Goal: Information Seeking & Learning: Find specific fact

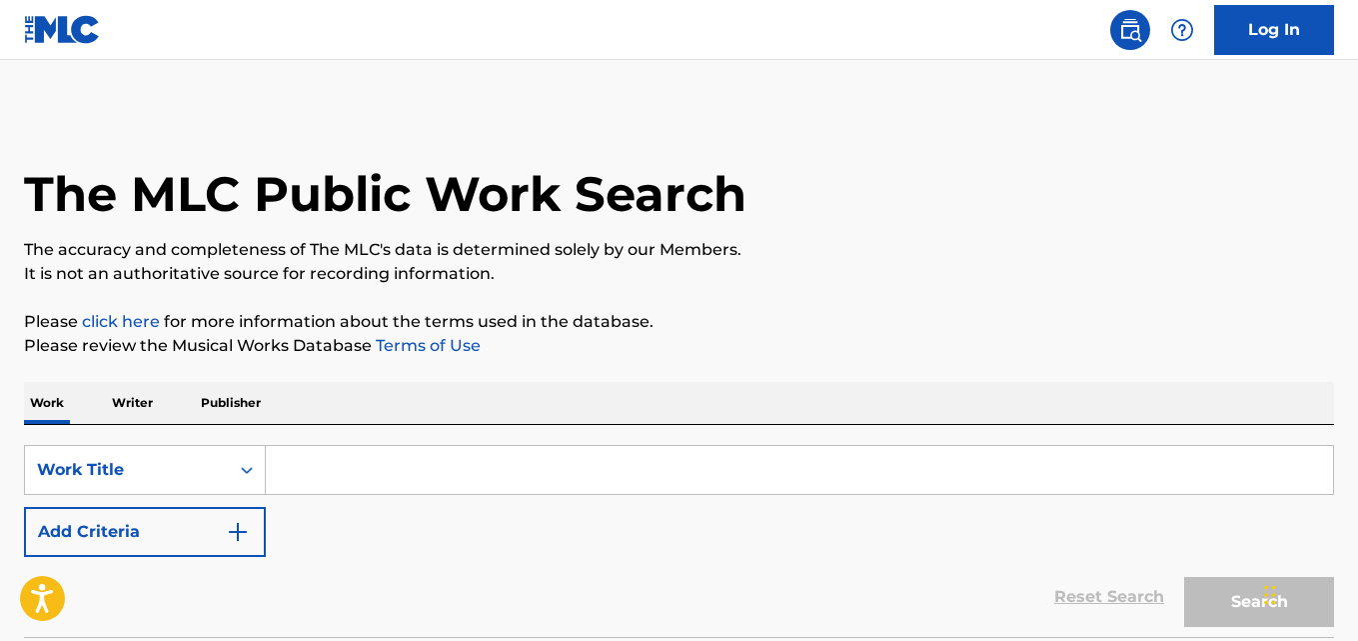
click at [465, 452] on input "Search Form" at bounding box center [800, 470] width 1068 height 48
paste input "It Had To Be You"
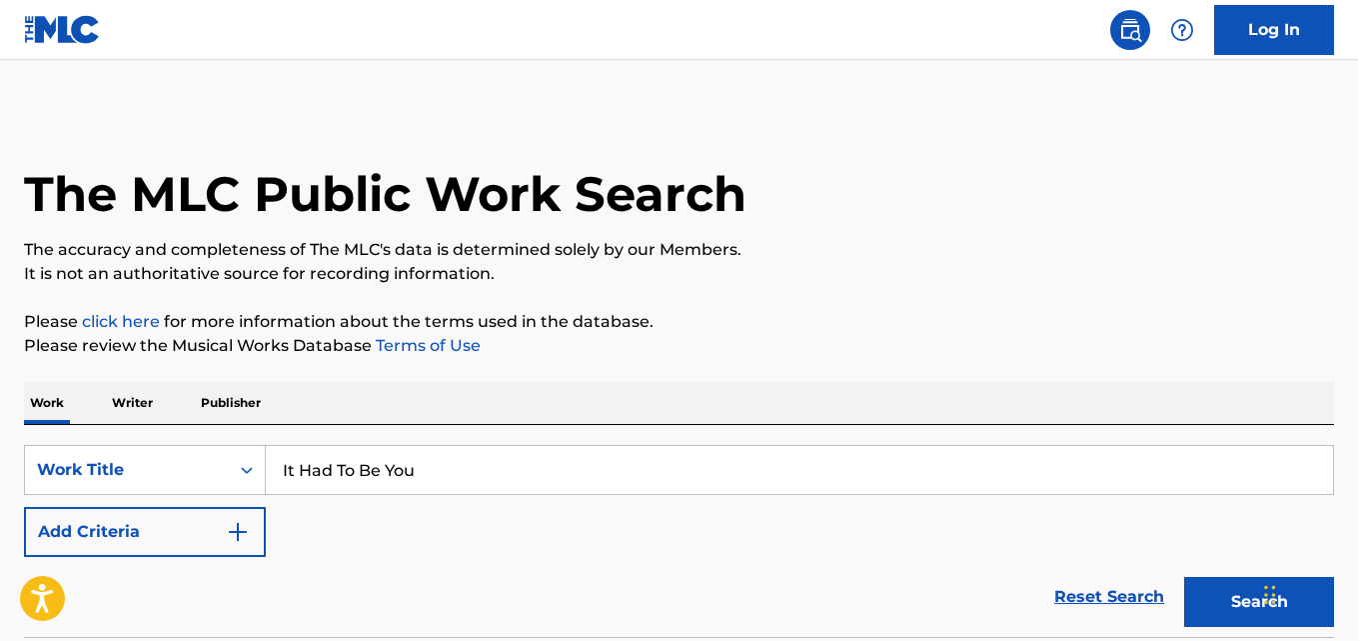
type input "It Had To Be You"
drag, startPoint x: 197, startPoint y: 539, endPoint x: 259, endPoint y: 539, distance: 62.0
click at [219, 539] on button "Add Criteria" at bounding box center [145, 532] width 242 height 50
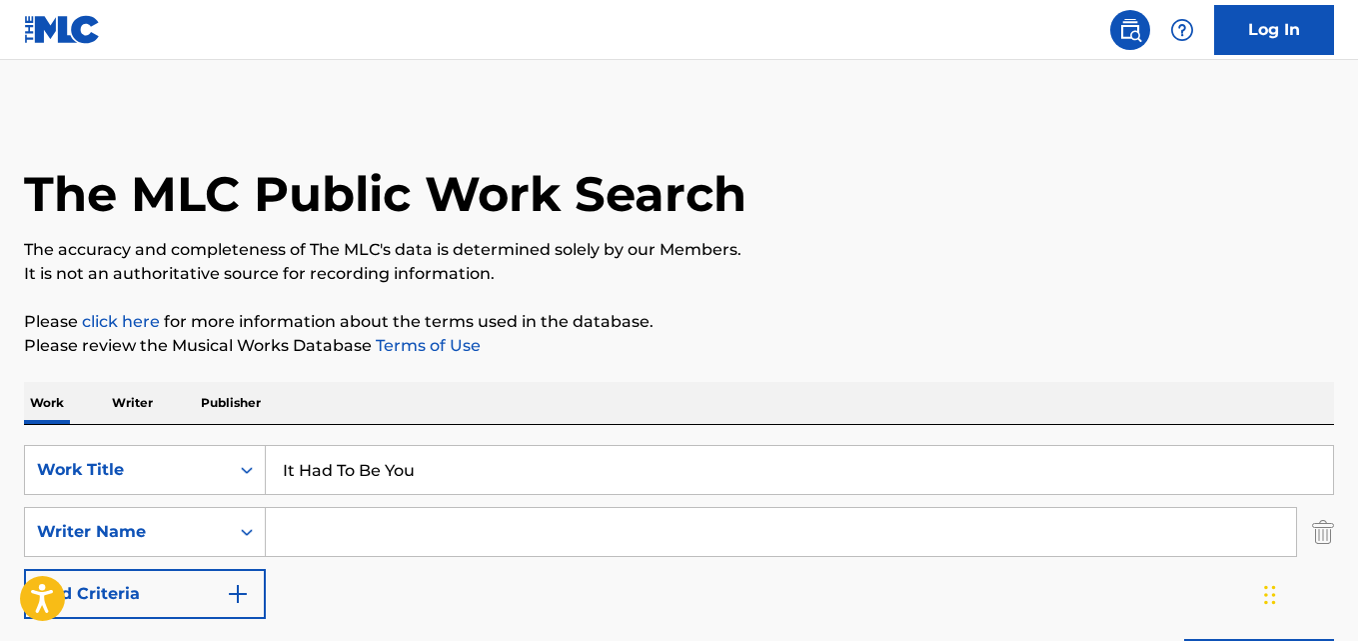
click at [321, 539] on input "Search Form" at bounding box center [781, 532] width 1031 height 48
type input "[PERSON_NAME]"
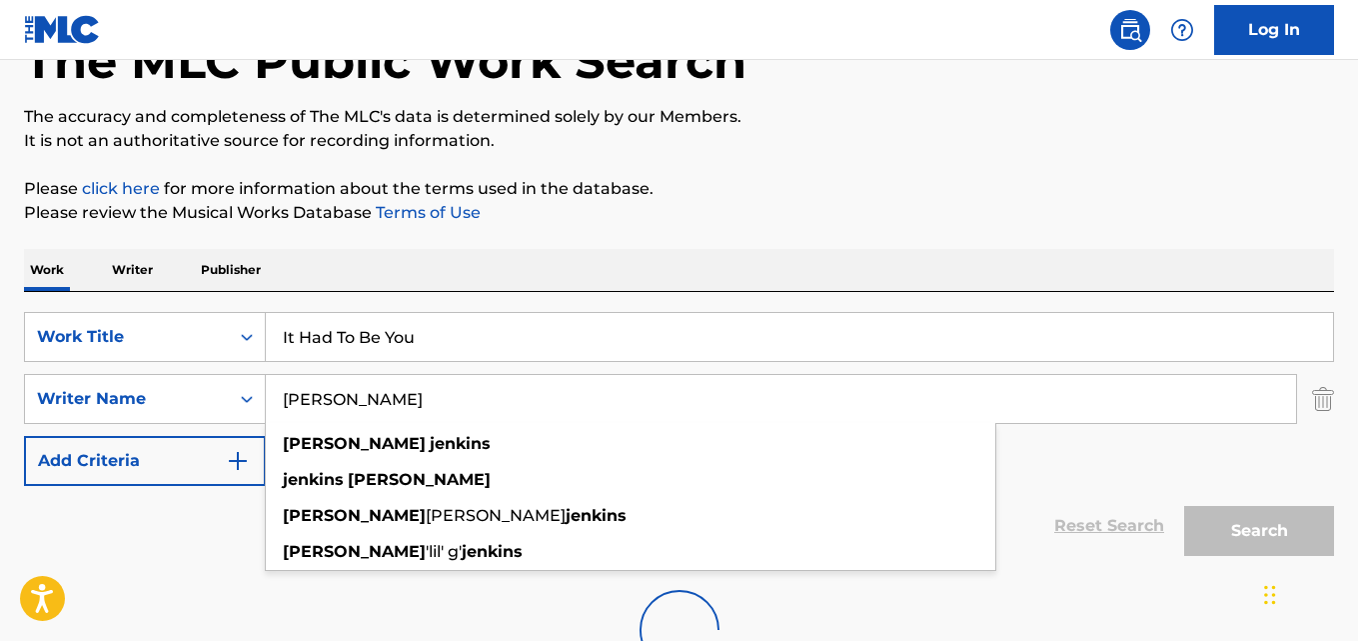
scroll to position [292, 0]
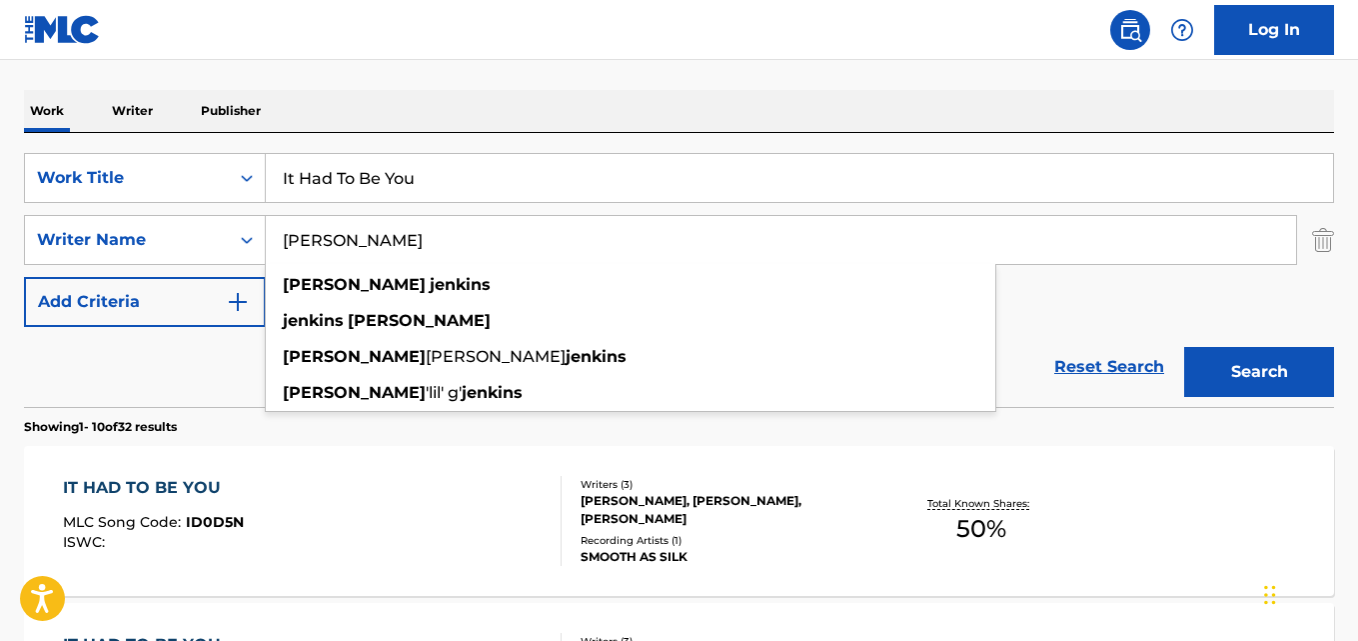
click at [76, 364] on div "Reset Search Search" at bounding box center [679, 367] width 1310 height 80
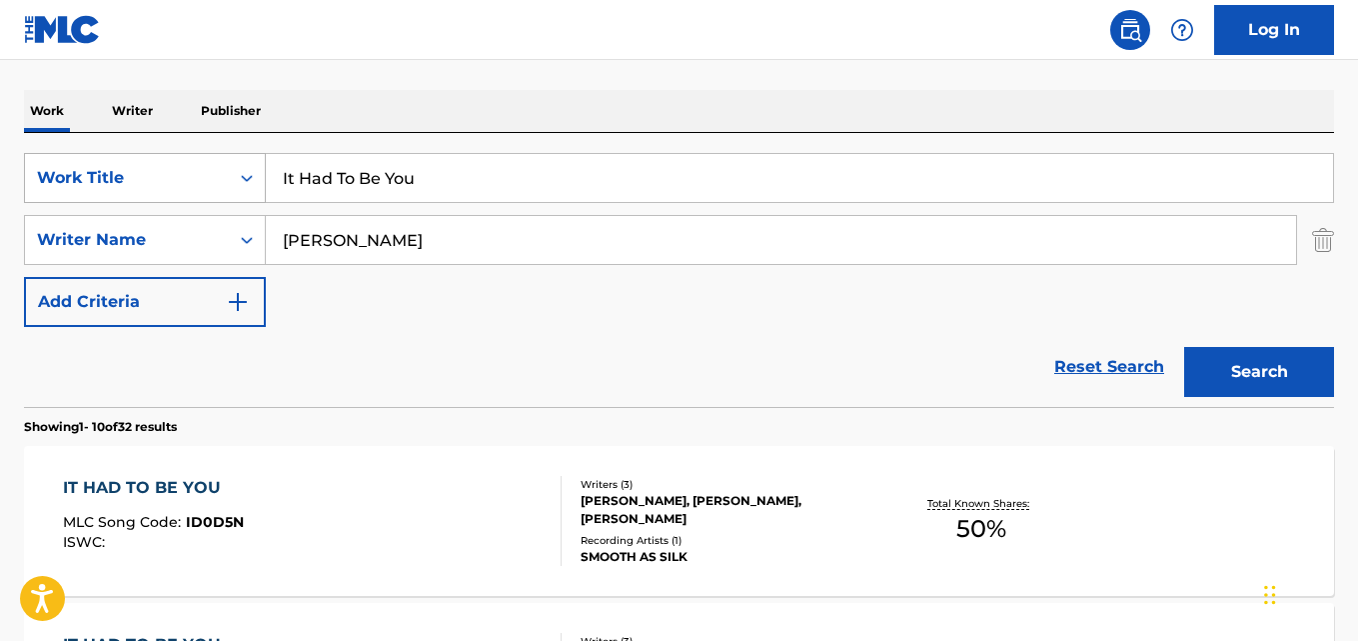
drag, startPoint x: 445, startPoint y: 196, endPoint x: 219, endPoint y: 196, distance: 225.9
click at [219, 196] on div "SearchWithCriteria64c4f30c-8bd6-4bc1-a146-04733e036e23 Work Title It Had To Be …" at bounding box center [679, 178] width 1310 height 50
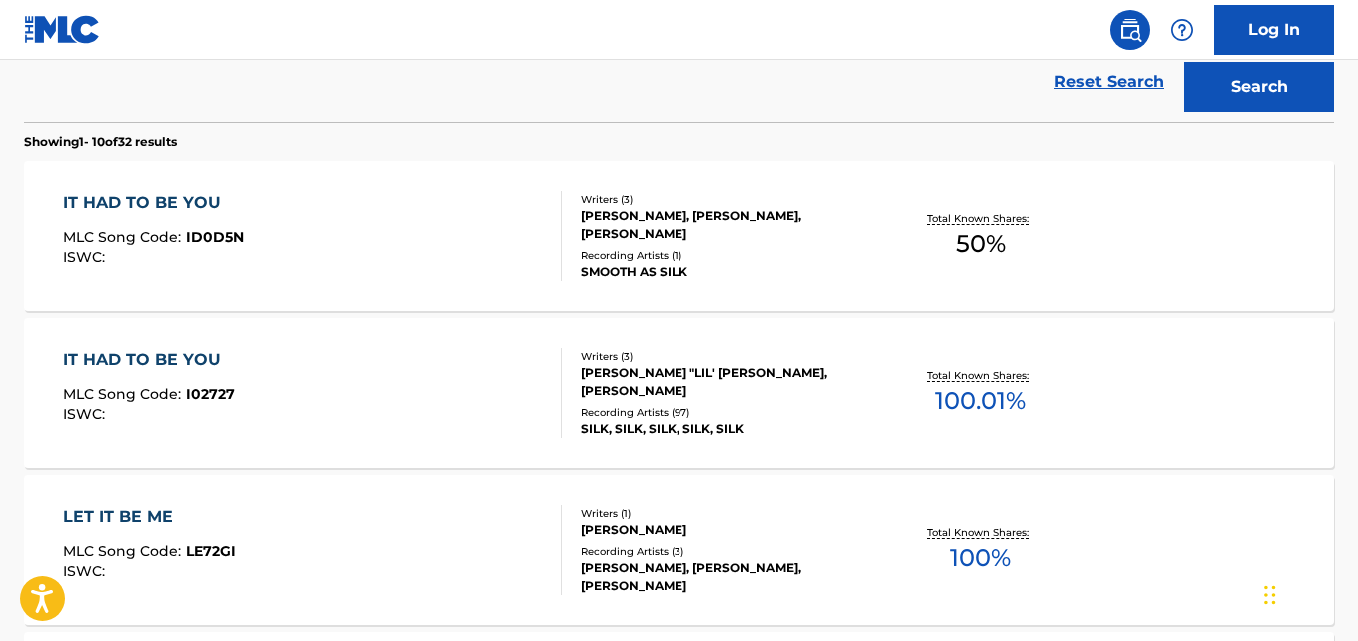
scroll to position [625, 0]
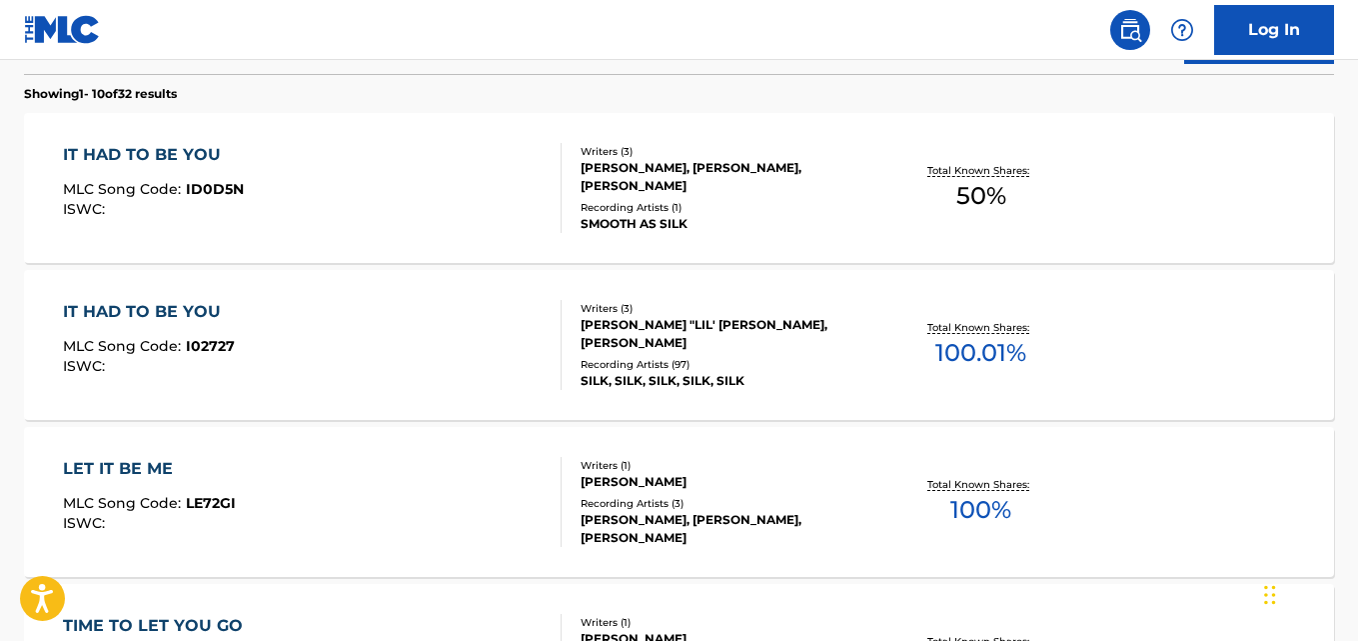
click at [198, 321] on div "IT HAD TO BE YOU" at bounding box center [149, 312] width 172 height 24
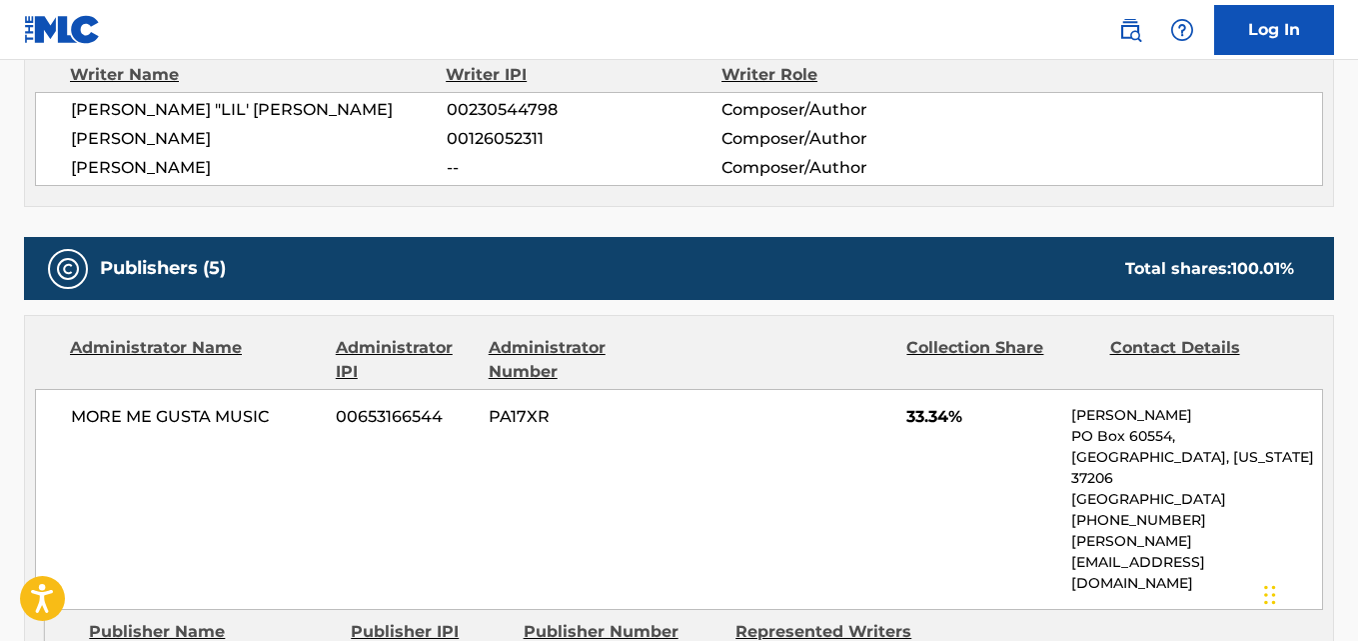
scroll to position [667, 0]
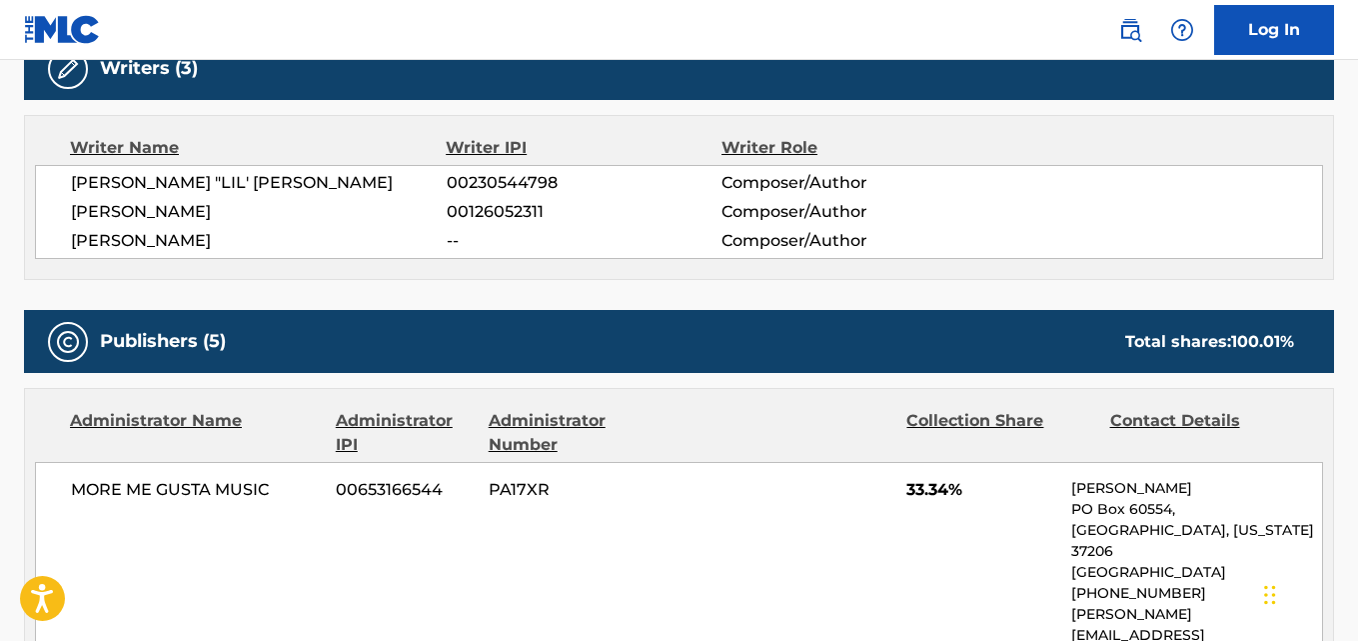
click at [165, 242] on span "[PERSON_NAME]" at bounding box center [259, 241] width 376 height 24
copy span "[PERSON_NAME]"
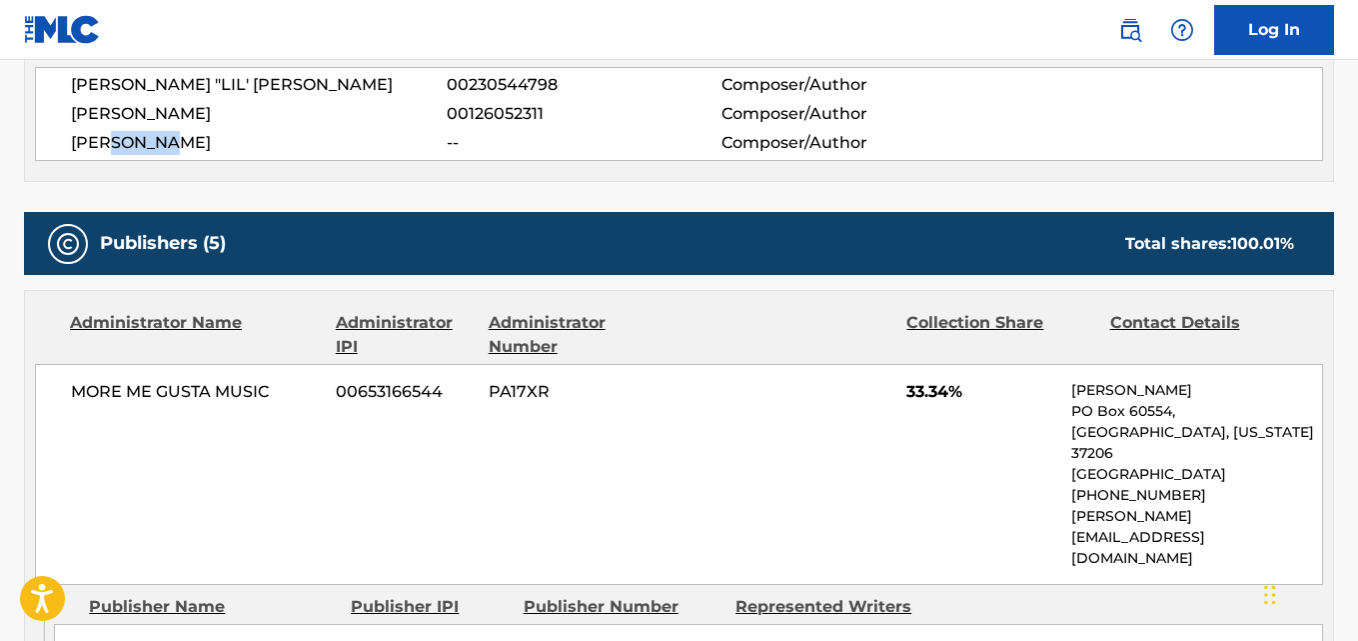
scroll to position [834, 0]
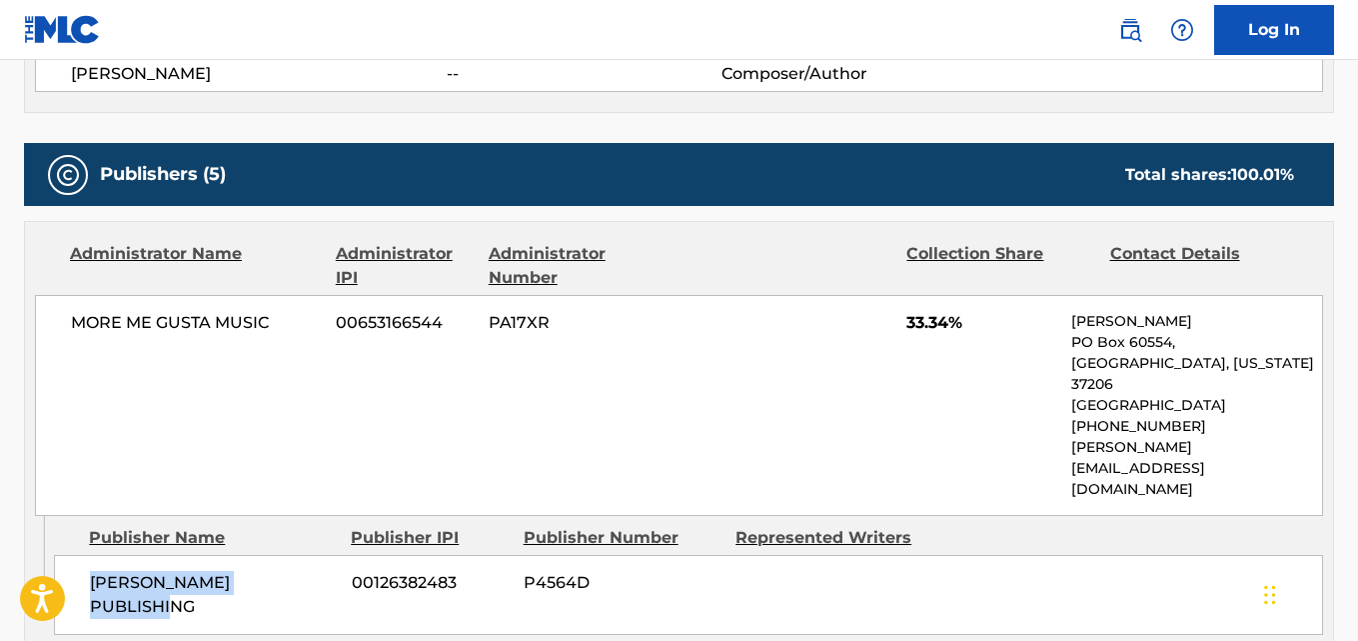
drag, startPoint x: 84, startPoint y: 523, endPoint x: 317, endPoint y: 523, distance: 232.9
click at [317, 555] on div "[PERSON_NAME] PUBLISHING 00126382483 P4564D" at bounding box center [688, 595] width 1269 height 80
copy span "[PERSON_NAME] PUBLISHING"
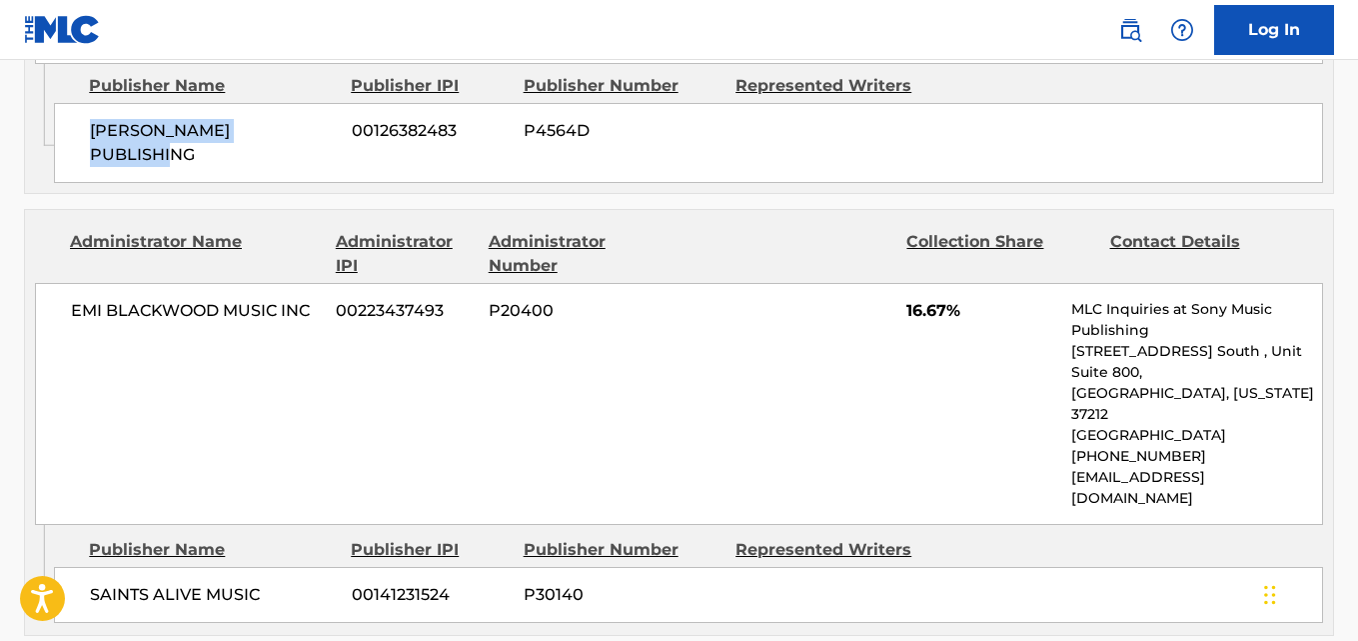
scroll to position [1333, 0]
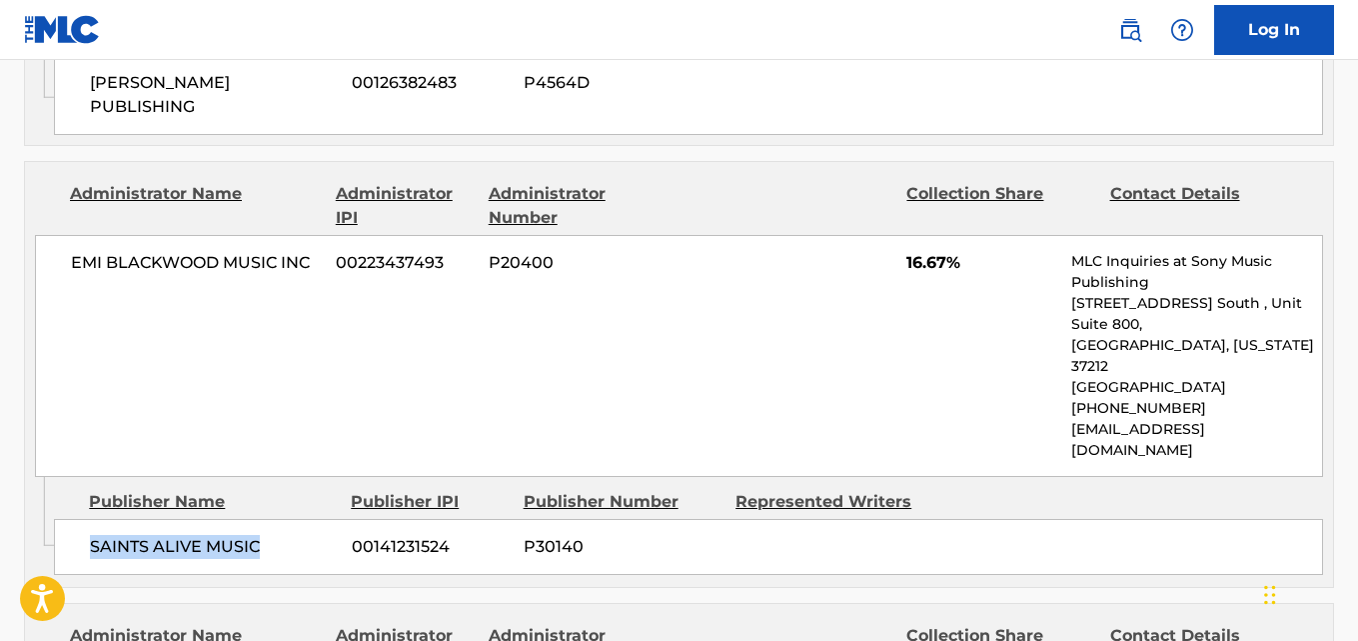
drag, startPoint x: 89, startPoint y: 430, endPoint x: 280, endPoint y: 428, distance: 190.9
click at [280, 519] on div "SAINTS ALIVE MUSIC 00141231524 P30140" at bounding box center [688, 547] width 1269 height 56
copy span "SAINTS ALIVE MUSIC"
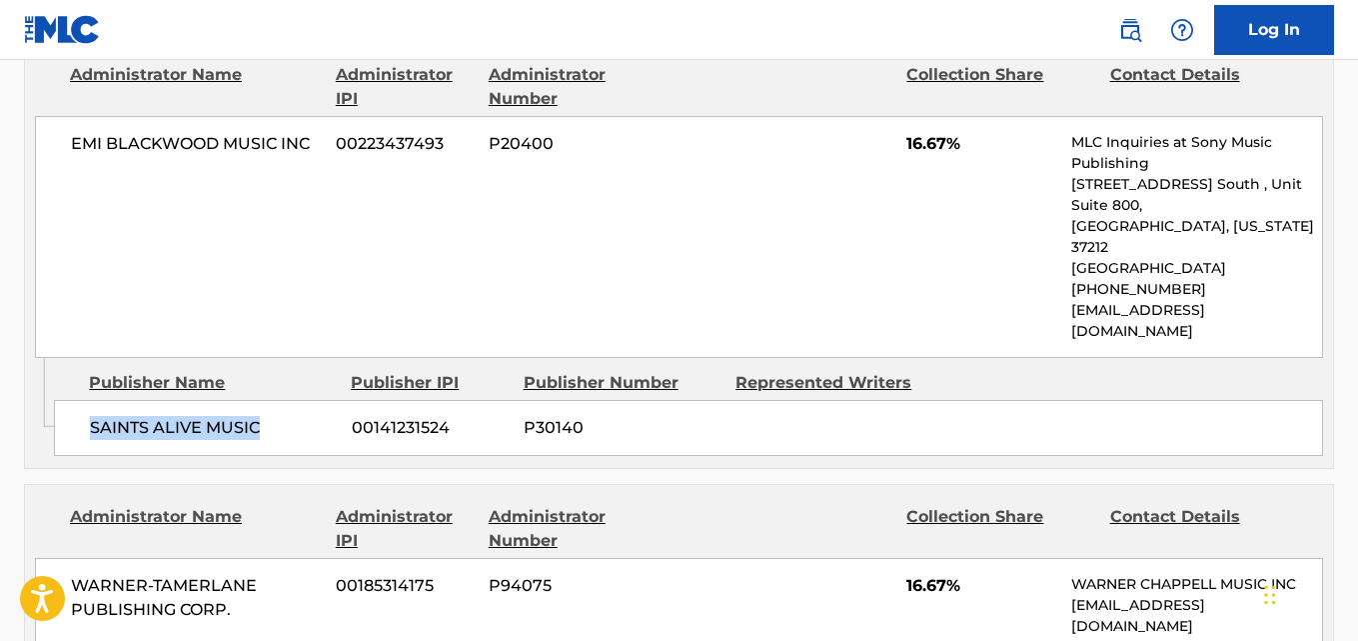
scroll to position [1499, 0]
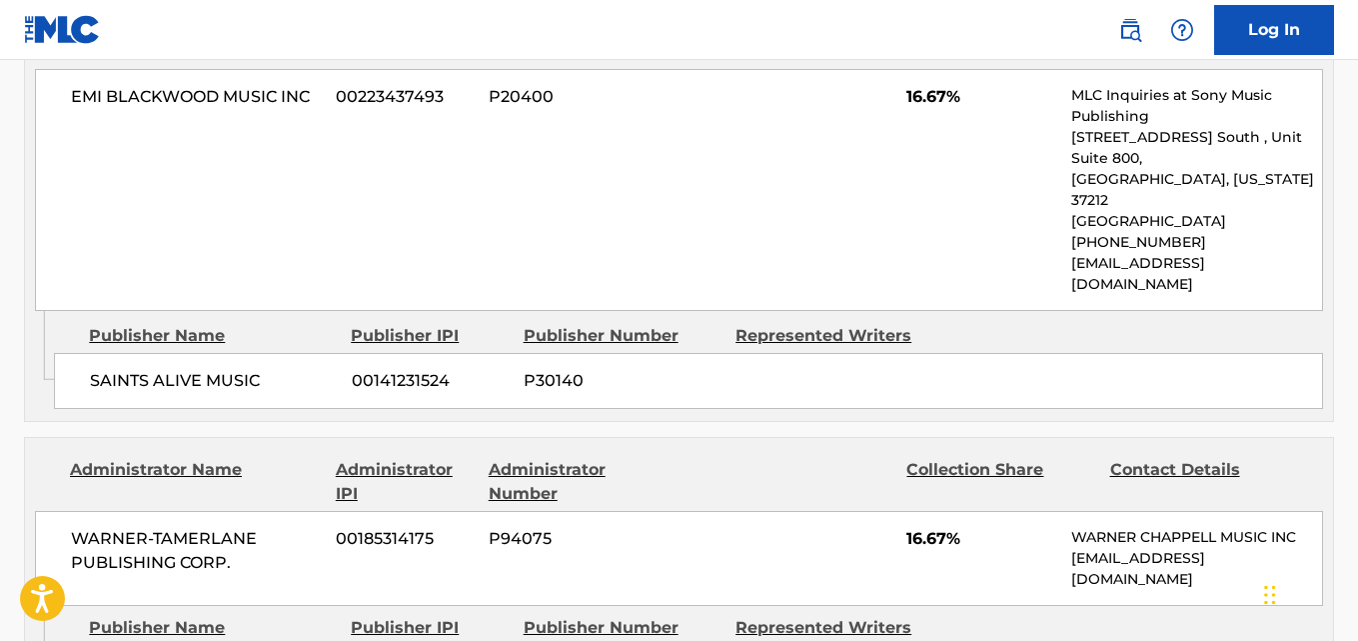
drag, startPoint x: 87, startPoint y: 540, endPoint x: 249, endPoint y: 540, distance: 161.9
copy span "G FUNK MUSIC"
click at [914, 527] on span "16.67%" at bounding box center [982, 539] width 150 height 24
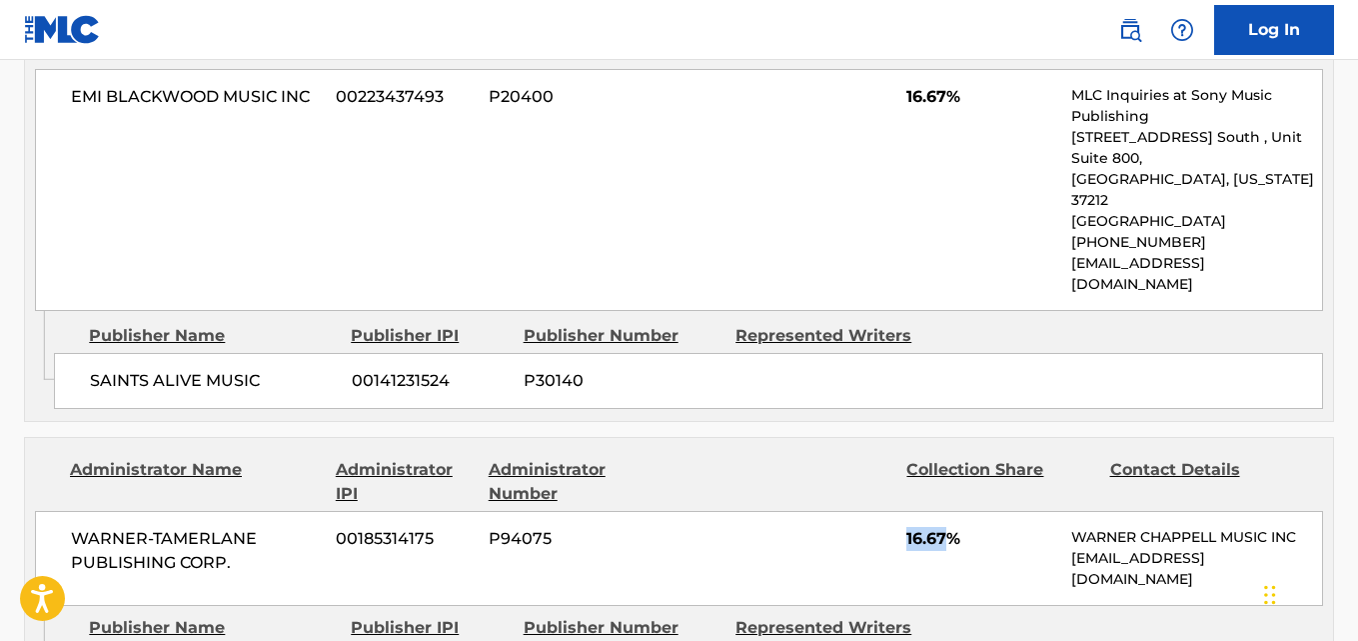
copy span "16.67"
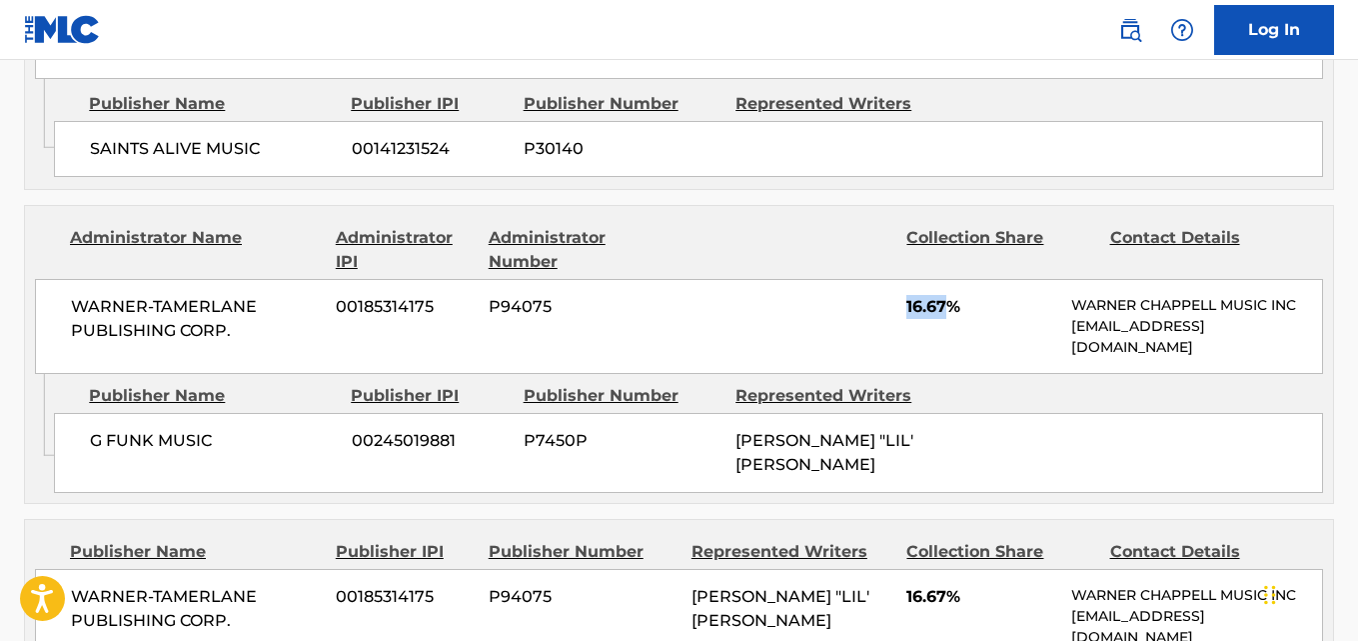
scroll to position [1833, 0]
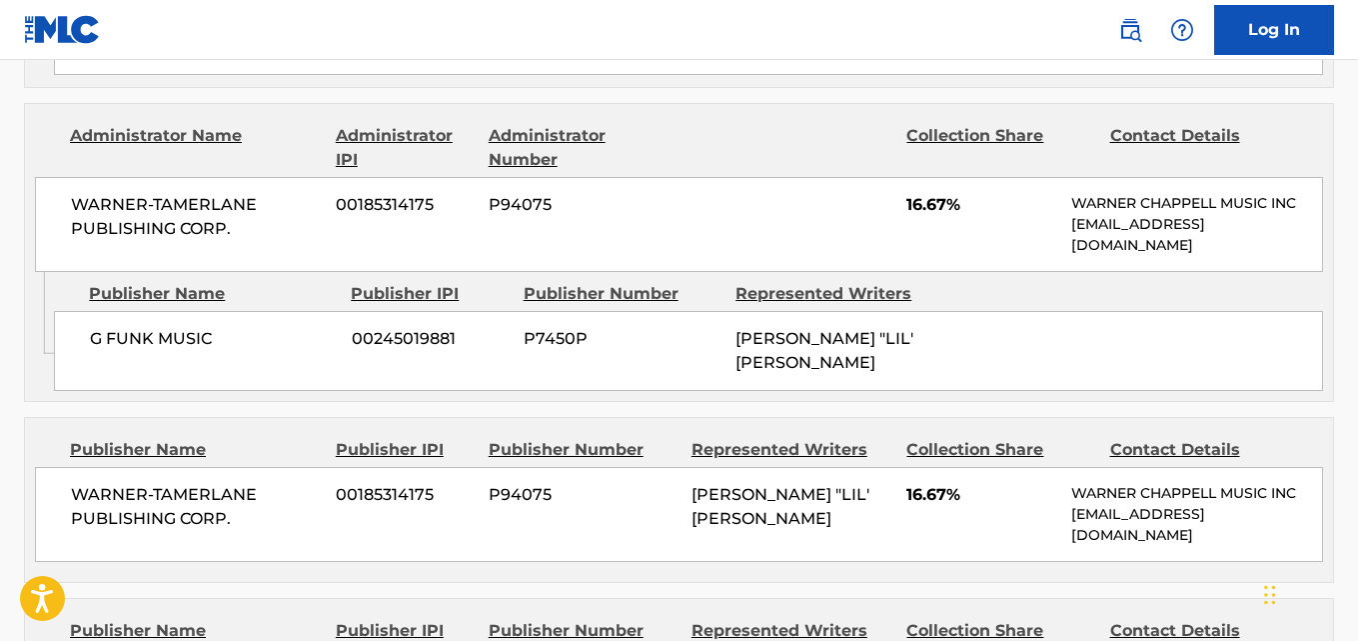
click at [917, 467] on div "WARNER-[PERSON_NAME] PUBLISHING CORP. 00185314175 P94075 [PERSON_NAME] "LIL' G"…" at bounding box center [679, 514] width 1288 height 95
click at [918, 467] on div "WARNER-[PERSON_NAME] PUBLISHING CORP. 00185314175 P94075 [PERSON_NAME] "LIL' G"…" at bounding box center [679, 514] width 1288 height 95
copy span "16.67"
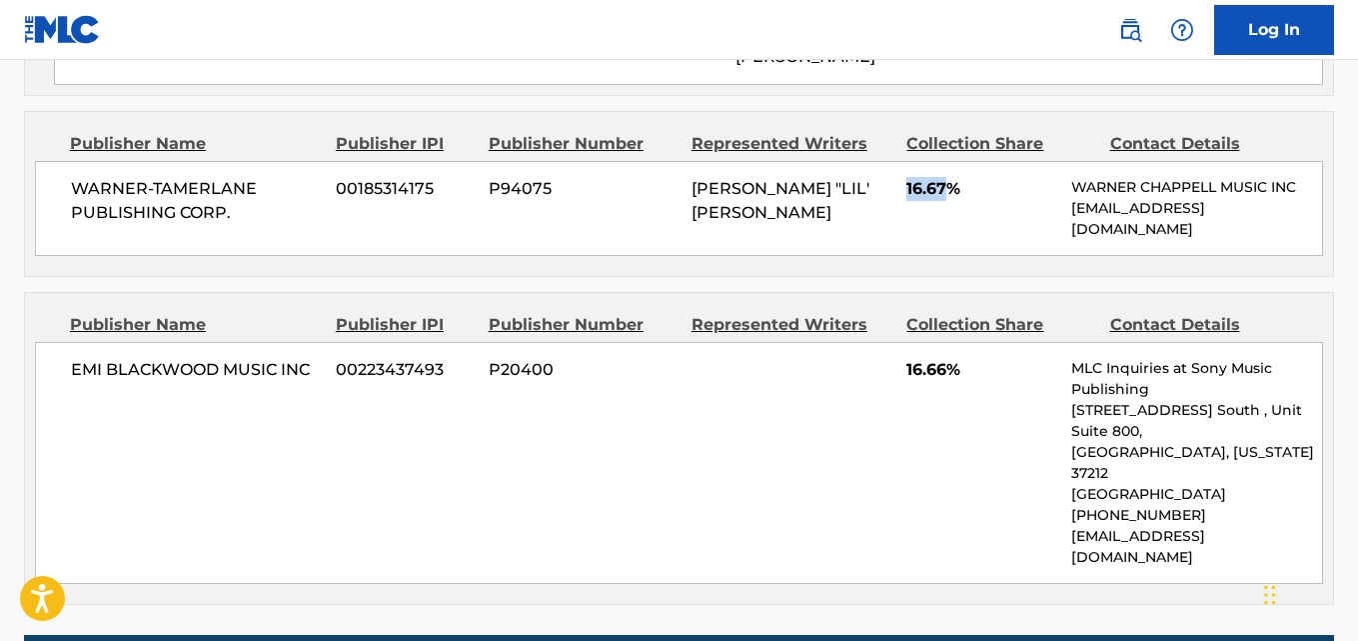
scroll to position [2166, 0]
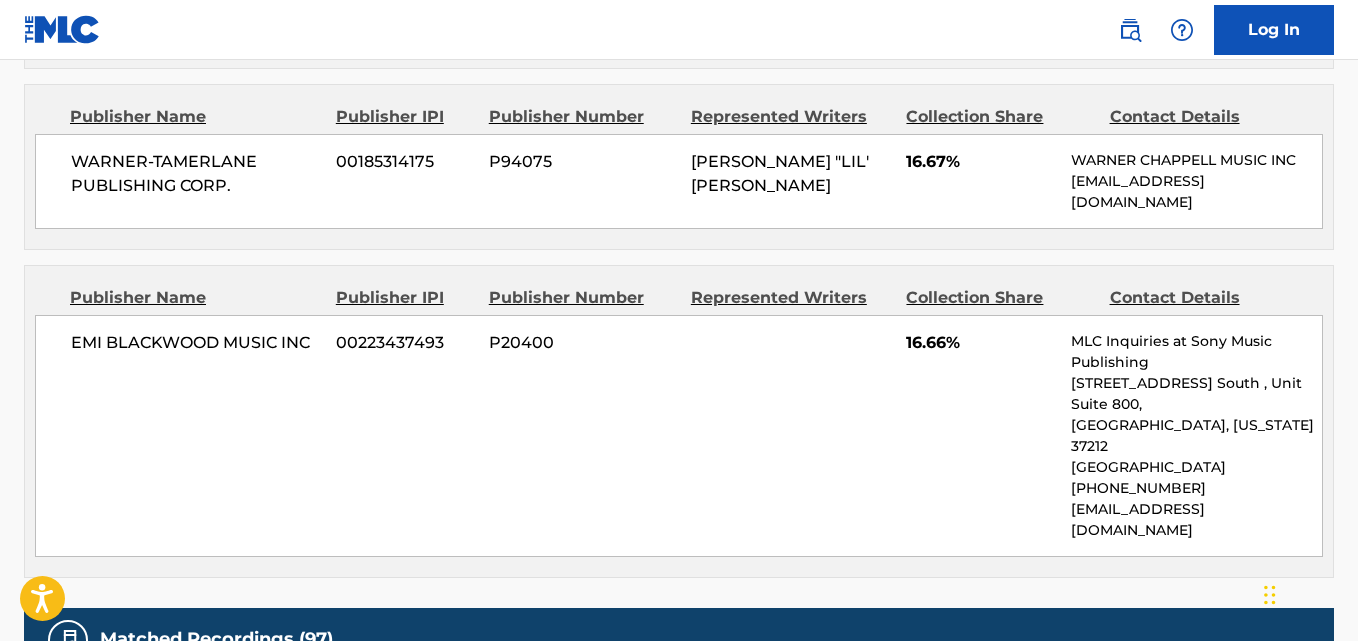
click at [920, 331] on span "16.66%" at bounding box center [982, 343] width 150 height 24
copy span "16.66"
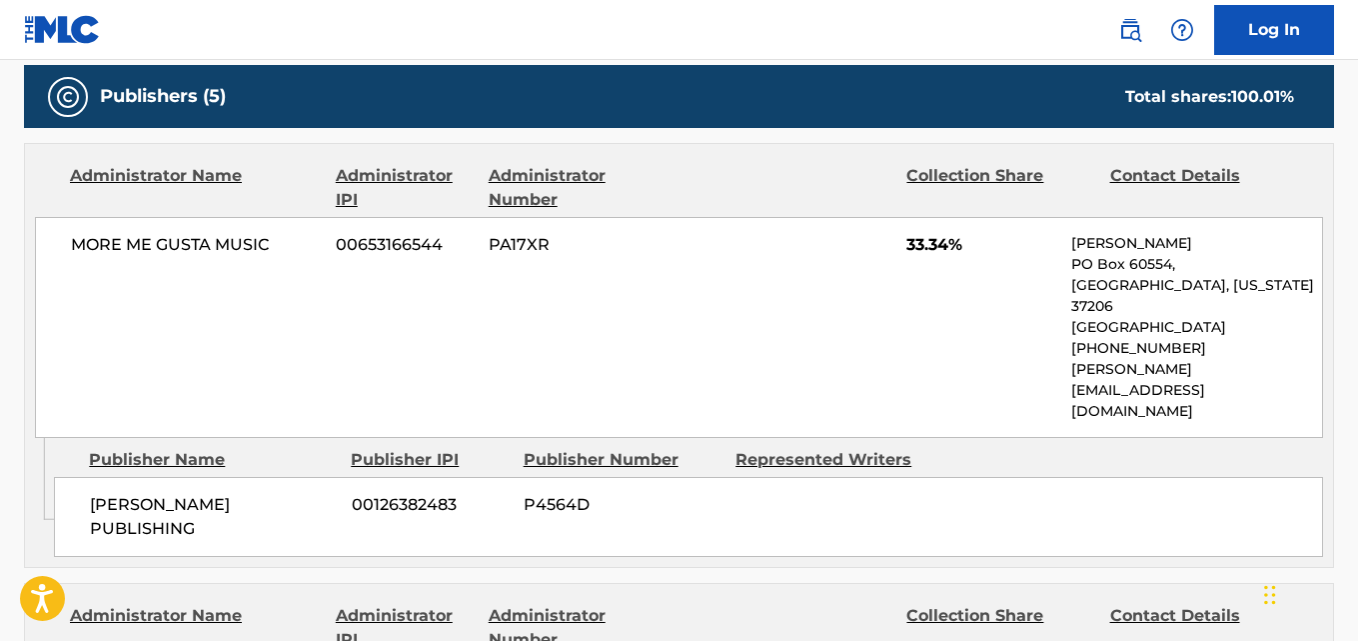
scroll to position [834, 0]
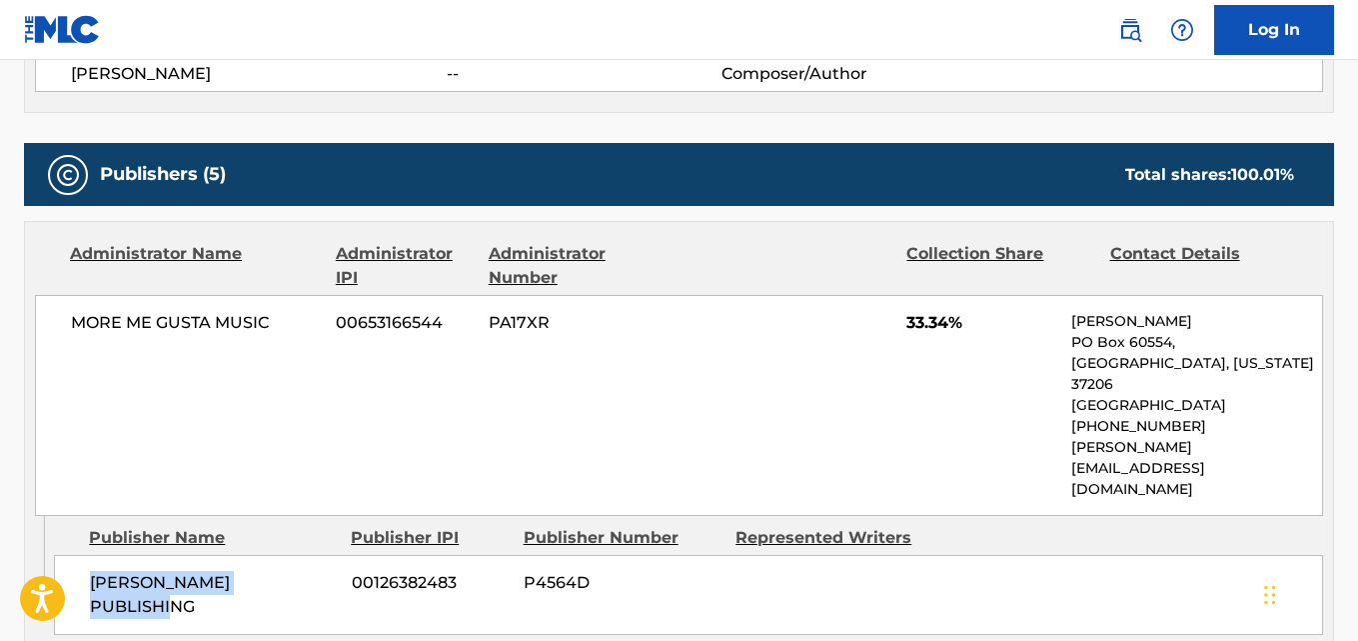
drag, startPoint x: 92, startPoint y: 520, endPoint x: 309, endPoint y: 526, distance: 217.0
click at [309, 555] on div "[PERSON_NAME] PUBLISHING 00126382483 P4564D" at bounding box center [688, 595] width 1269 height 80
copy span "[PERSON_NAME] PUBLISHING"
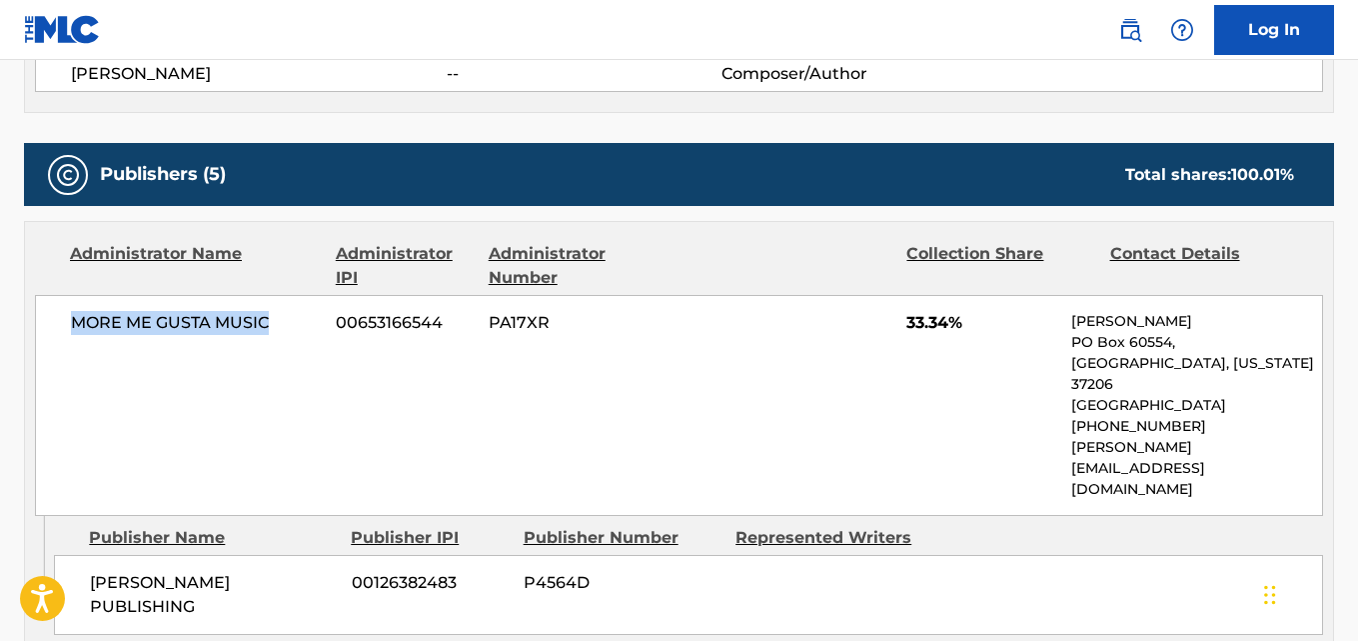
drag, startPoint x: 72, startPoint y: 335, endPoint x: 273, endPoint y: 332, distance: 200.9
click at [273, 332] on div "MORE ME GUSTA MUSIC 00653166544 PA17XR 33.34% [PERSON_NAME] [GEOGRAPHIC_DATA][U…" at bounding box center [679, 405] width 1288 height 221
copy span "MORE ME GUSTA MUSIC"
click at [190, 362] on div "MORE ME GUSTA MUSIC 00653166544 PA17XR 33.34% [PERSON_NAME] [GEOGRAPHIC_DATA][U…" at bounding box center [679, 405] width 1288 height 221
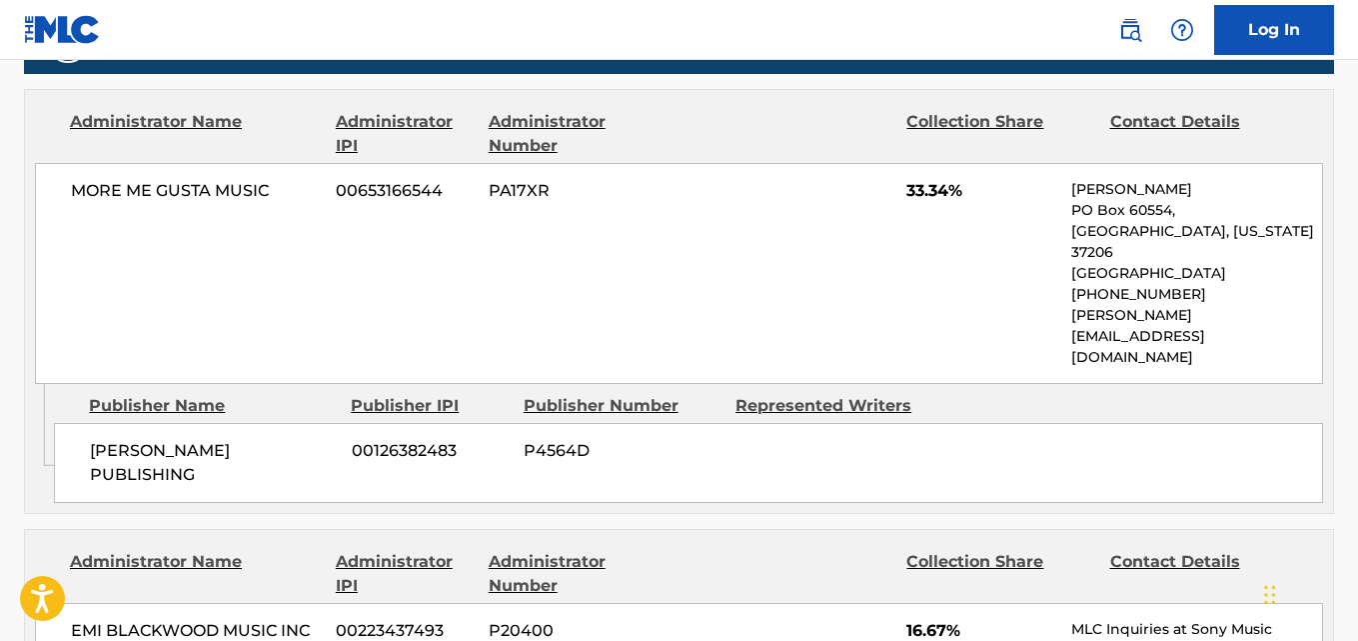
scroll to position [1167, 0]
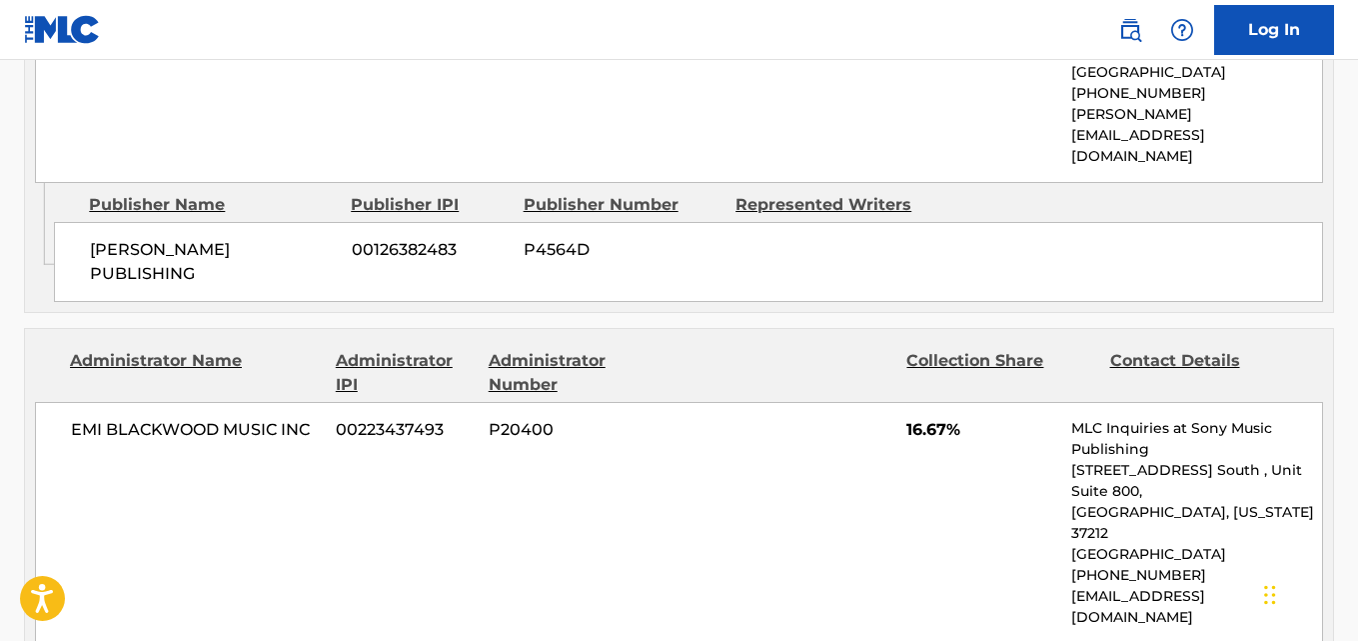
drag, startPoint x: 83, startPoint y: 589, endPoint x: 293, endPoint y: 590, distance: 209.9
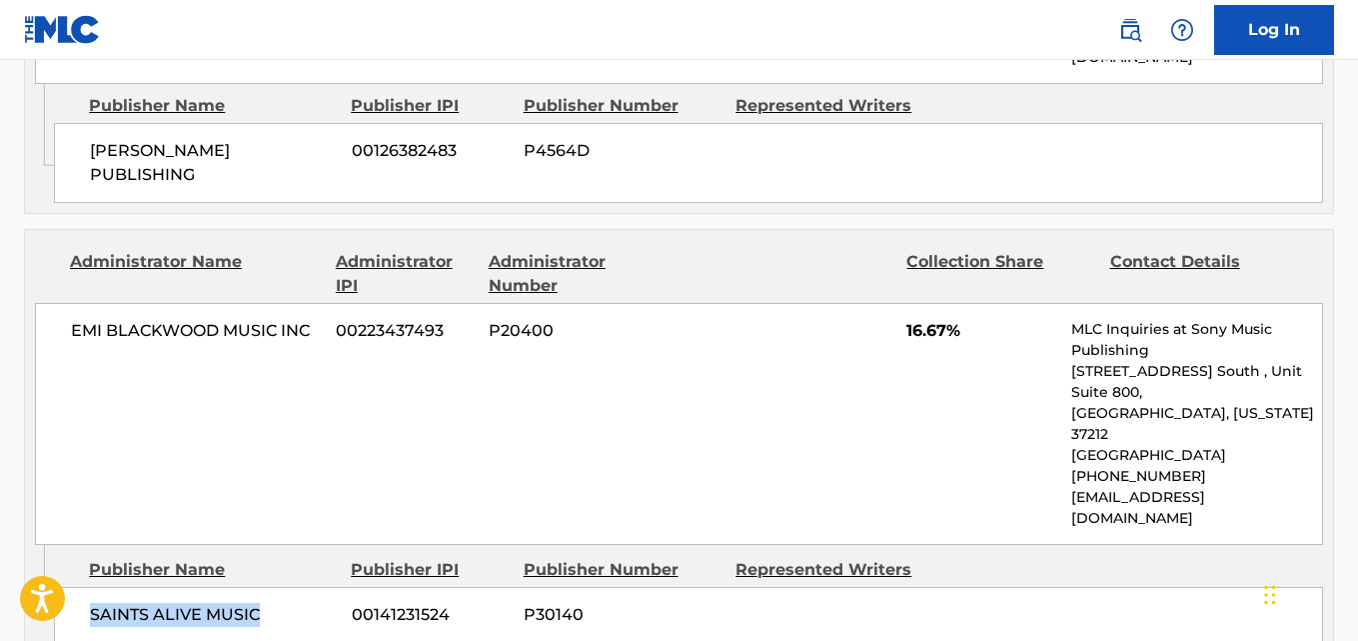
scroll to position [1333, 0]
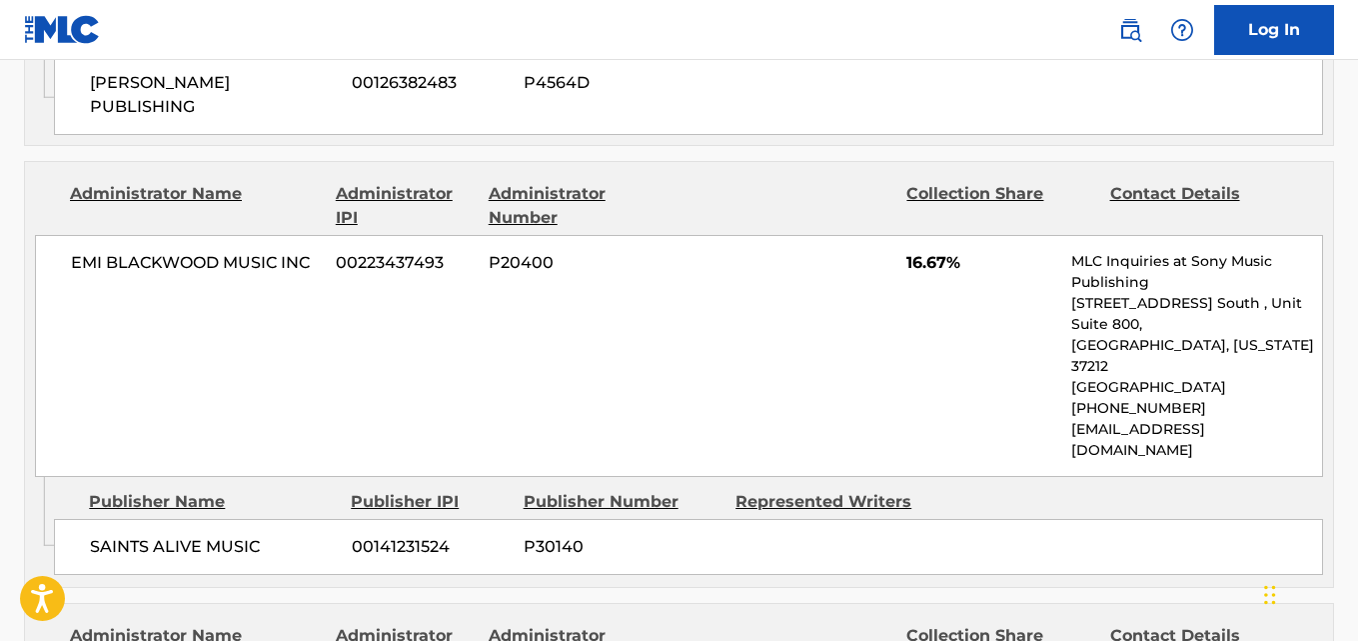
click at [927, 251] on span "16.67%" at bounding box center [982, 263] width 150 height 24
copy span "16.67"
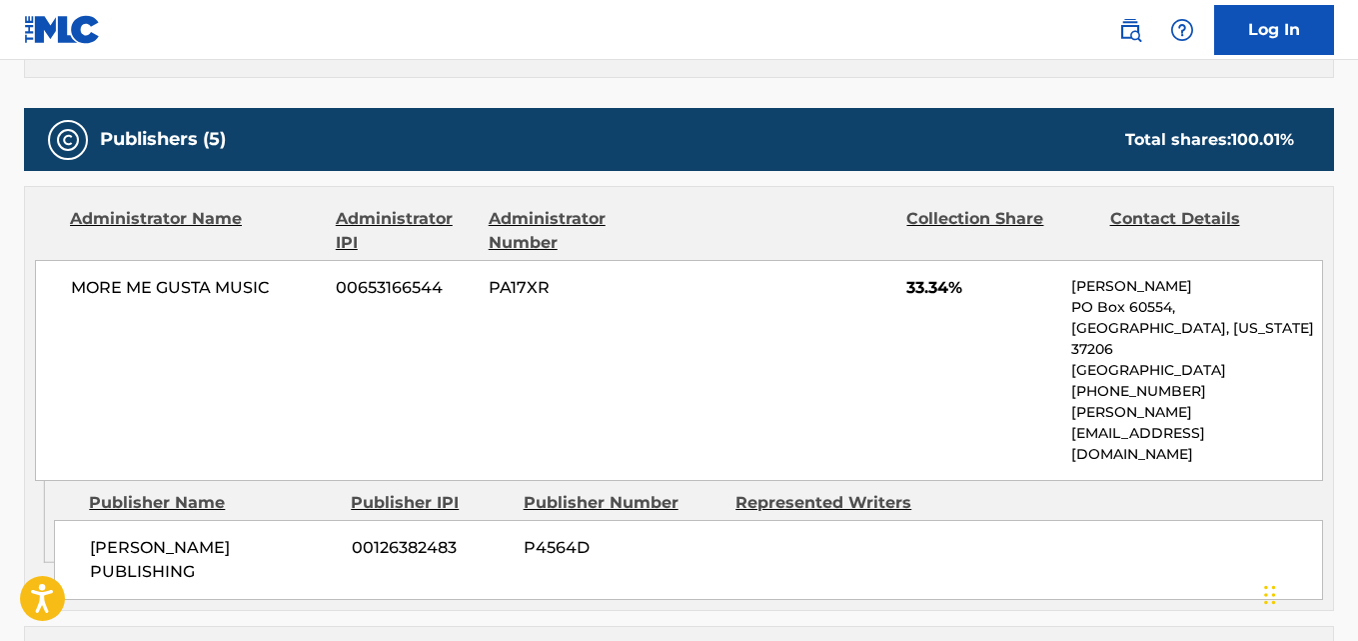
scroll to position [834, 0]
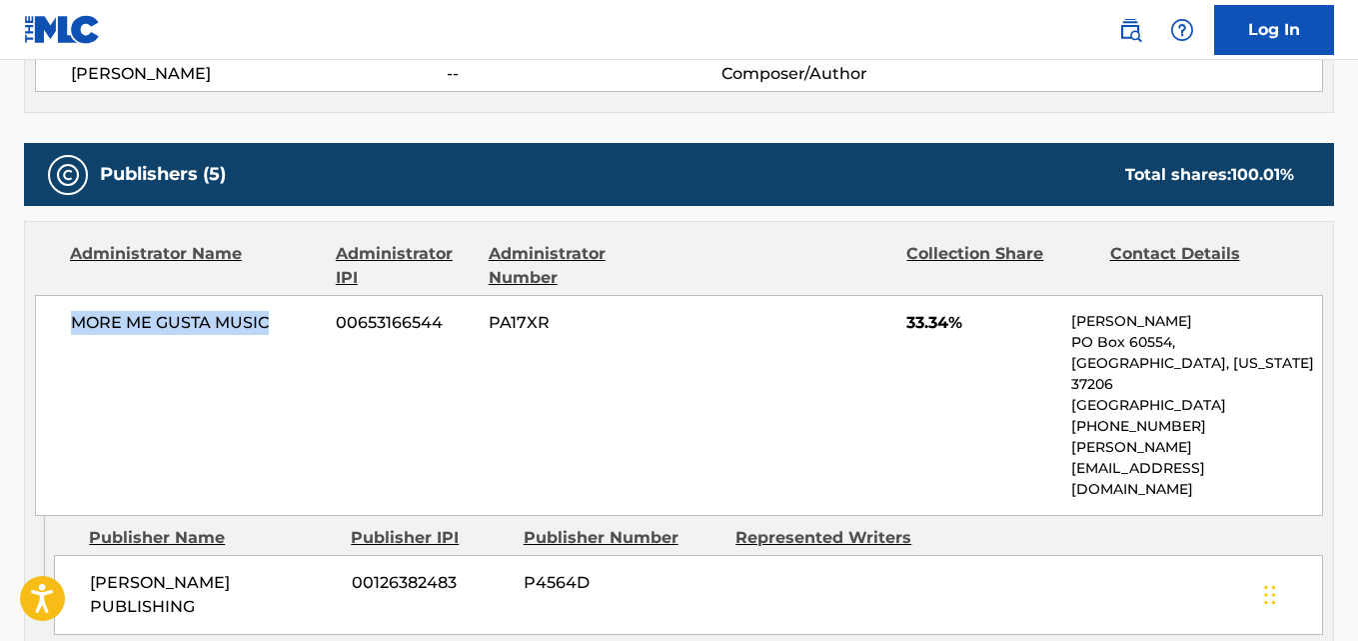
drag, startPoint x: 74, startPoint y: 330, endPoint x: 294, endPoint y: 331, distance: 219.9
click at [294, 331] on span "MORE ME GUSTA MUSIC" at bounding box center [196, 323] width 250 height 24
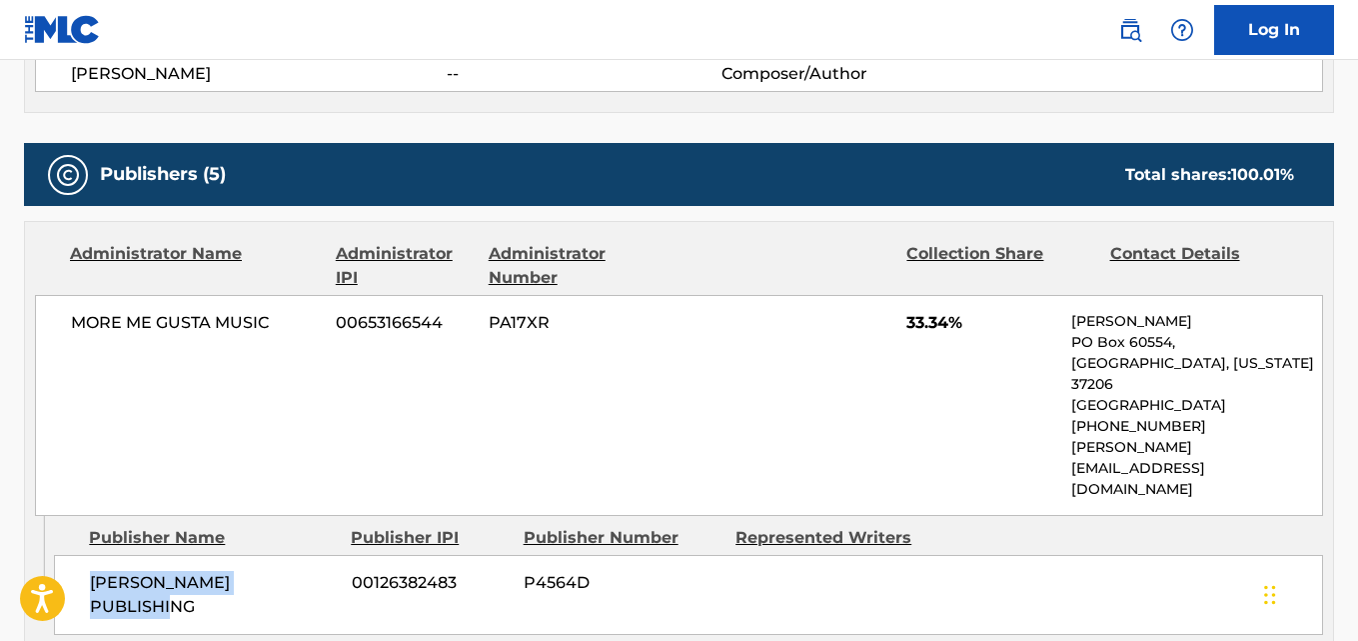
drag, startPoint x: 90, startPoint y: 528, endPoint x: 317, endPoint y: 529, distance: 226.9
click at [317, 571] on span "[PERSON_NAME] PUBLISHING" at bounding box center [213, 595] width 247 height 48
click at [915, 334] on span "33.34%" at bounding box center [982, 323] width 150 height 24
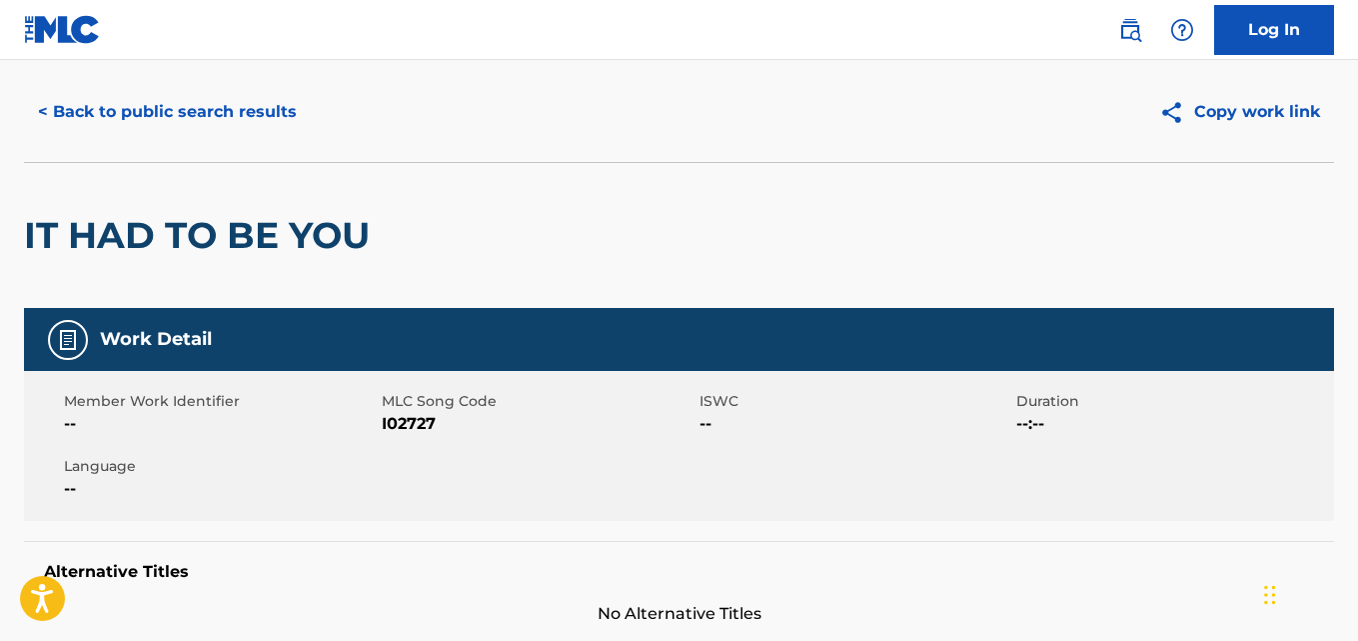
scroll to position [0, 0]
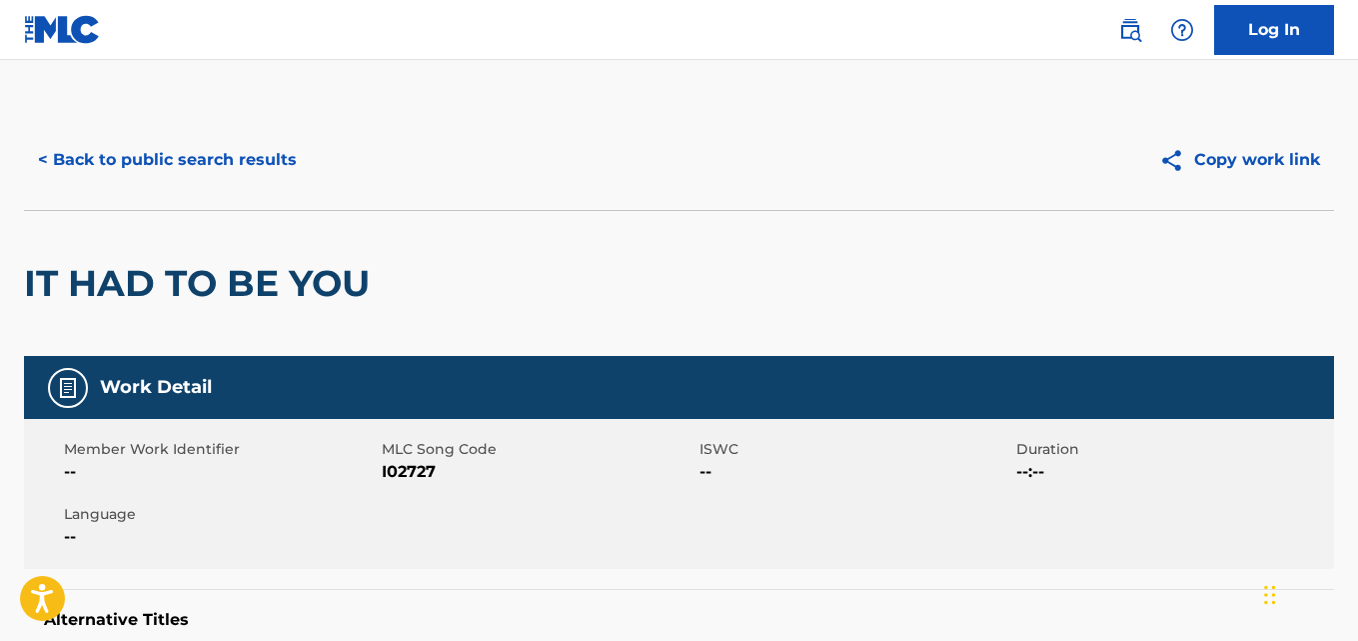
click at [237, 162] on button "< Back to public search results" at bounding box center [167, 160] width 287 height 50
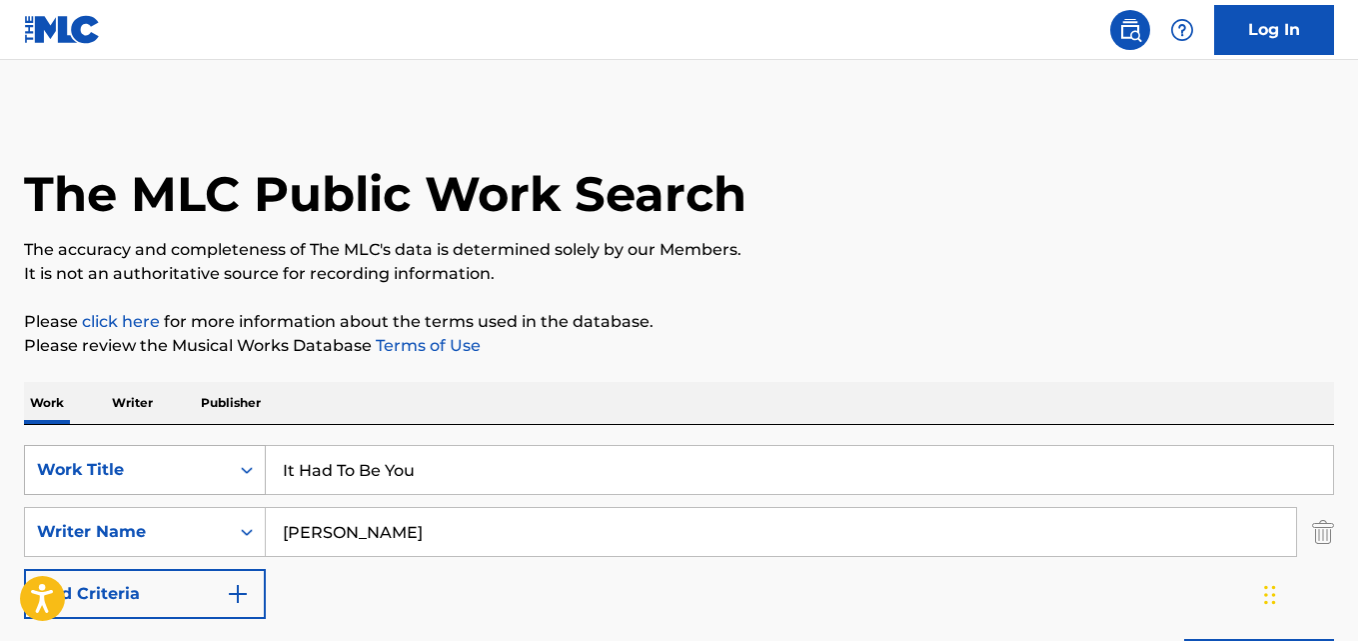
drag, startPoint x: 451, startPoint y: 473, endPoint x: 108, endPoint y: 474, distance: 342.9
click at [108, 474] on div "SearchWithCriteria64c4f30c-8bd6-4bc1-a146-04733e036e23 Work Title It Had To Be …" at bounding box center [679, 470] width 1310 height 50
paste input "Lose Control"
type input "Lose Control"
drag, startPoint x: 439, startPoint y: 538, endPoint x: 162, endPoint y: 538, distance: 276.9
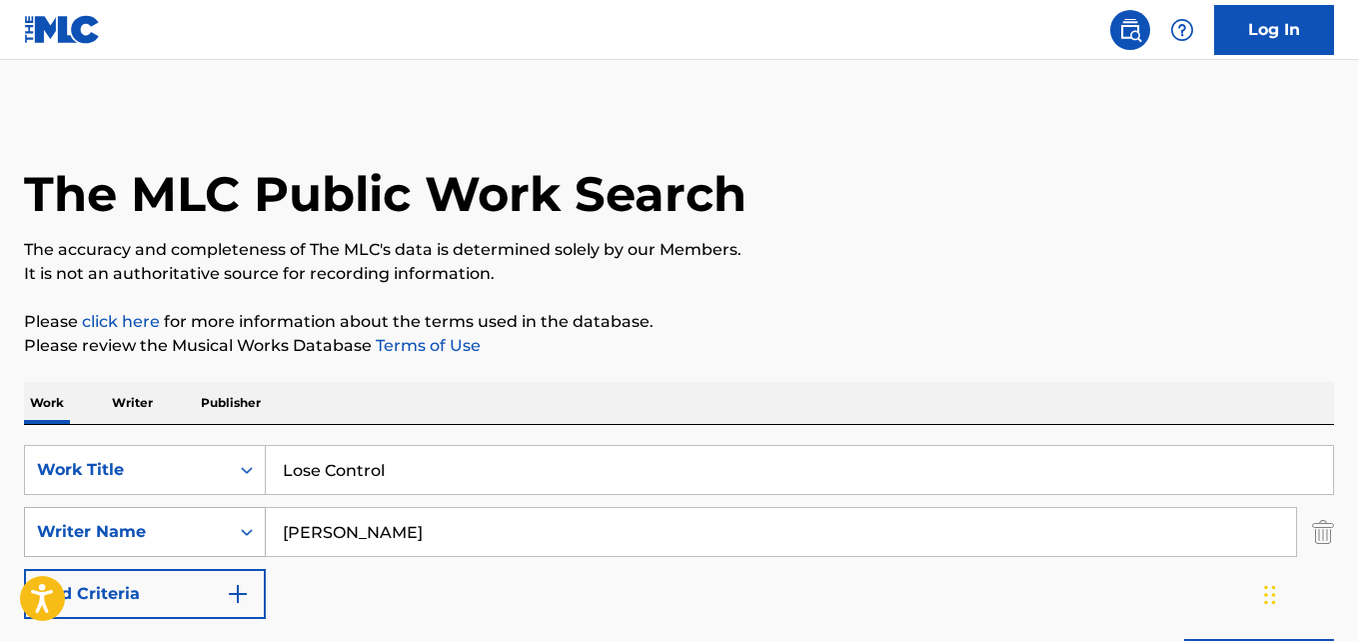
click at [162, 538] on div "SearchWithCriteria457b3408-48df-4918-8a62-e8c998a4812f Writer Name [PERSON_NAME]" at bounding box center [679, 532] width 1310 height 50
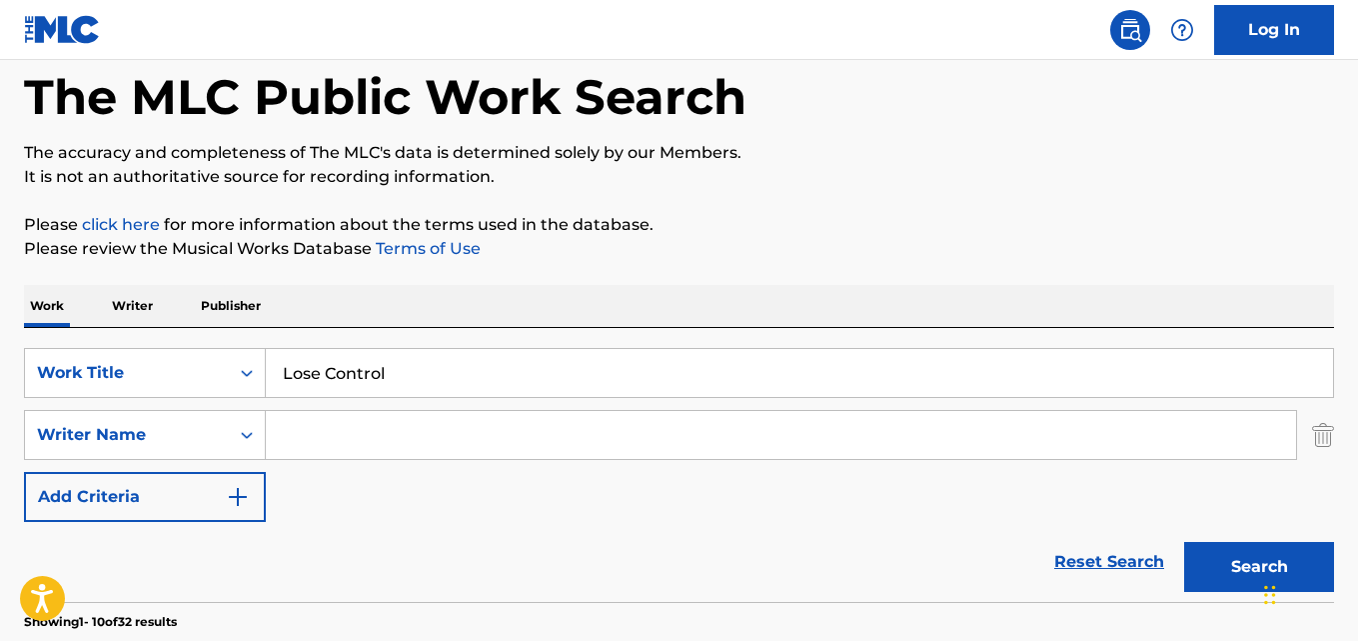
scroll to position [167, 0]
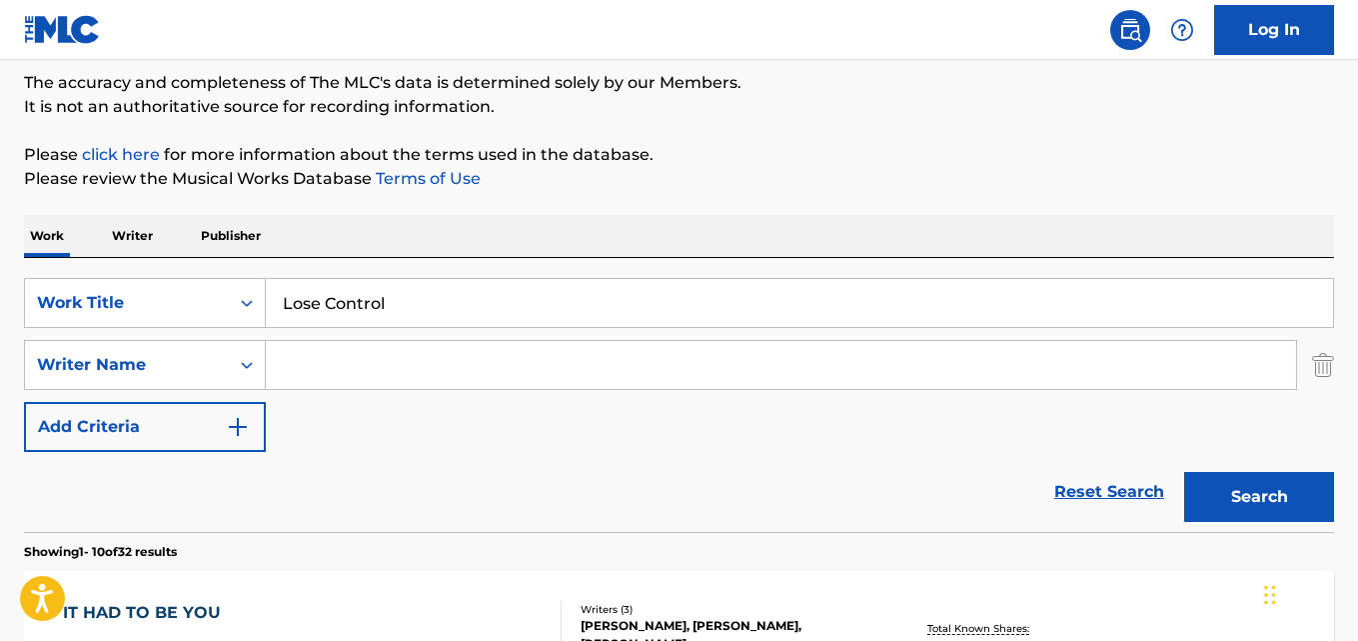
click at [407, 375] on input "Search Form" at bounding box center [781, 365] width 1031 height 48
paste input "[PERSON_NAME]"
type input "[PERSON_NAME]"
click at [1185, 472] on button "Search" at bounding box center [1260, 497] width 150 height 50
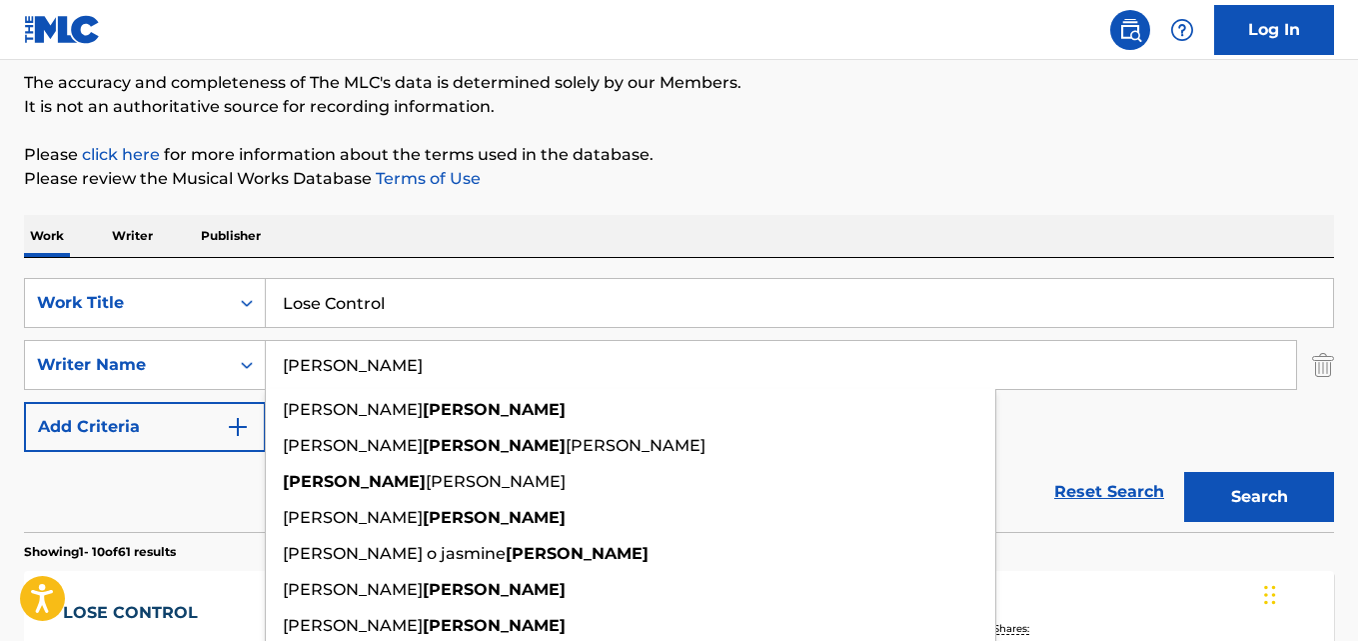
click at [541, 238] on div "Work Writer Publisher" at bounding box center [679, 236] width 1310 height 42
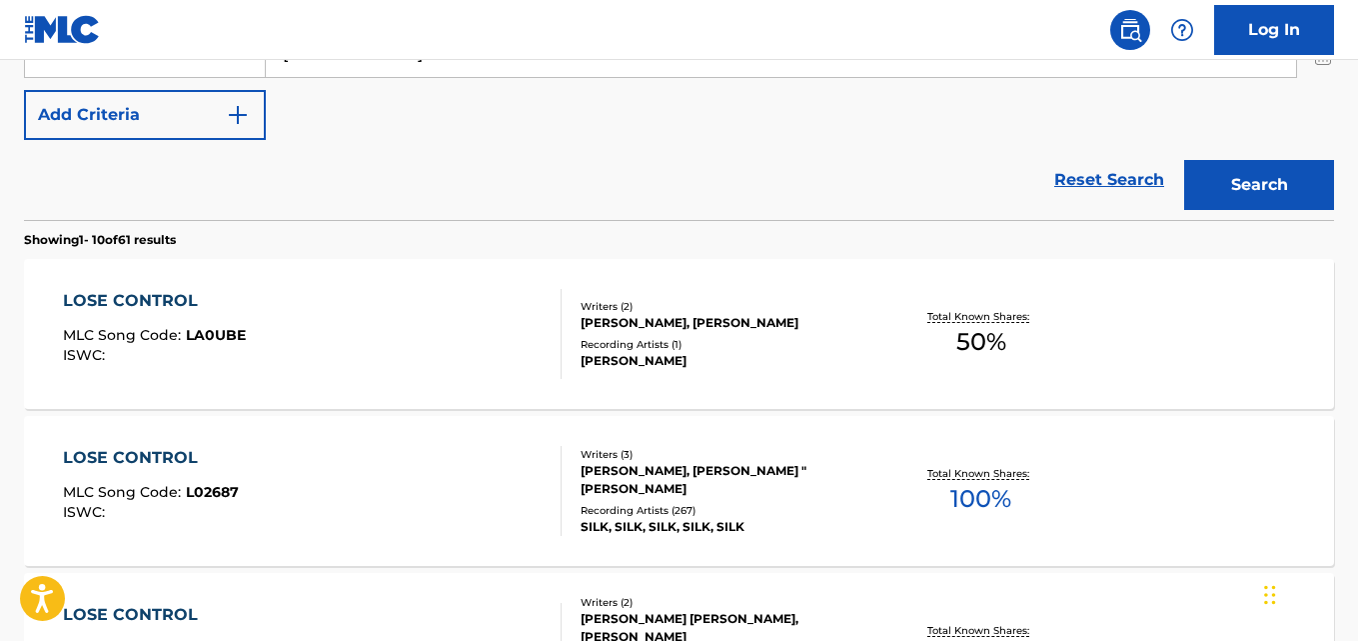
scroll to position [667, 0]
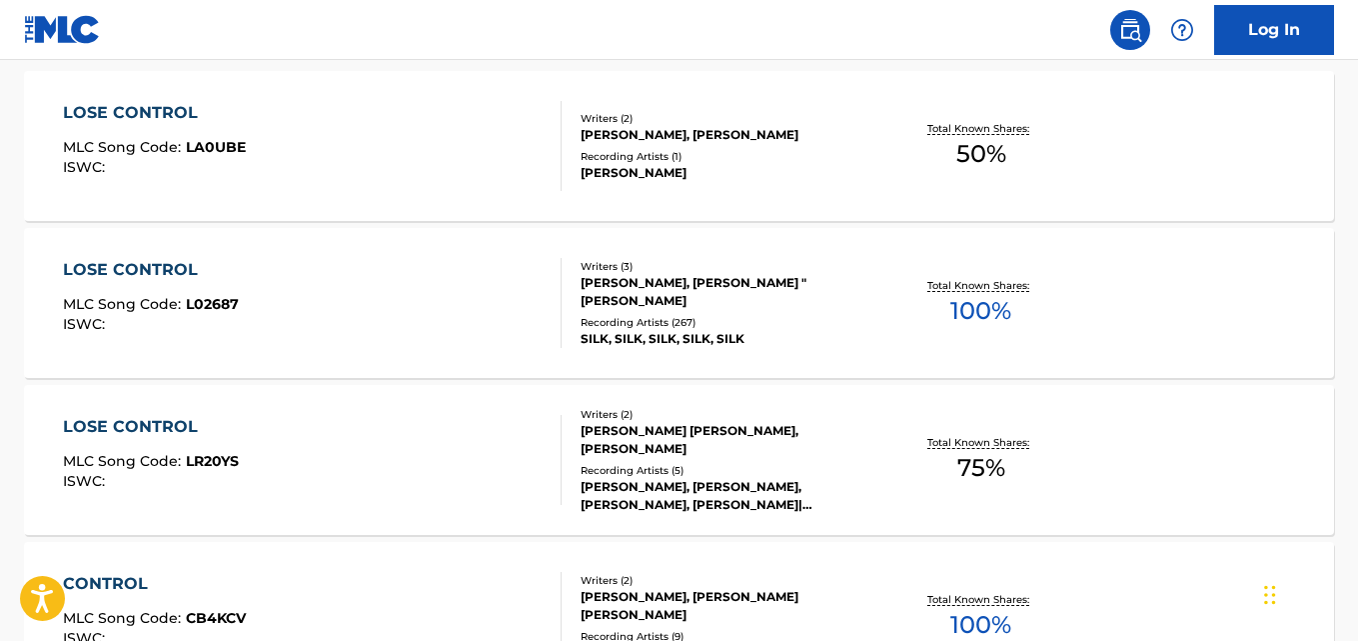
click at [165, 277] on div "LOSE CONTROL" at bounding box center [151, 270] width 176 height 24
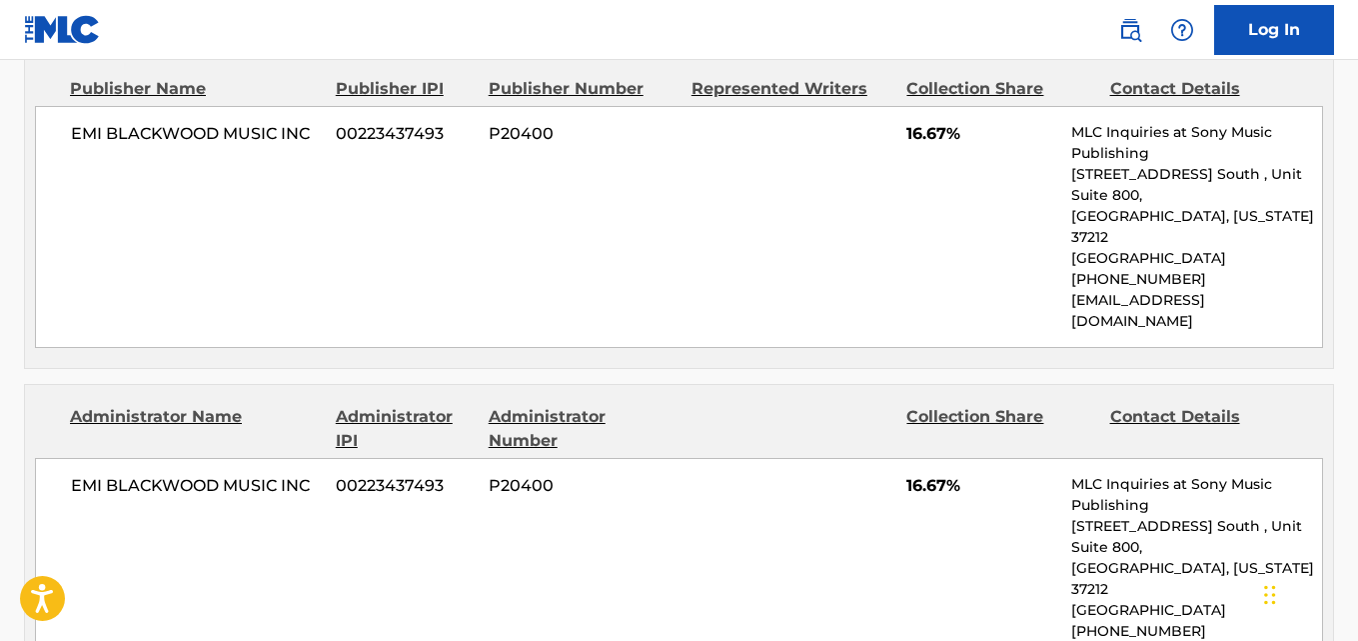
scroll to position [1000, 0]
drag, startPoint x: 72, startPoint y: 139, endPoint x: 267, endPoint y: 130, distance: 195.1
click at [267, 130] on span "EMI BLACKWOOD MUSIC INC" at bounding box center [196, 133] width 250 height 24
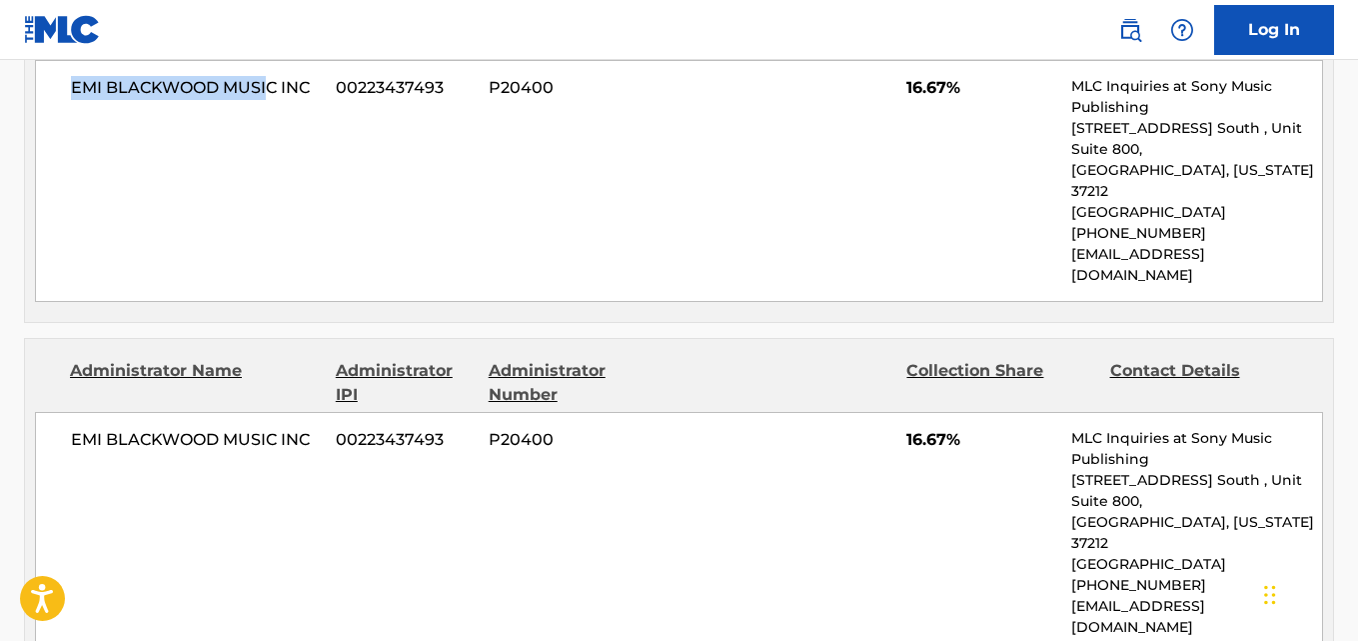
scroll to position [1167, 0]
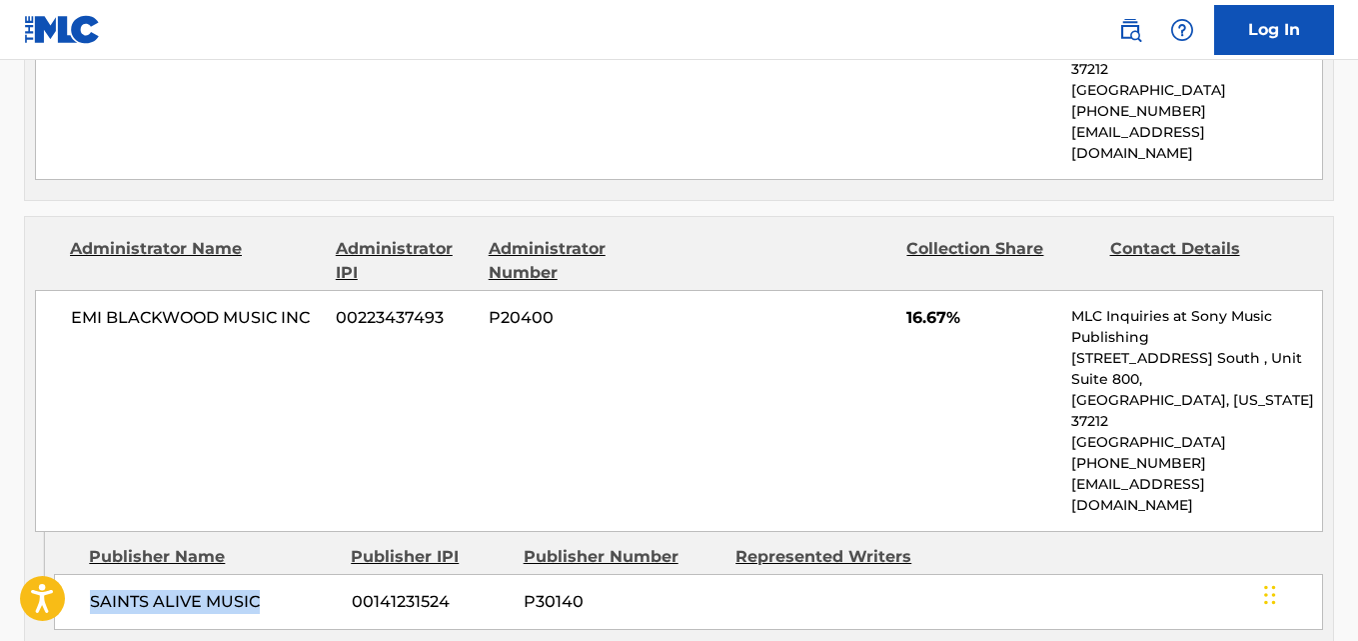
drag, startPoint x: 83, startPoint y: 516, endPoint x: 280, endPoint y: 518, distance: 196.9
click at [280, 574] on div "SAINTS ALIVE MUSIC 00141231524 P30140" at bounding box center [688, 602] width 1269 height 56
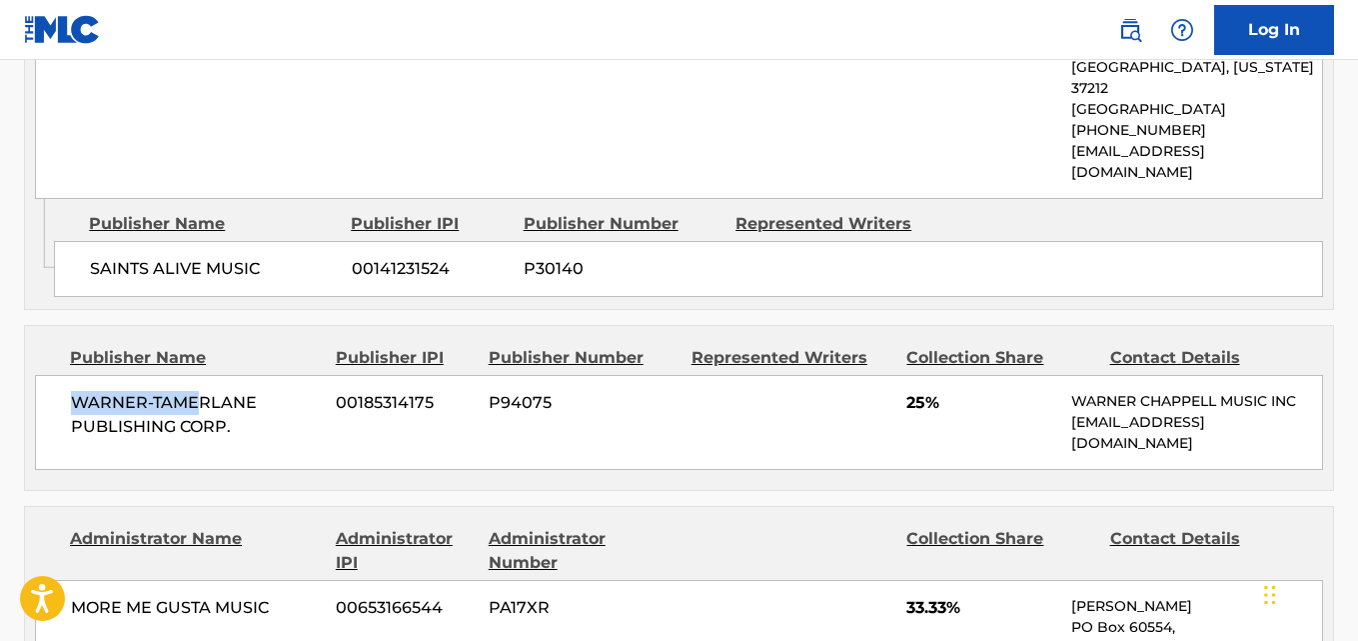
drag, startPoint x: 75, startPoint y: 327, endPoint x: 198, endPoint y: 328, distance: 123.0
click at [198, 391] on span "WARNER-TAMERLANE PUBLISHING CORP." at bounding box center [196, 415] width 250 height 48
click at [908, 391] on span "25%" at bounding box center [982, 403] width 150 height 24
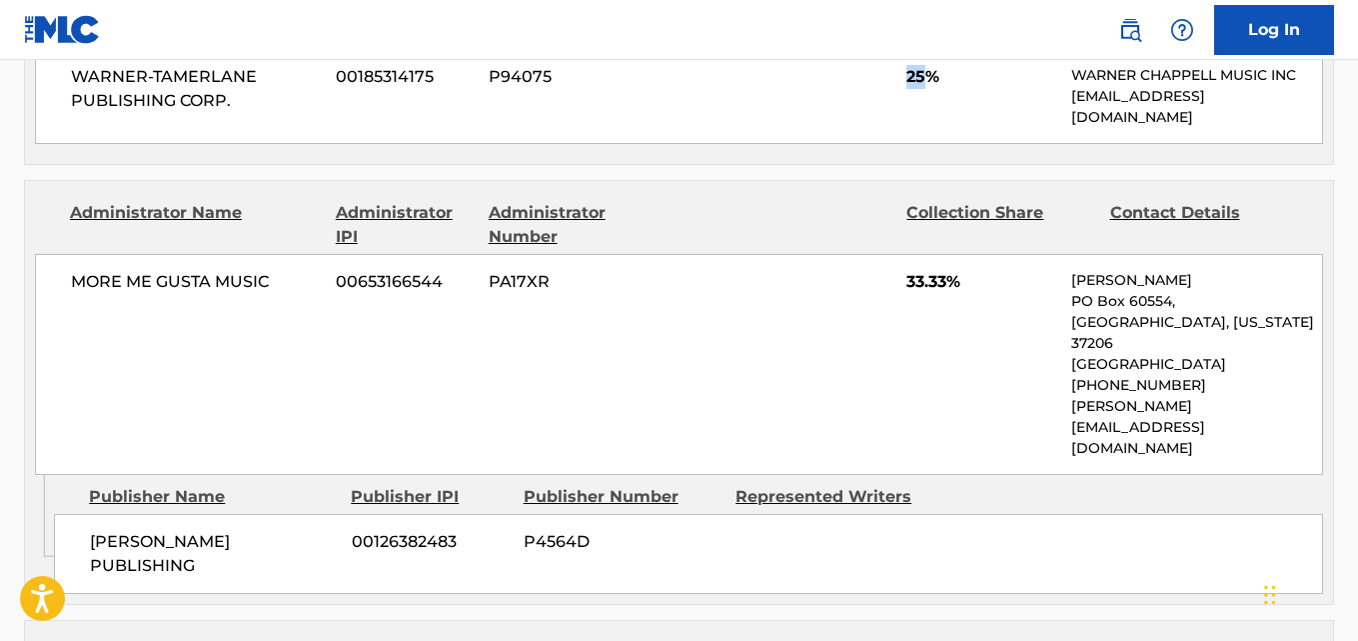
scroll to position [1832, 0]
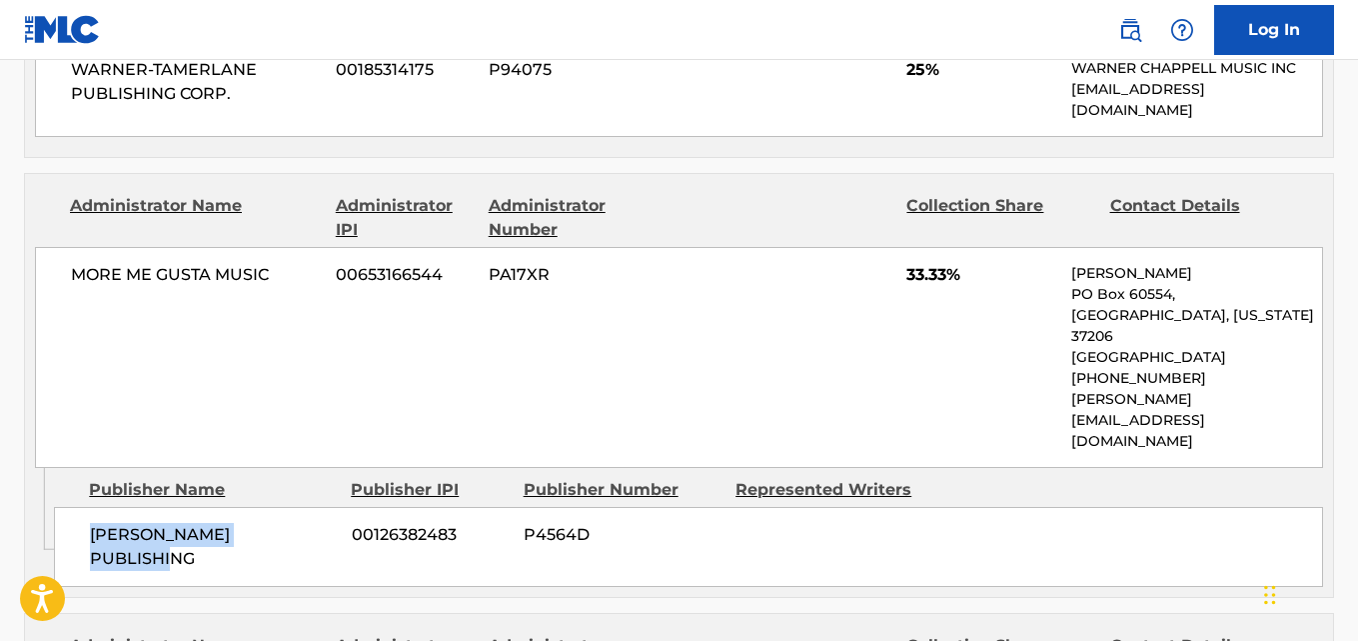
drag, startPoint x: 84, startPoint y: 392, endPoint x: 313, endPoint y: 392, distance: 228.9
click at [313, 507] on div "[PERSON_NAME] PUBLISHING 00126382483 P4564D" at bounding box center [688, 547] width 1269 height 80
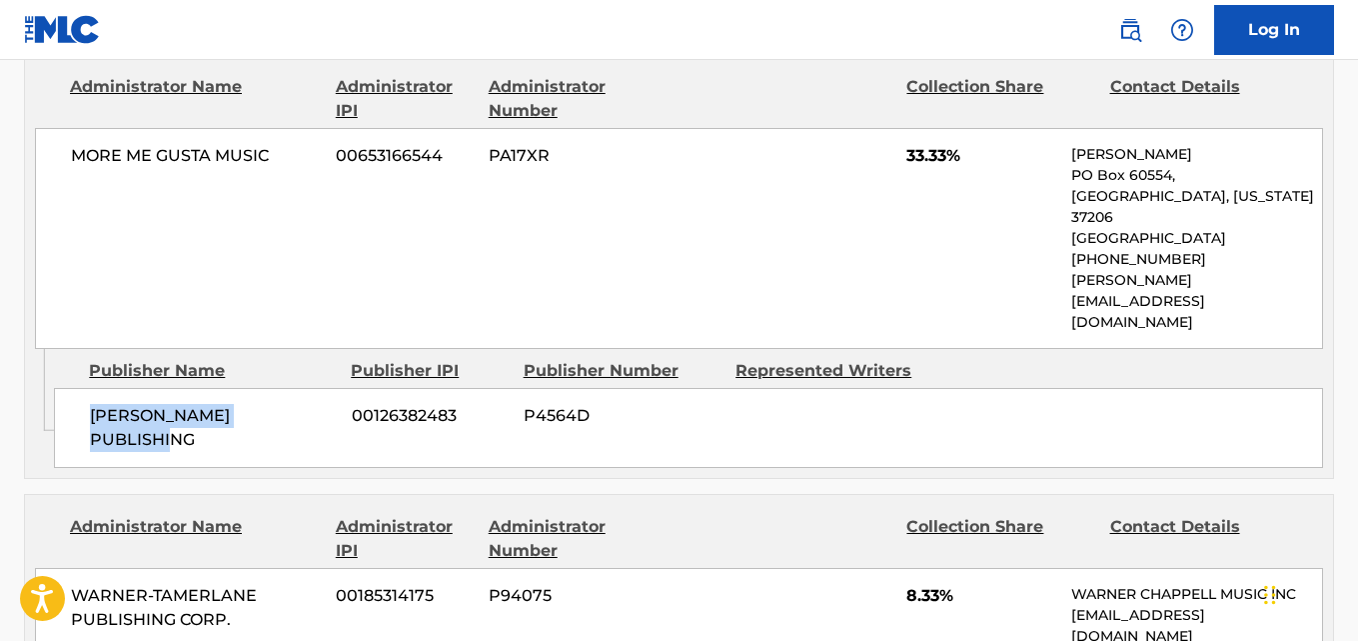
scroll to position [1999, 0]
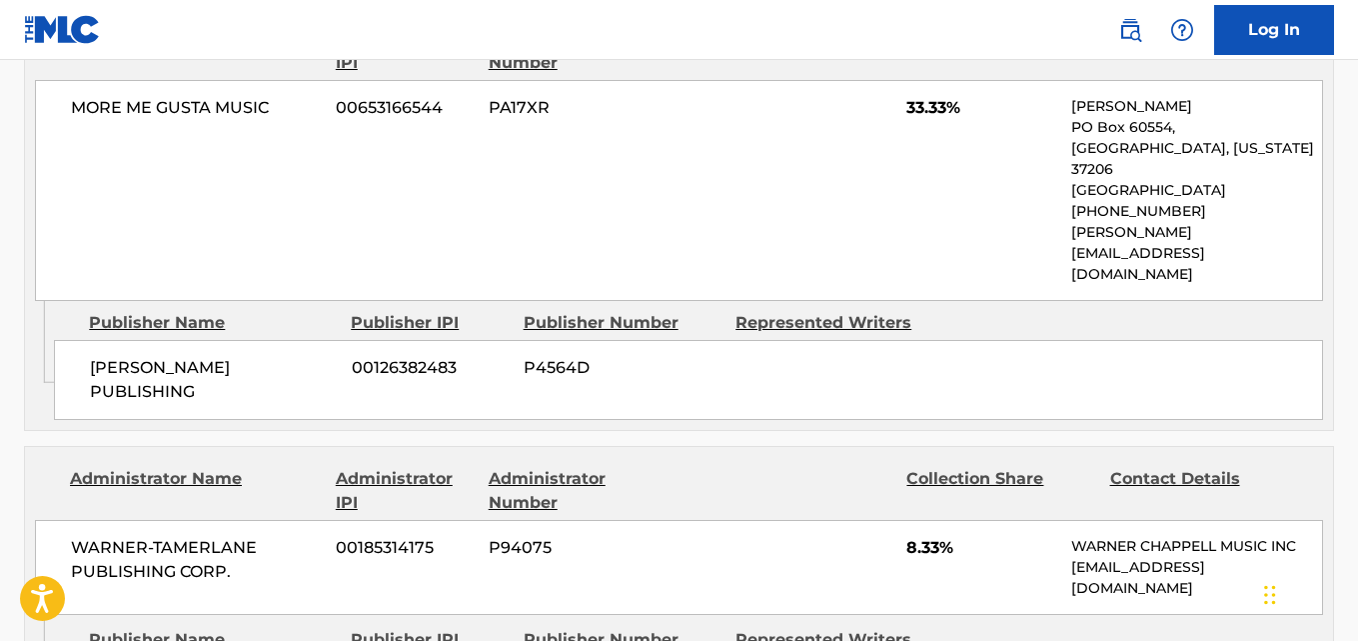
drag, startPoint x: 93, startPoint y: 522, endPoint x: 218, endPoint y: 522, distance: 124.9
click at [927, 536] on span "8.33%" at bounding box center [982, 548] width 150 height 24
click at [629, 340] on div "[PERSON_NAME] PUBLISHING 00126382483 P4564D" at bounding box center [688, 380] width 1269 height 80
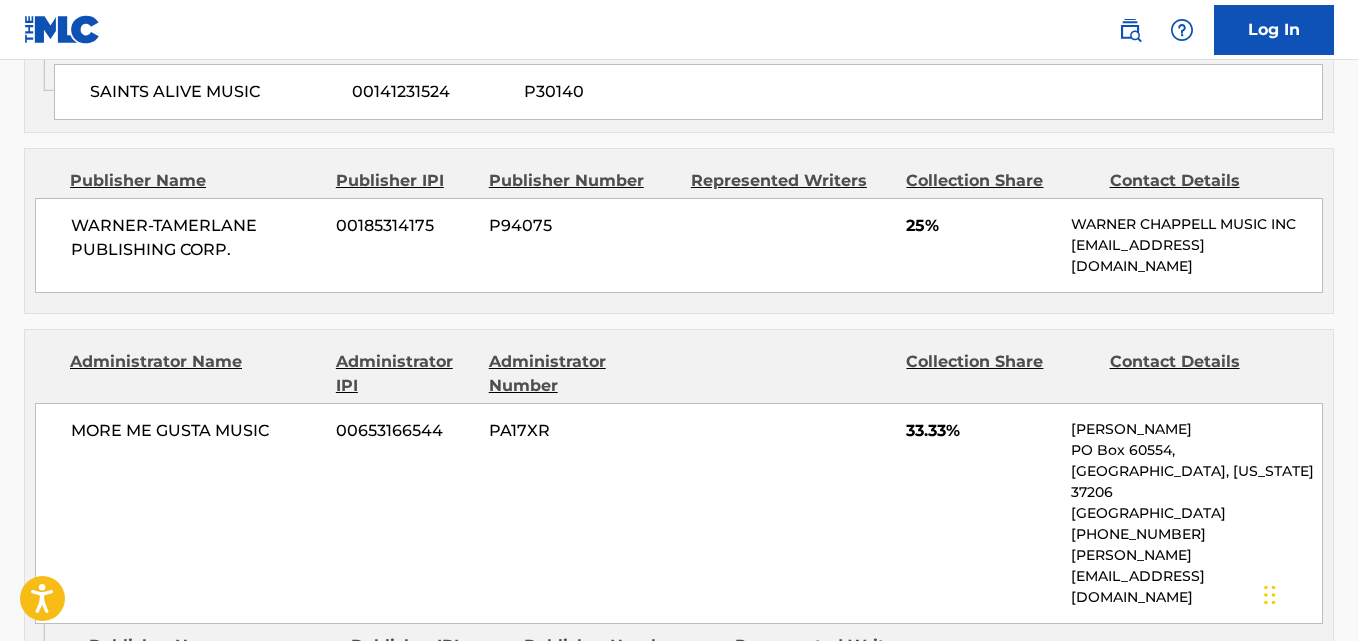
scroll to position [1832, 0]
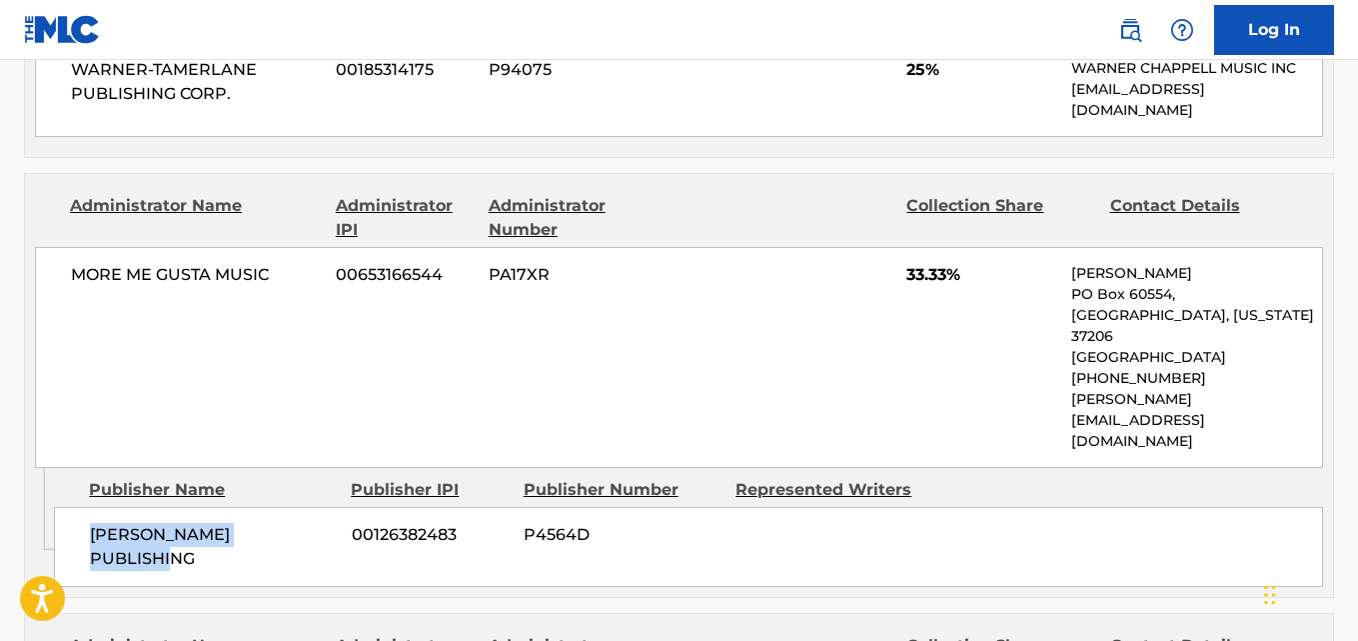
drag, startPoint x: 91, startPoint y: 395, endPoint x: 324, endPoint y: 395, distance: 232.9
click at [324, 523] on span "[PERSON_NAME] PUBLISHING" at bounding box center [213, 547] width 247 height 48
click at [58, 254] on div "MORE ME GUSTA MUSIC 00653166544 PA17XR 33.33% [PERSON_NAME] [GEOGRAPHIC_DATA][U…" at bounding box center [679, 357] width 1288 height 221
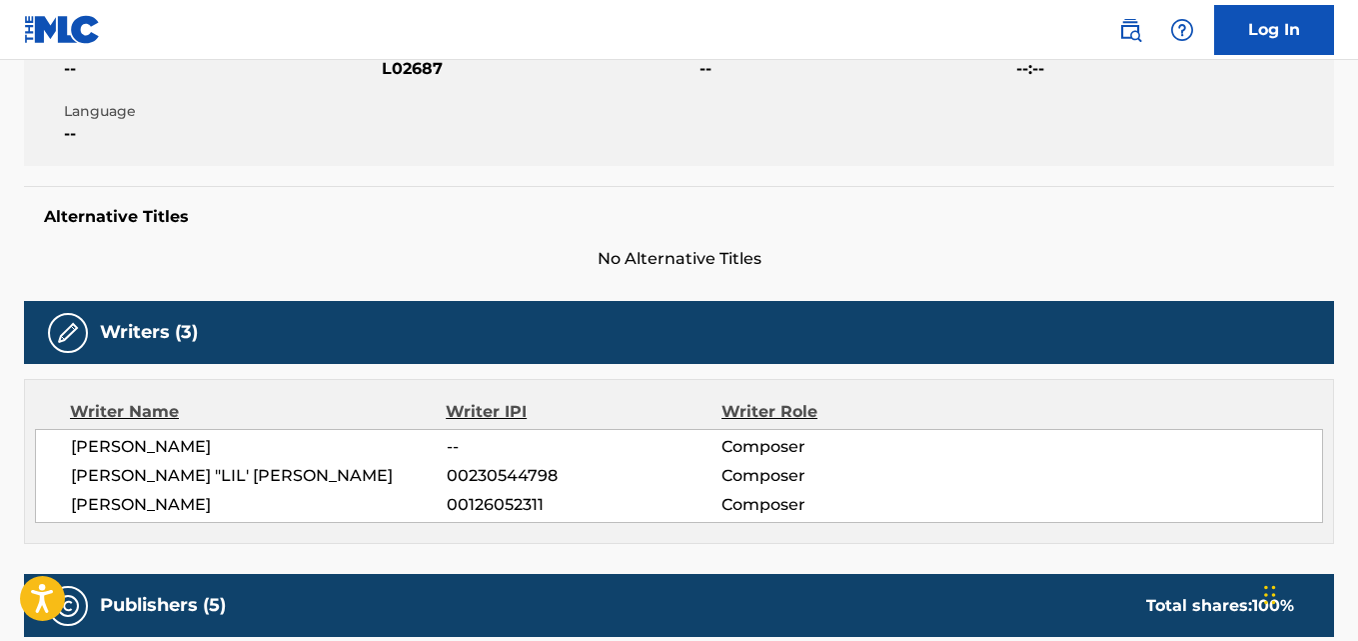
scroll to position [0, 0]
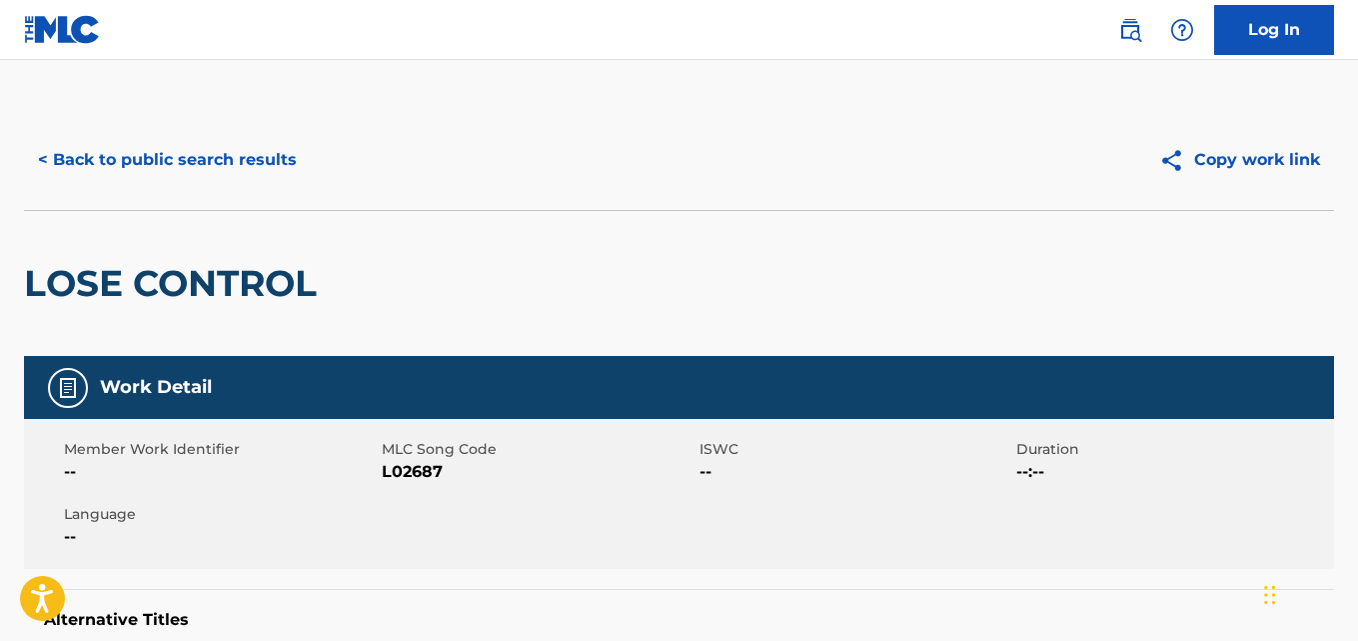
click at [226, 165] on button "< Back to public search results" at bounding box center [167, 160] width 287 height 50
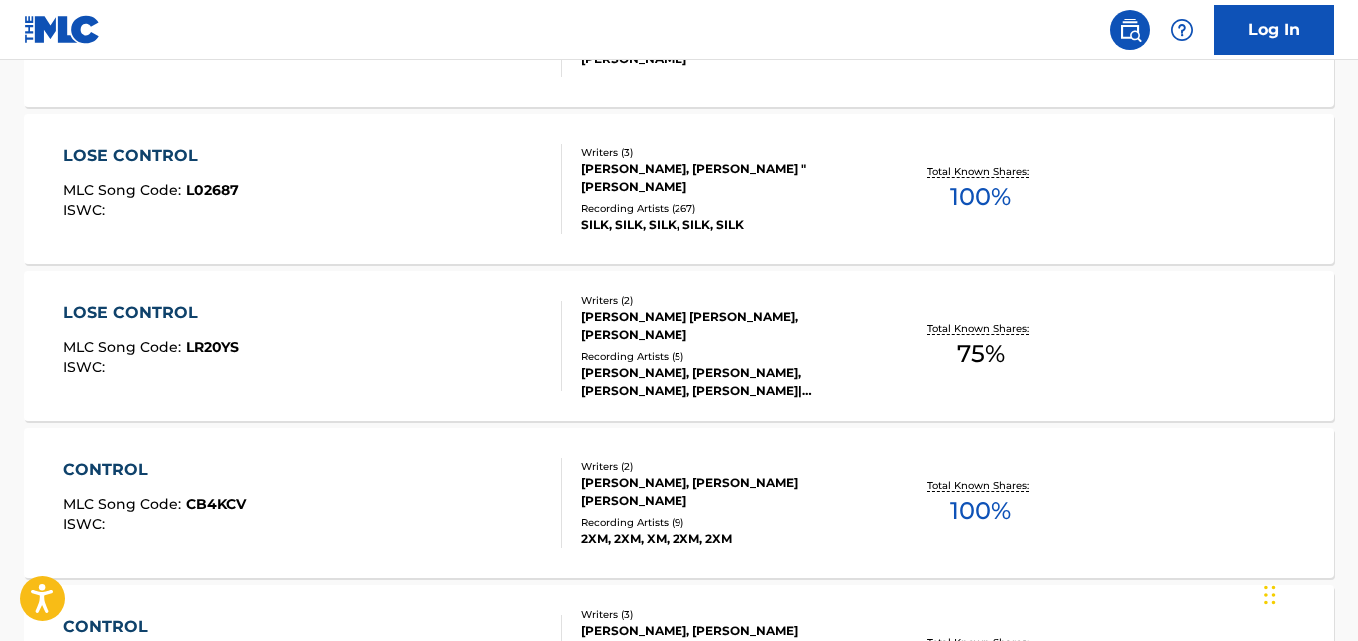
scroll to position [448, 0]
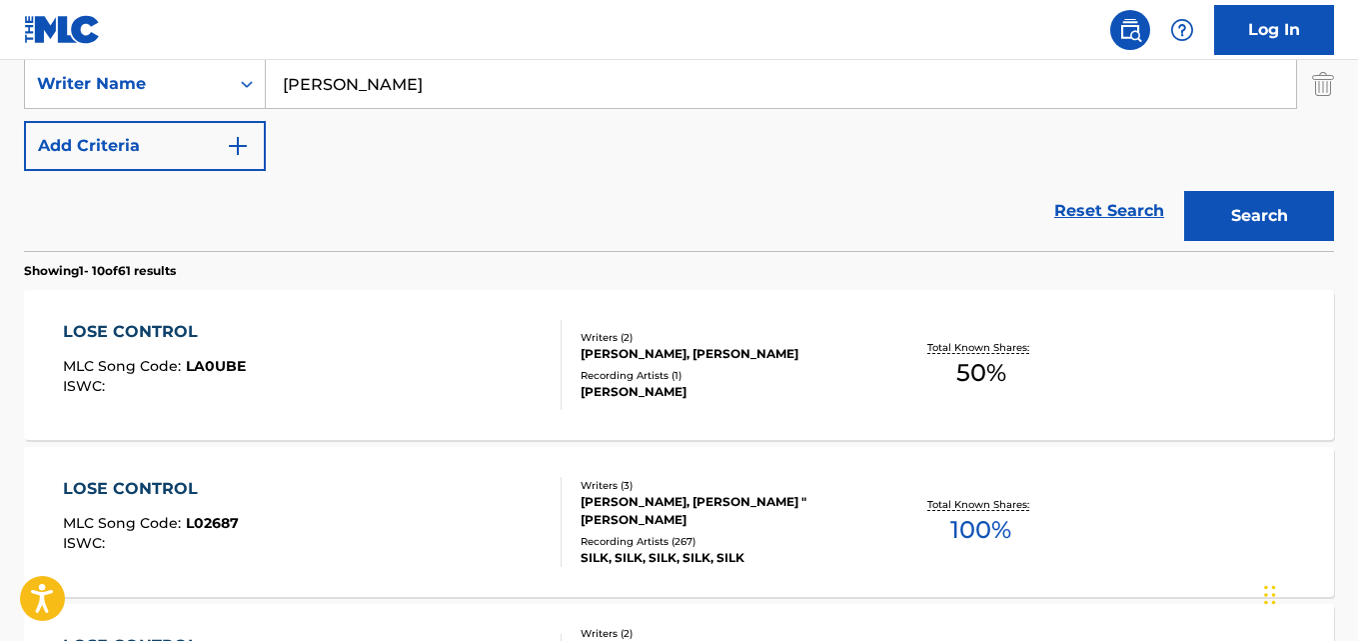
click at [1039, 195] on div "Reset Search Search" at bounding box center [679, 211] width 1310 height 80
click at [1048, 205] on link "Reset Search" at bounding box center [1110, 211] width 130 height 44
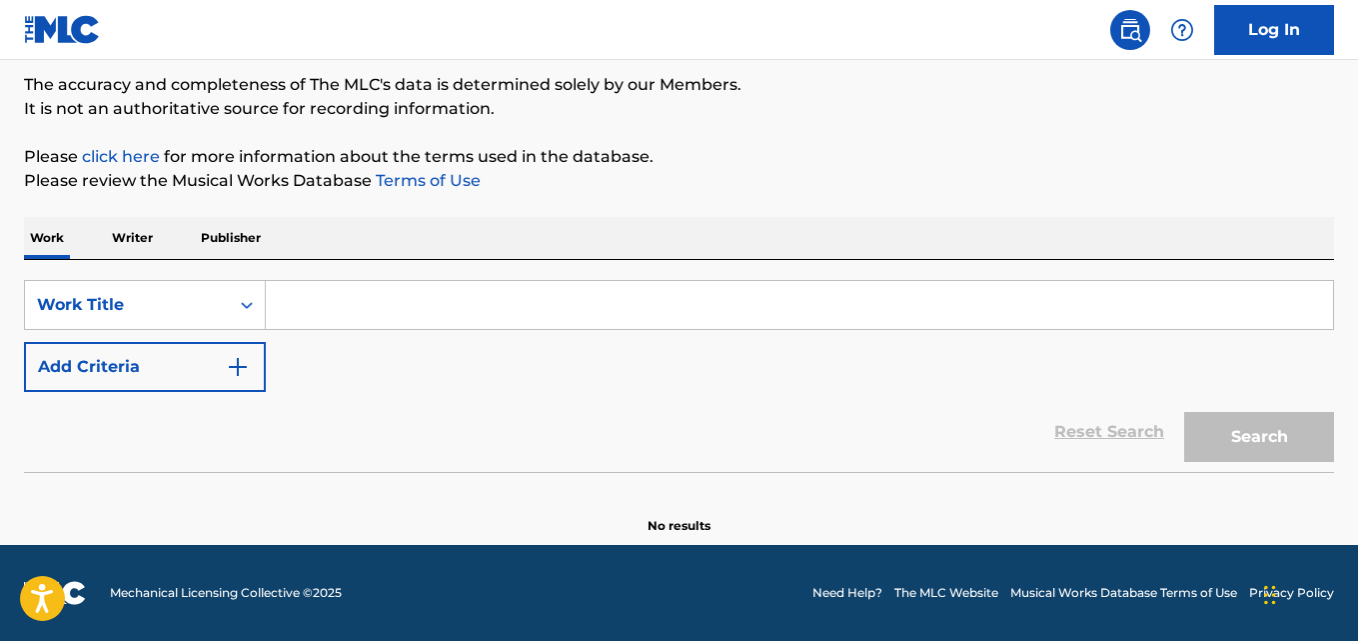
click at [877, 218] on div "Work Writer Publisher" at bounding box center [679, 238] width 1310 height 42
click at [879, 214] on div "The MLC Public Work Search The accuracy and completeness of The MLC's data is d…" at bounding box center [679, 240] width 1358 height 590
click at [888, 202] on div "The MLC Public Work Search The accuracy and completeness of The MLC's data is d…" at bounding box center [679, 240] width 1358 height 590
click at [888, 199] on div "The MLC Public Work Search The accuracy and completeness of The MLC's data is d…" at bounding box center [679, 240] width 1358 height 590
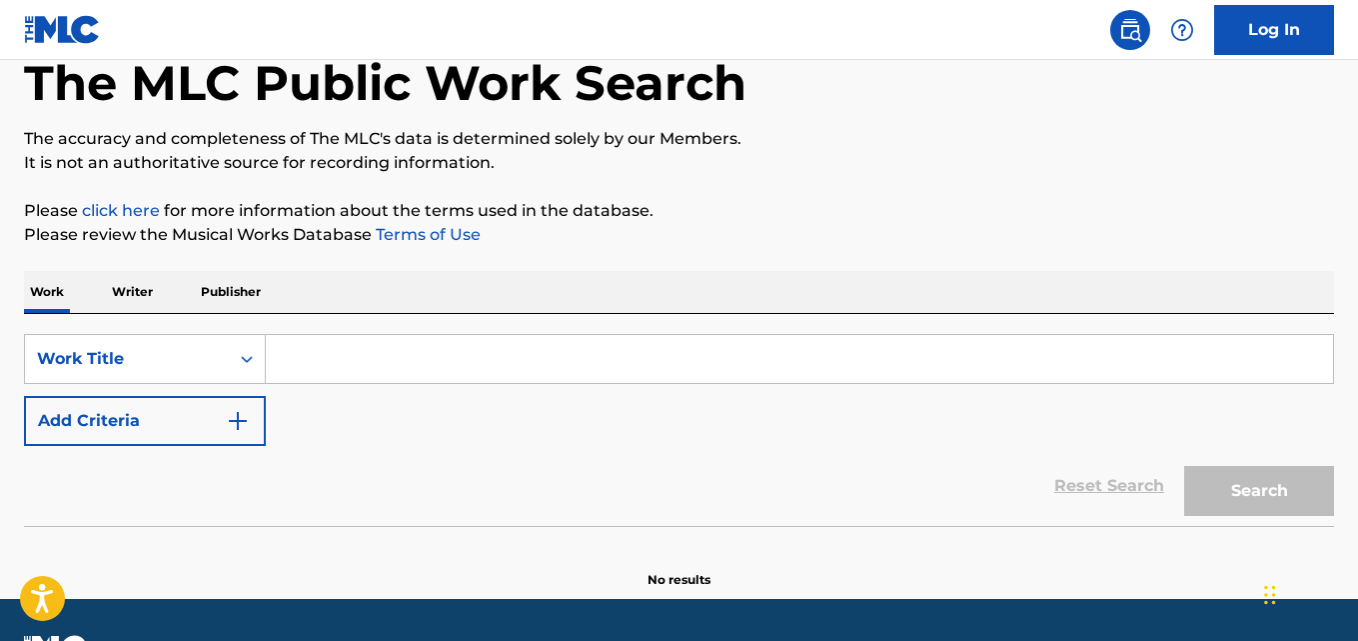
scroll to position [85, 0]
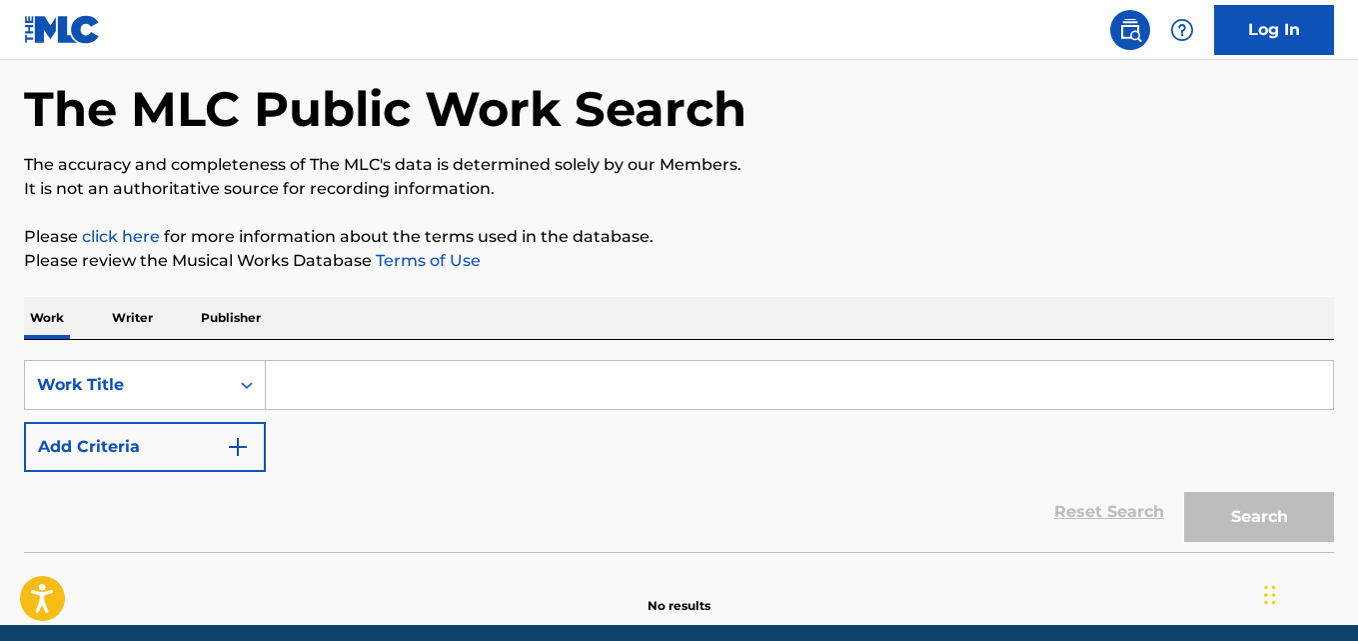
click at [928, 233] on p "Please click here for more information about the terms used in the database." at bounding box center [679, 237] width 1310 height 24
click at [927, 231] on p "Please click here for more information about the terms used in the database." at bounding box center [679, 237] width 1310 height 24
click at [927, 226] on p "Please click here for more information about the terms used in the database." at bounding box center [679, 237] width 1310 height 24
click at [904, 212] on div "The MLC Public Work Search The accuracy and completeness of The MLC's data is d…" at bounding box center [679, 320] width 1358 height 590
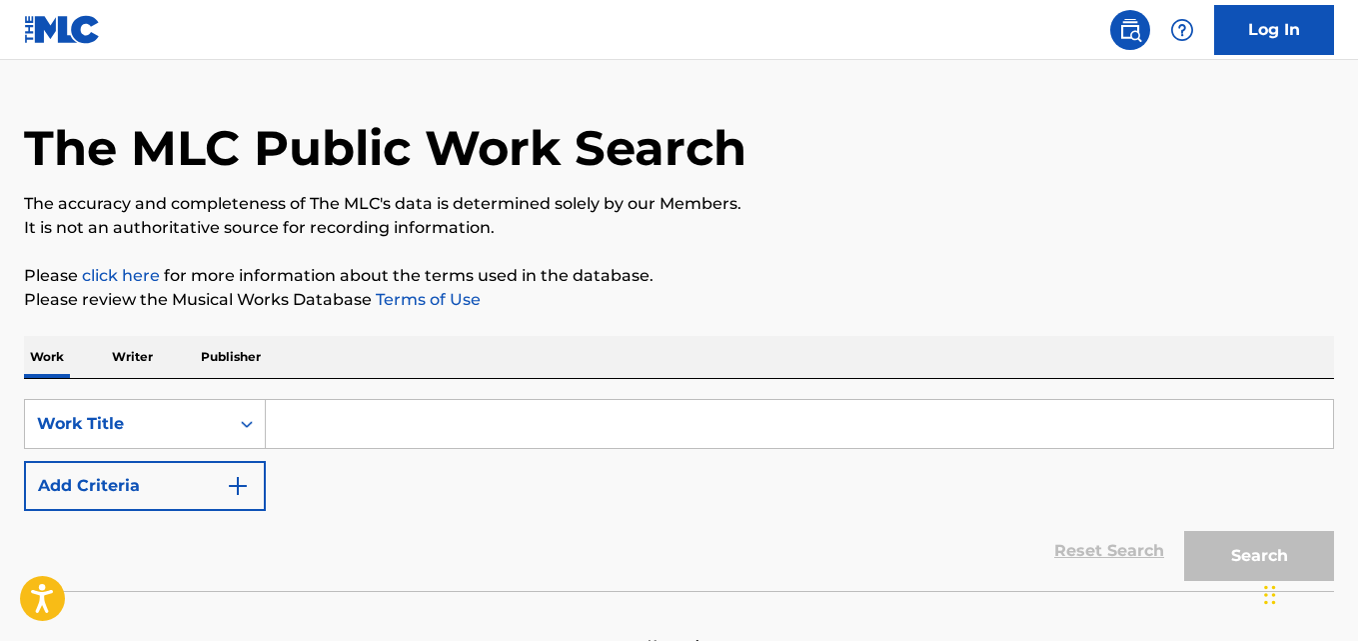
scroll to position [45, 0]
click at [944, 209] on p "The accuracy and completeness of The MLC's data is determined solely by our Mem…" at bounding box center [679, 205] width 1310 height 24
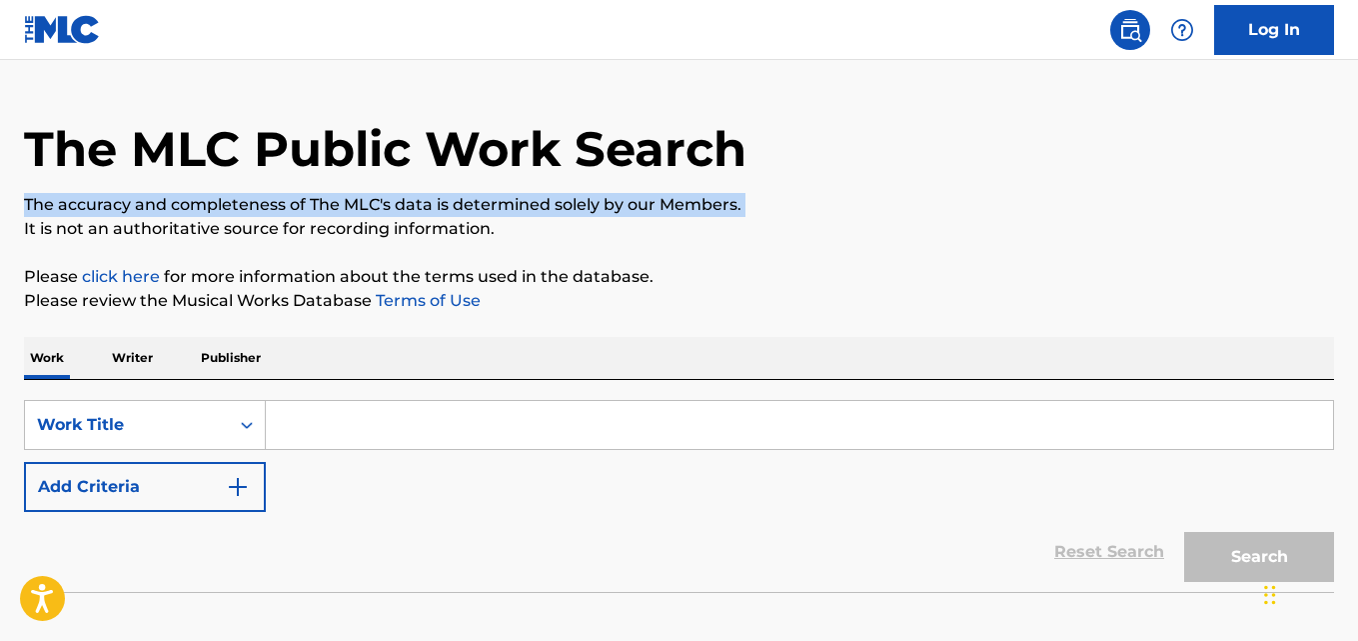
drag, startPoint x: 944, startPoint y: 209, endPoint x: 827, endPoint y: 200, distance: 117.3
click at [909, 210] on p "The accuracy and completeness of The MLC's data is determined solely by our Mem…" at bounding box center [679, 205] width 1310 height 24
click at [827, 200] on p "The accuracy and completeness of The MLC's data is determined solely by our Mem…" at bounding box center [679, 205] width 1310 height 24
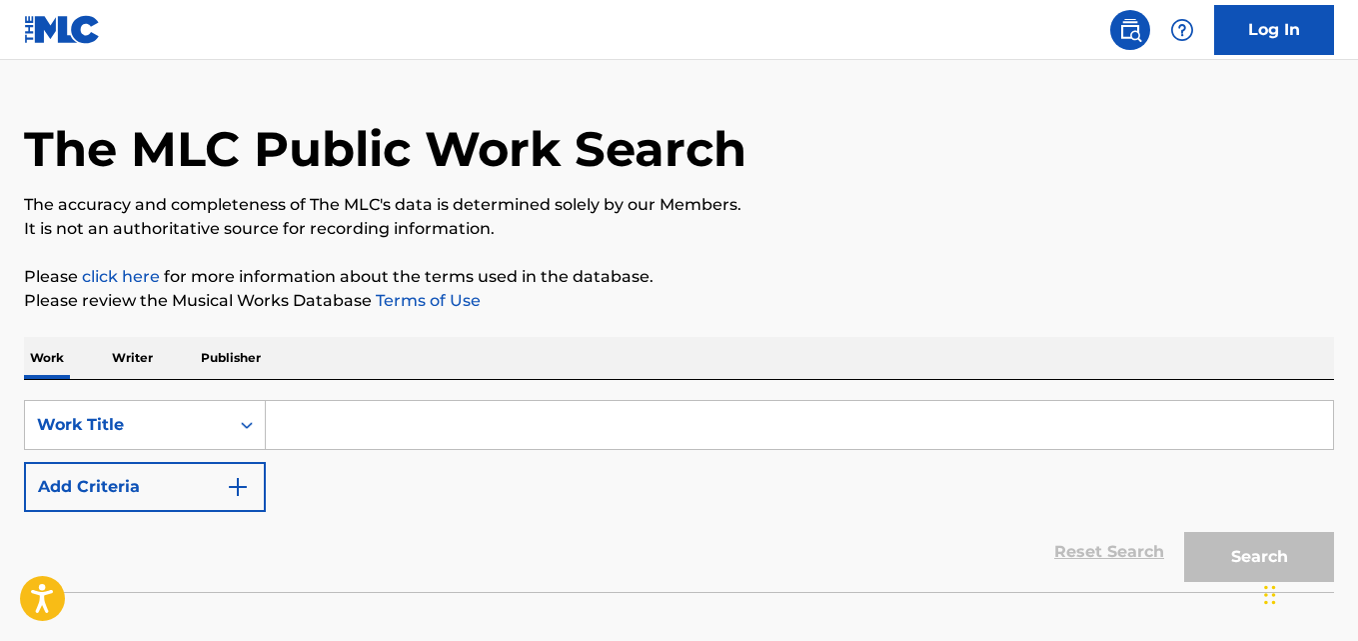
click at [882, 215] on p "The accuracy and completeness of The MLC's data is determined solely by our Mem…" at bounding box center [679, 205] width 1310 height 24
click at [860, 240] on p "It is not an authoritative source for recording information." at bounding box center [679, 229] width 1310 height 24
click at [909, 244] on div "The MLC Public Work Search The accuracy and completeness of The MLC's data is d…" at bounding box center [679, 360] width 1358 height 590
drag, startPoint x: 909, startPoint y: 242, endPoint x: 896, endPoint y: 233, distance: 15.8
click at [907, 241] on div "The MLC Public Work Search The accuracy and completeness of The MLC's data is d…" at bounding box center [679, 360] width 1358 height 590
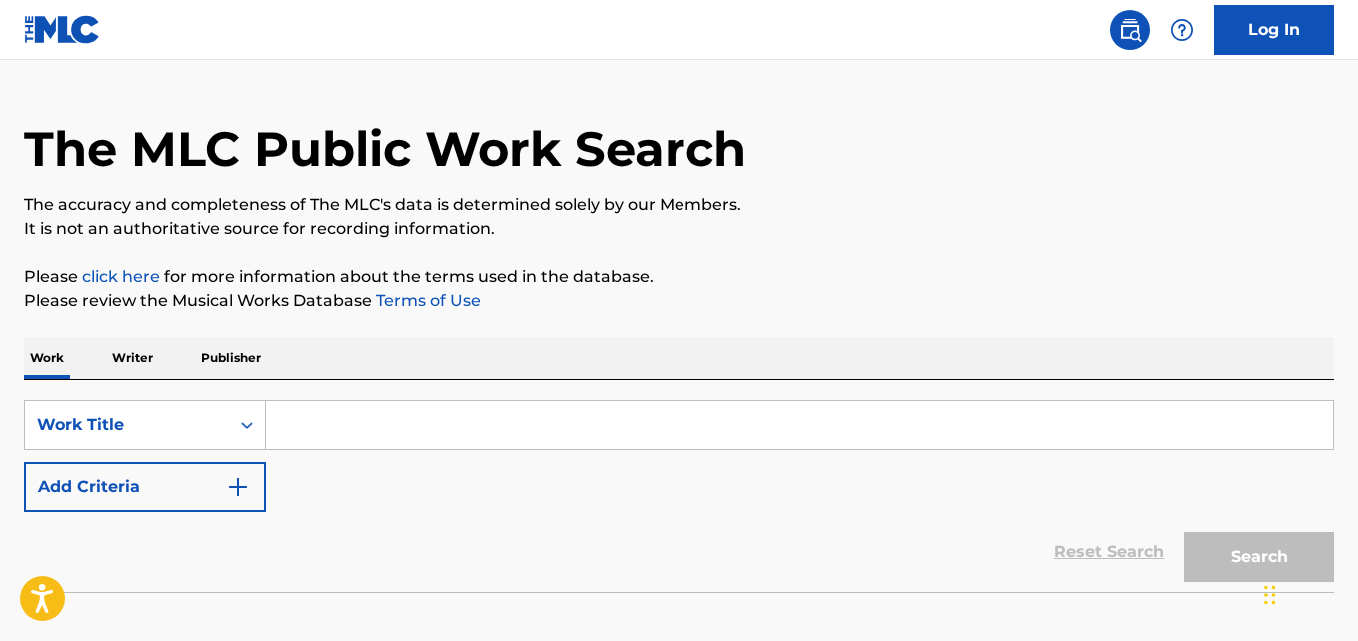
click at [896, 233] on p "It is not an authoritative source for recording information." at bounding box center [679, 229] width 1310 height 24
drag, startPoint x: 884, startPoint y: 224, endPoint x: 866, endPoint y: 207, distance: 24.7
click at [876, 219] on p "It is not an authoritative source for recording information." at bounding box center [679, 229] width 1310 height 24
click at [866, 207] on p "The accuracy and completeness of The MLC's data is determined solely by our Mem…" at bounding box center [679, 205] width 1310 height 24
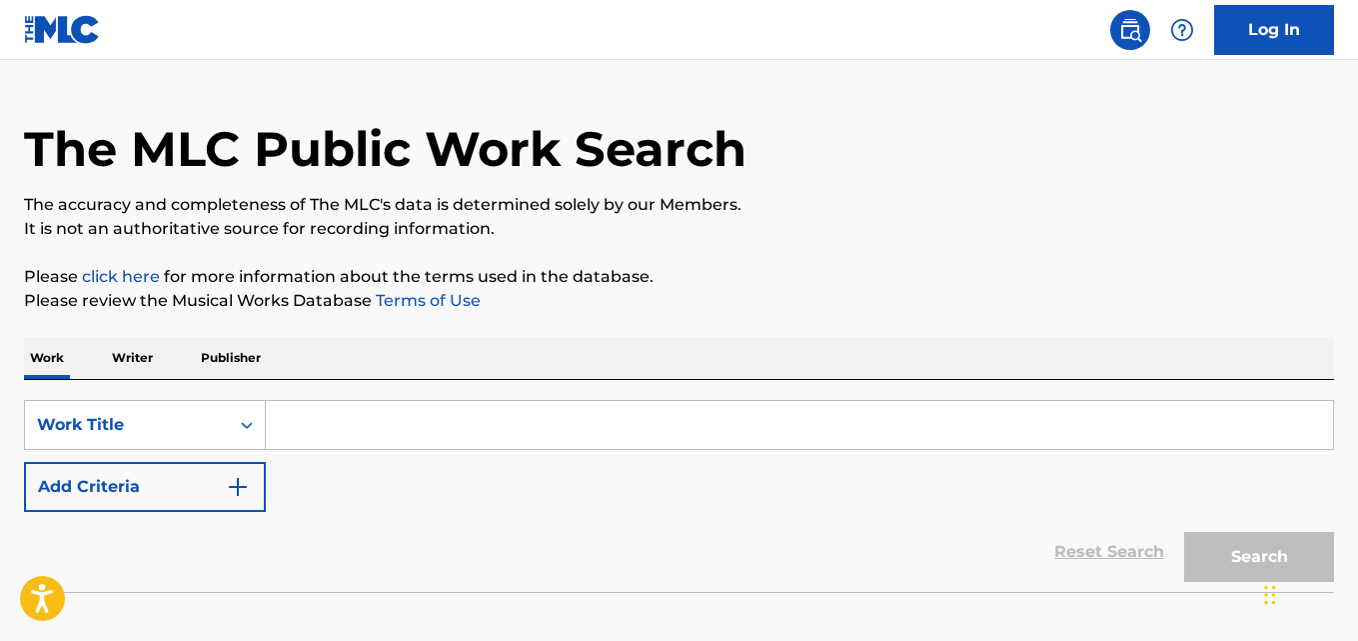
click at [868, 204] on p "The accuracy and completeness of The MLC's data is determined solely by our Mem…" at bounding box center [679, 205] width 1310 height 24
click at [848, 206] on p "The accuracy and completeness of The MLC's data is determined solely by our Mem…" at bounding box center [679, 205] width 1310 height 24
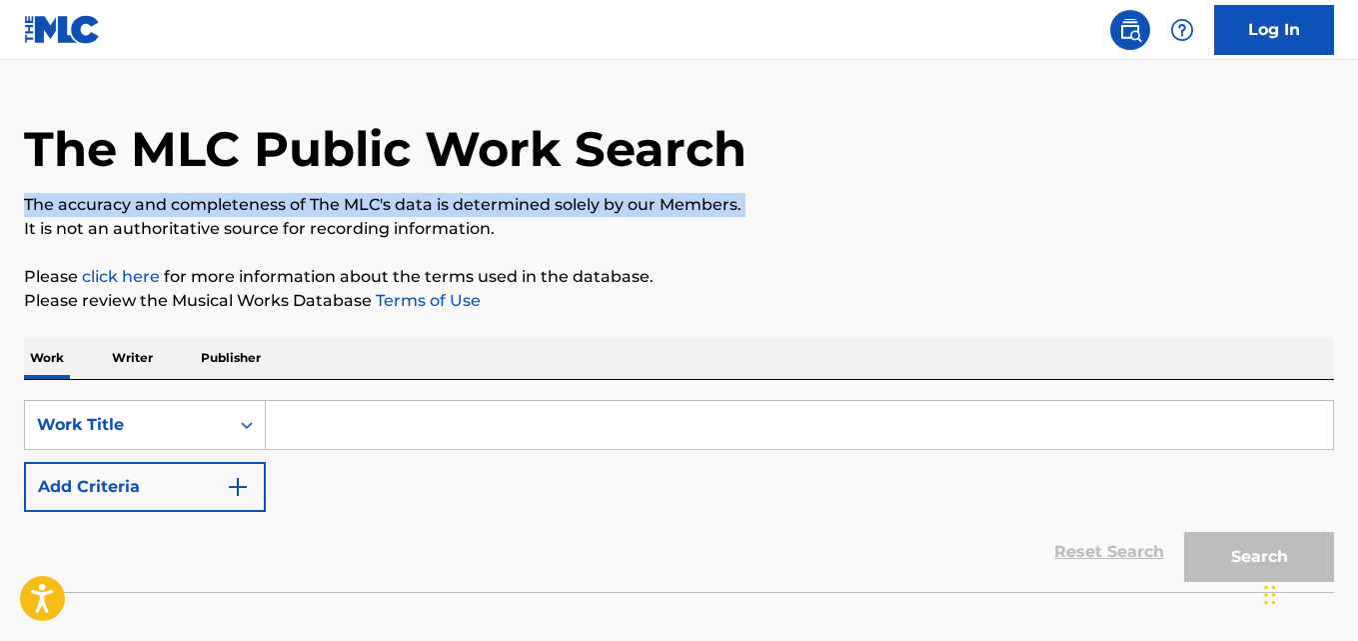
click at [847, 206] on p "The accuracy and completeness of The MLC's data is determined solely by our Mem…" at bounding box center [679, 205] width 1310 height 24
click at [846, 199] on p "The accuracy and completeness of The MLC's data is determined solely by our Mem…" at bounding box center [679, 205] width 1310 height 24
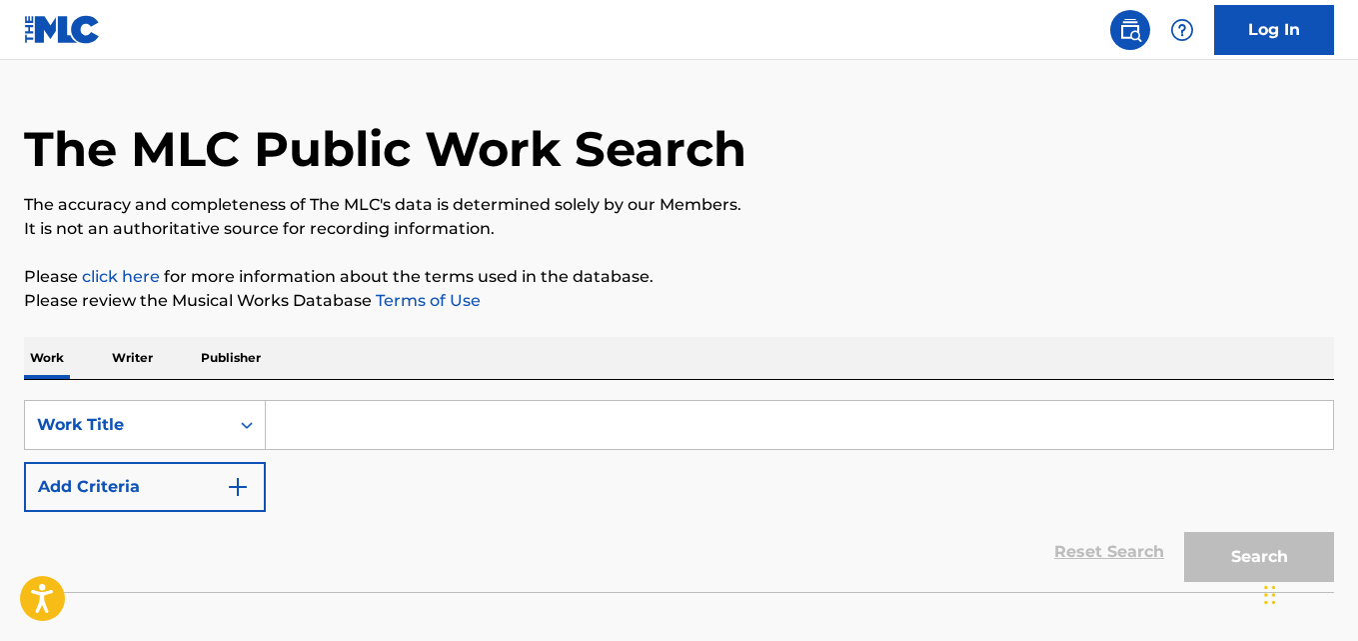
click at [849, 160] on div "The MLC Public Work Search" at bounding box center [679, 138] width 1310 height 146
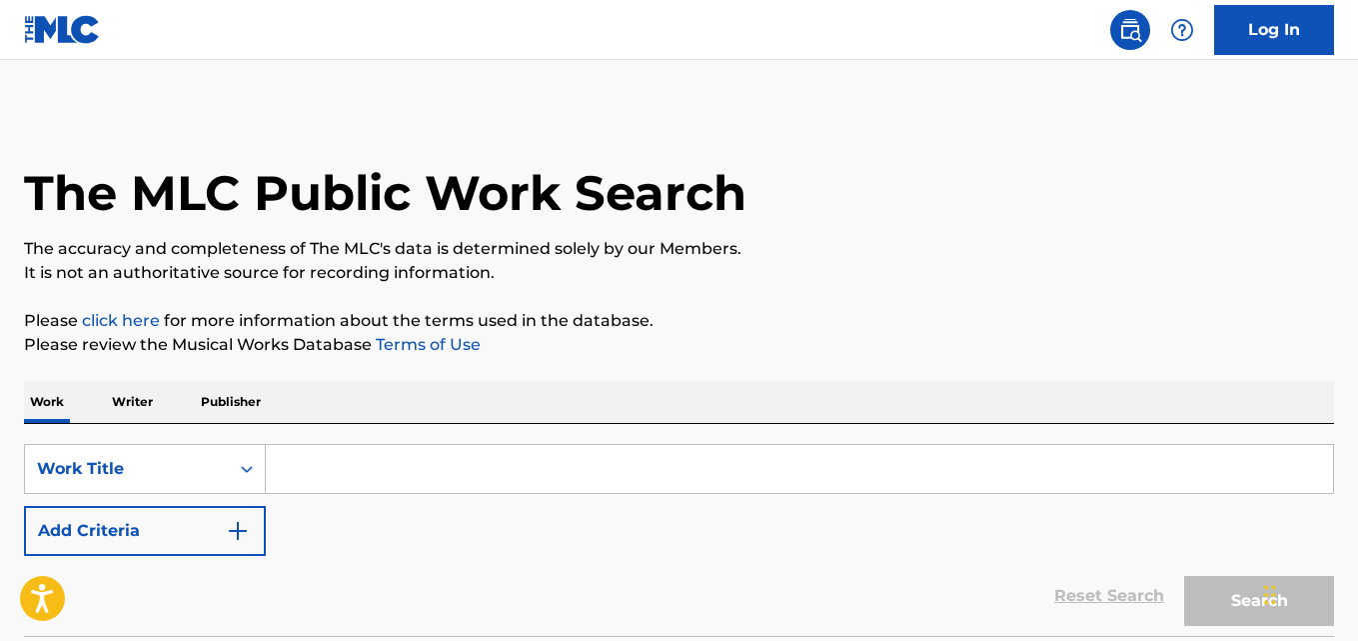
scroll to position [0, 0]
click at [849, 160] on div "The MLC Public Work Search" at bounding box center [679, 183] width 1310 height 146
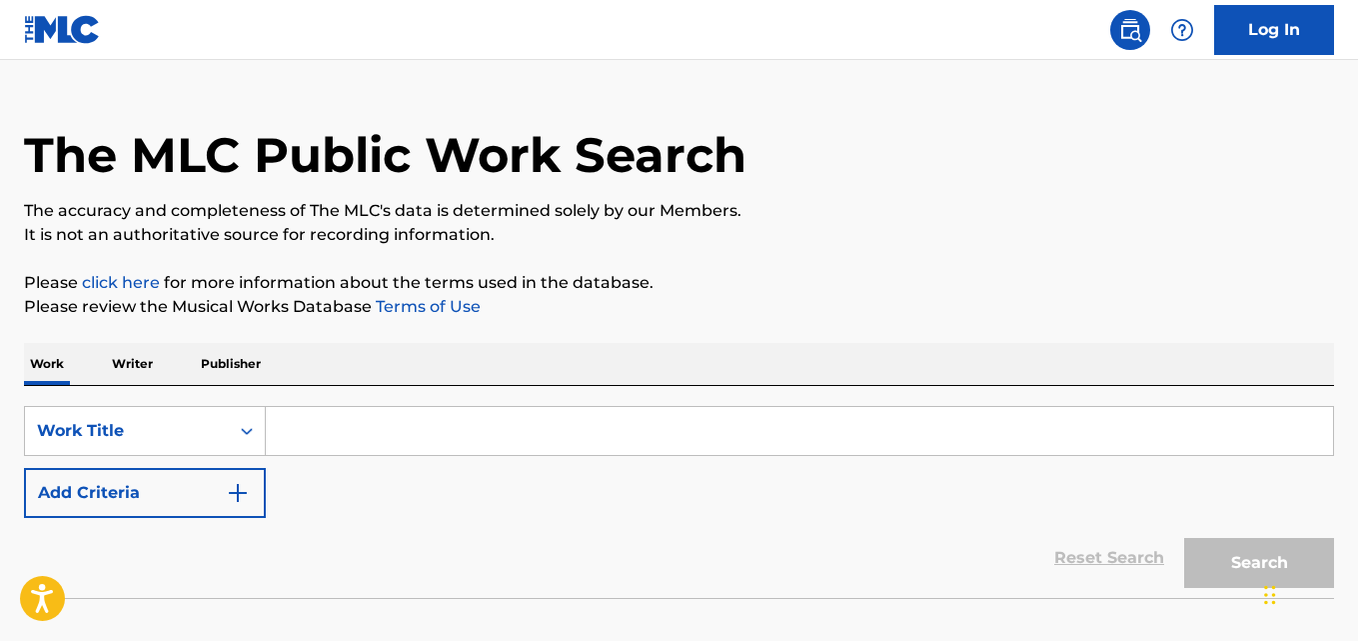
scroll to position [40, 0]
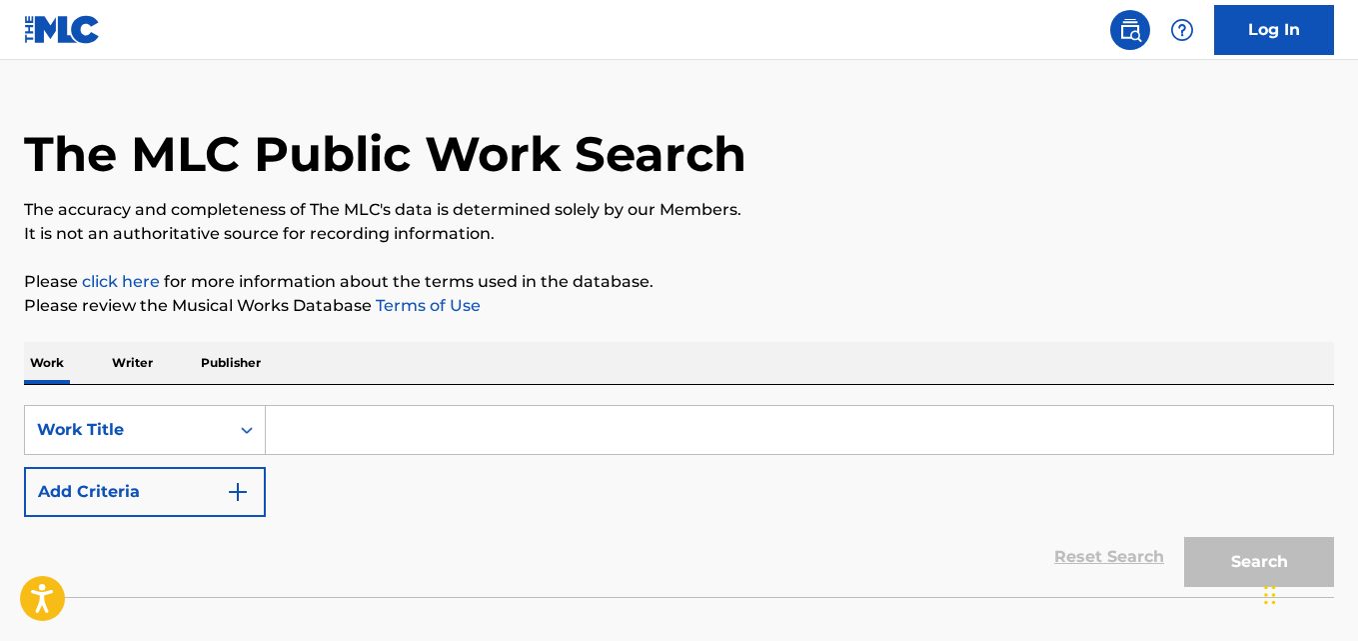
click at [849, 160] on div "The MLC Public Work Search" at bounding box center [679, 143] width 1310 height 146
drag, startPoint x: 445, startPoint y: 397, endPoint x: 438, endPoint y: 422, distance: 26.0
click at [444, 398] on div "SearchWithCriteria64c4f30c-8bd6-4bc1-a146-04733e036e23 Work Title Add Criteria …" at bounding box center [679, 491] width 1310 height 212
click at [438, 422] on input "Search Form" at bounding box center [800, 430] width 1068 height 48
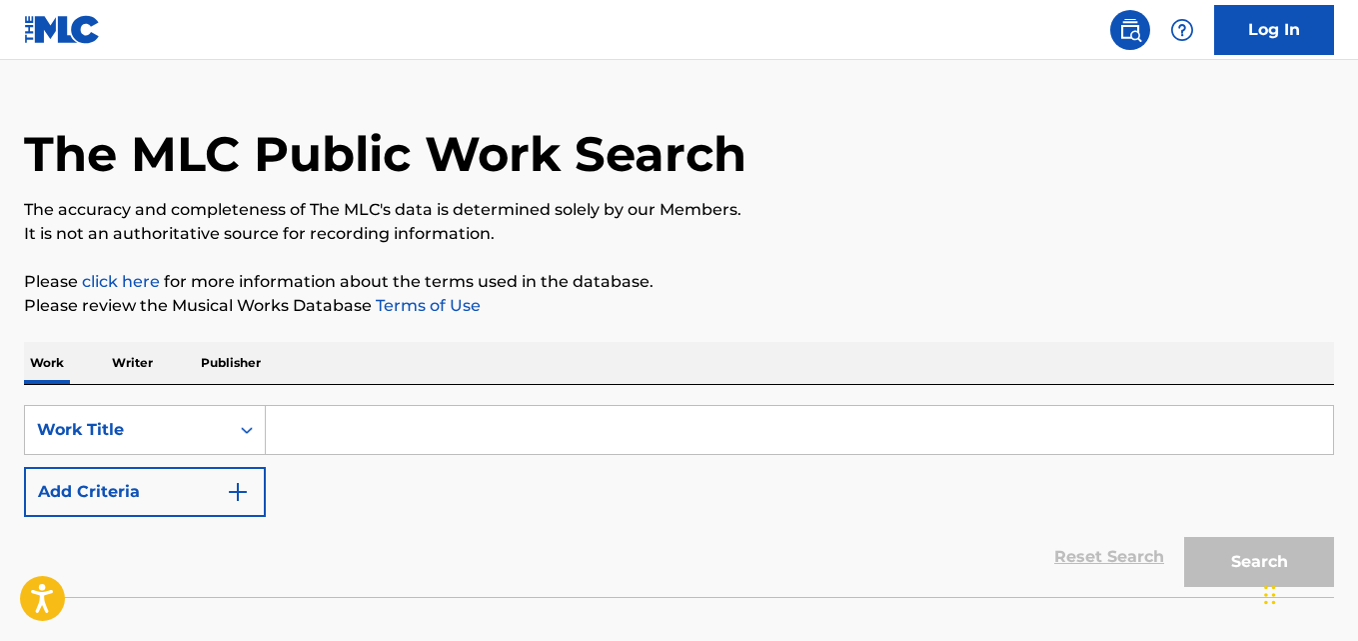
paste input "Remember Me"
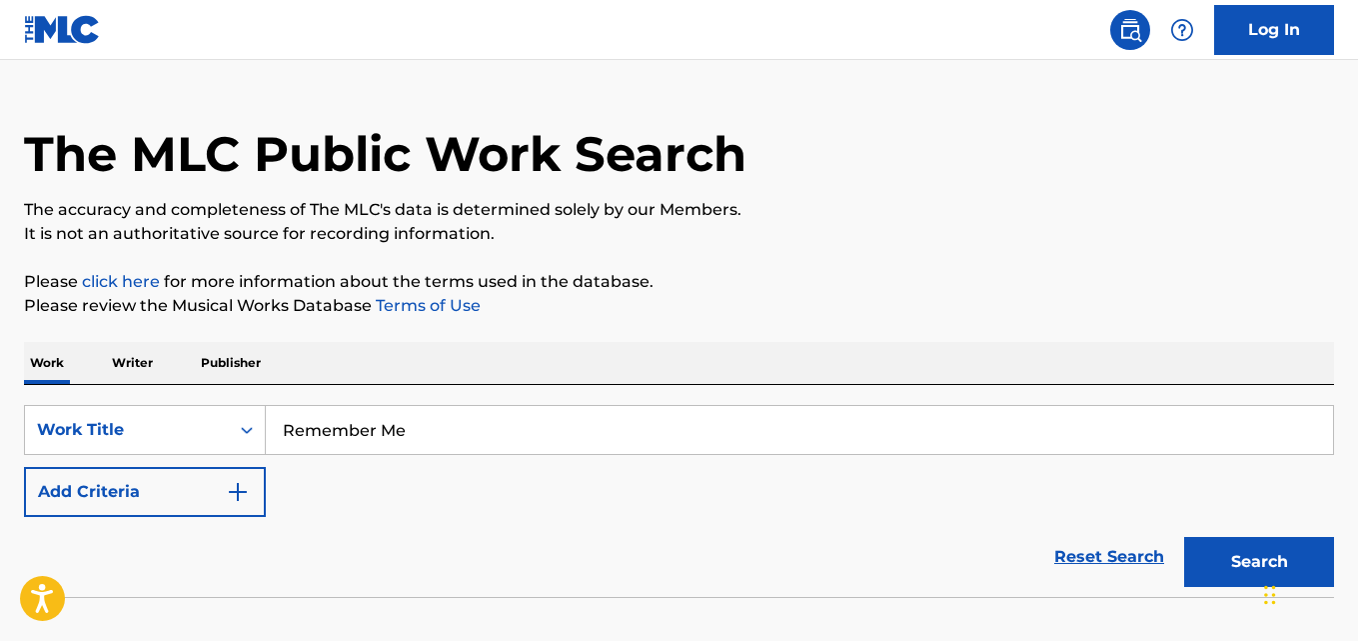
type input "Remember Me"
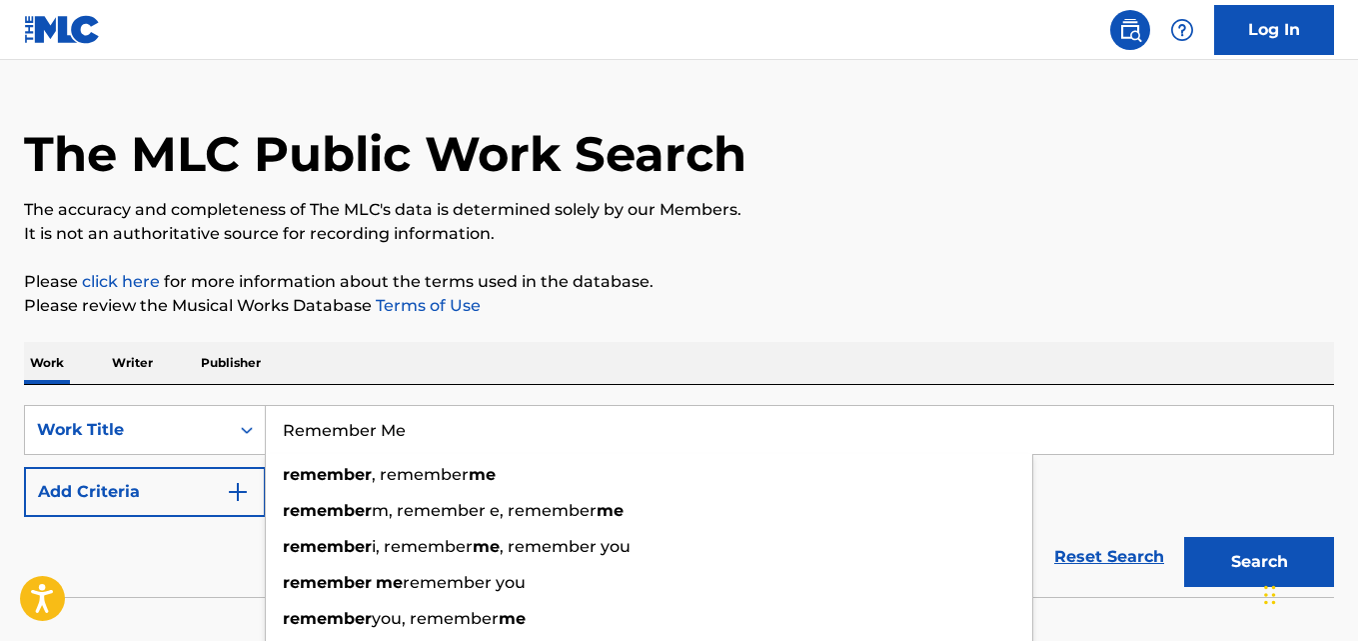
click at [799, 323] on div "The MLC Public Work Search The accuracy and completeness of The MLC's data is d…" at bounding box center [679, 365] width 1358 height 590
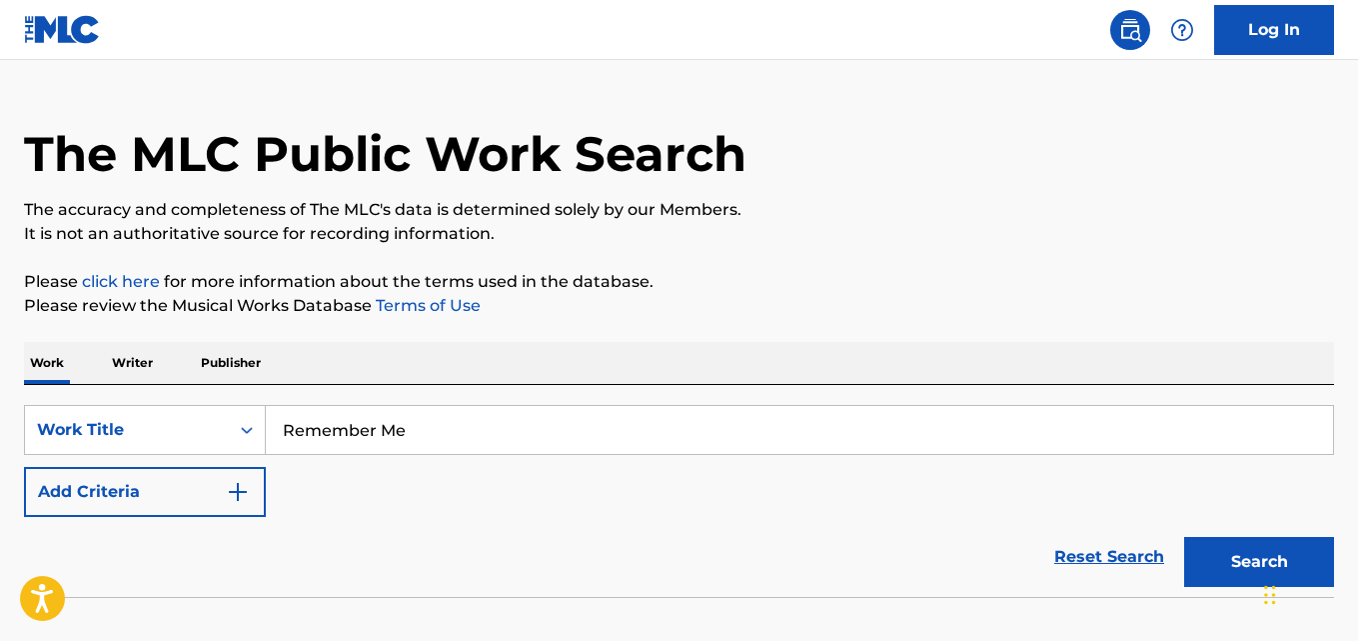
click at [228, 497] on img "Search Form" at bounding box center [238, 492] width 24 height 24
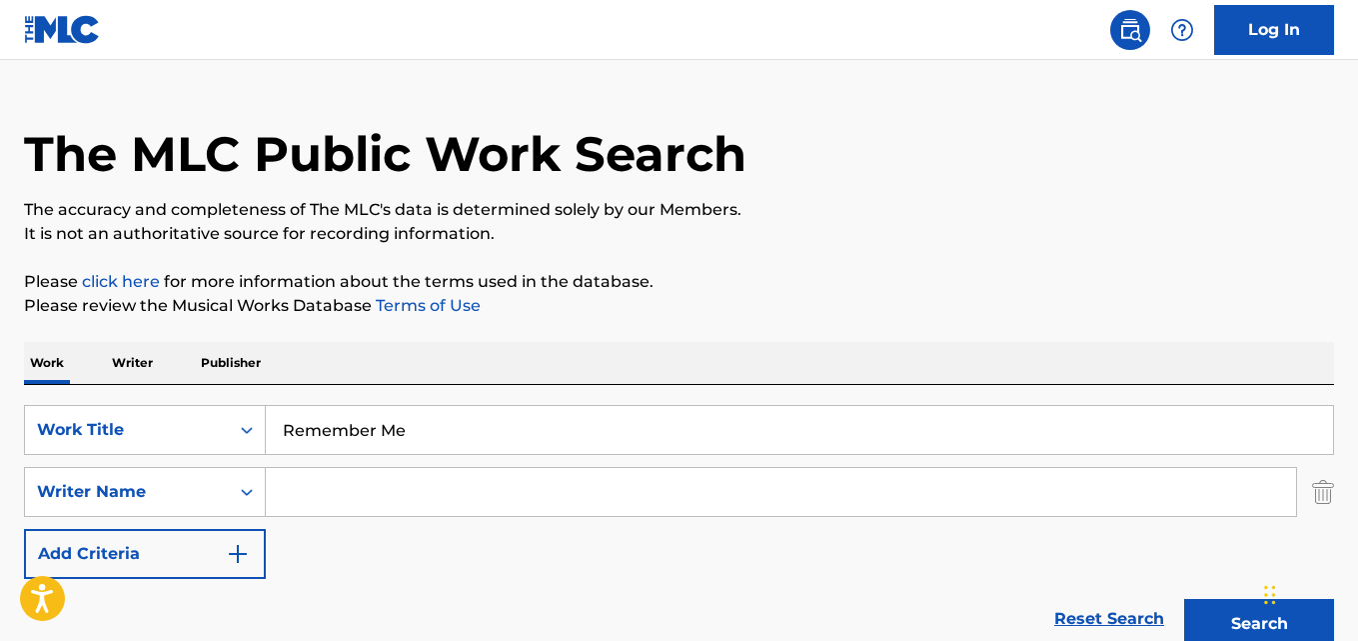
click at [336, 484] on input "Search Form" at bounding box center [781, 492] width 1031 height 48
click at [1185, 599] on button "Search" at bounding box center [1260, 624] width 150 height 50
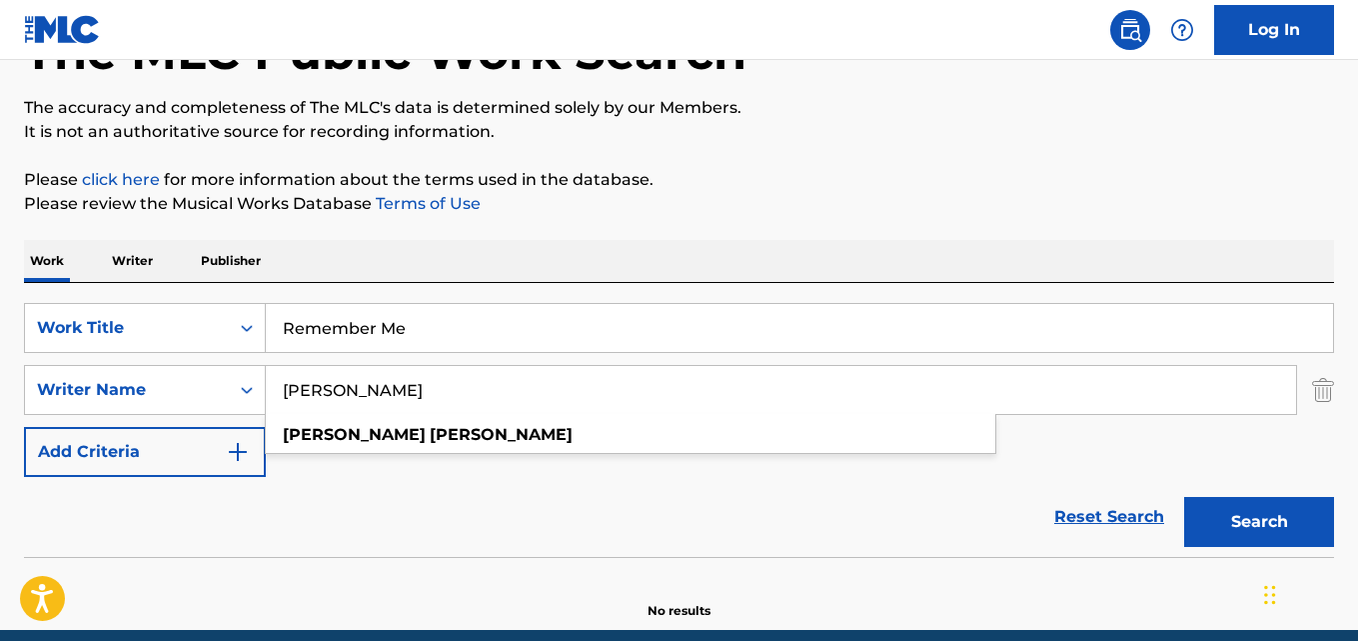
scroll to position [207, 0]
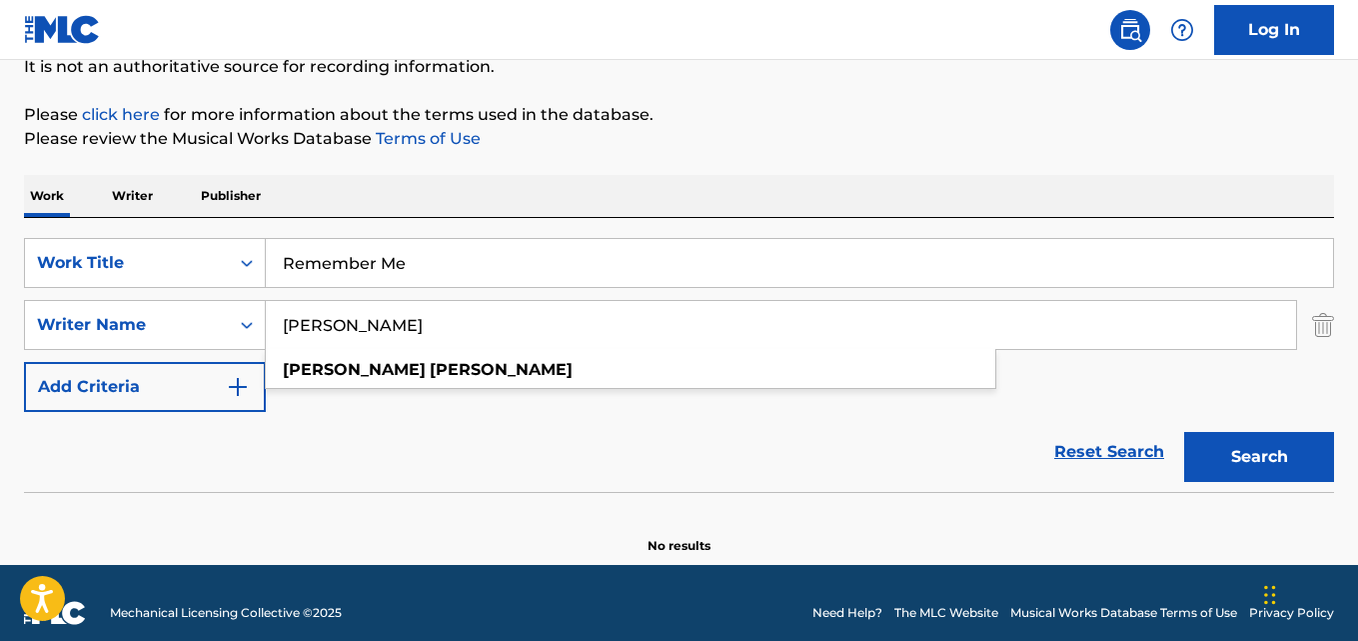
click at [369, 460] on div "Reset Search Search" at bounding box center [679, 452] width 1310 height 80
click at [1267, 464] on button "Search" at bounding box center [1260, 457] width 150 height 50
drag, startPoint x: 561, startPoint y: 320, endPoint x: 228, endPoint y: 320, distance: 332.9
click at [228, 320] on div "SearchWithCriteria457b3408-48df-4918-8a62-e8c998a4812f Writer Name [PERSON_NAME]" at bounding box center [679, 325] width 1310 height 50
click at [1185, 432] on button "Search" at bounding box center [1260, 457] width 150 height 50
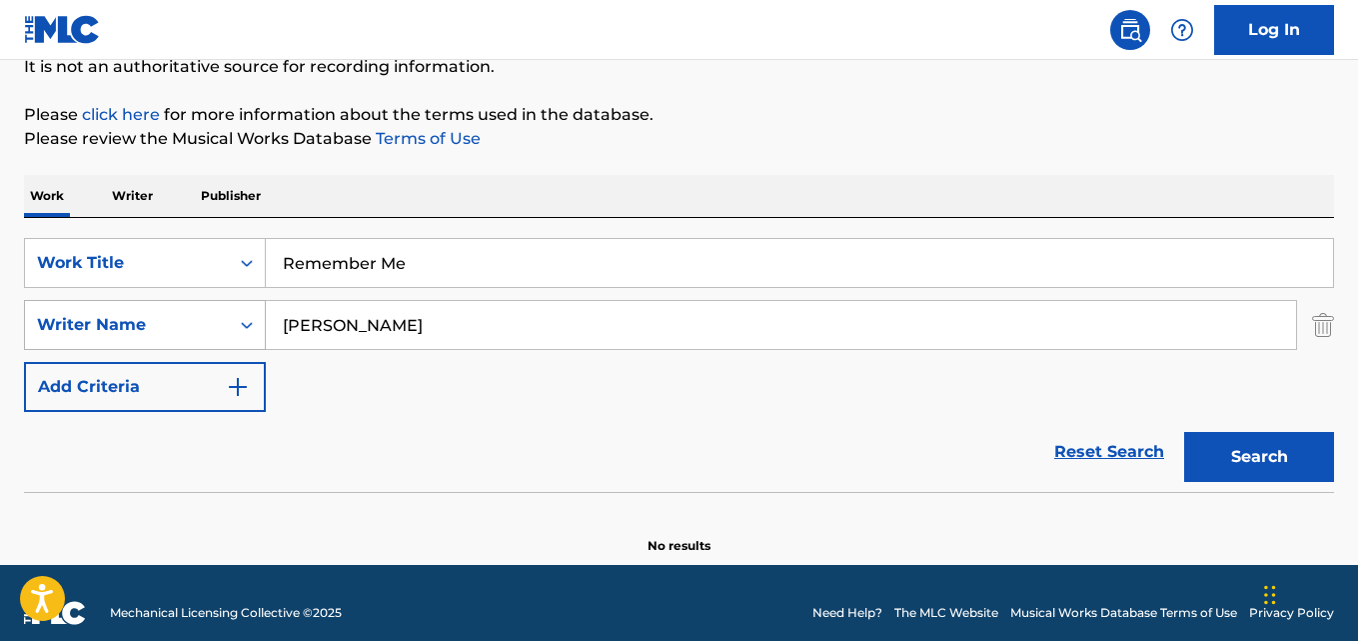
drag, startPoint x: 322, startPoint y: 334, endPoint x: 255, endPoint y: 334, distance: 67.0
click at [255, 334] on div "SearchWithCriteria457b3408-48df-4918-8a62-e8c998a4812f Writer Name [PERSON_NAME]" at bounding box center [679, 325] width 1310 height 50
type input "[PERSON_NAME]"
click at [1185, 432] on button "Search" at bounding box center [1260, 457] width 150 height 50
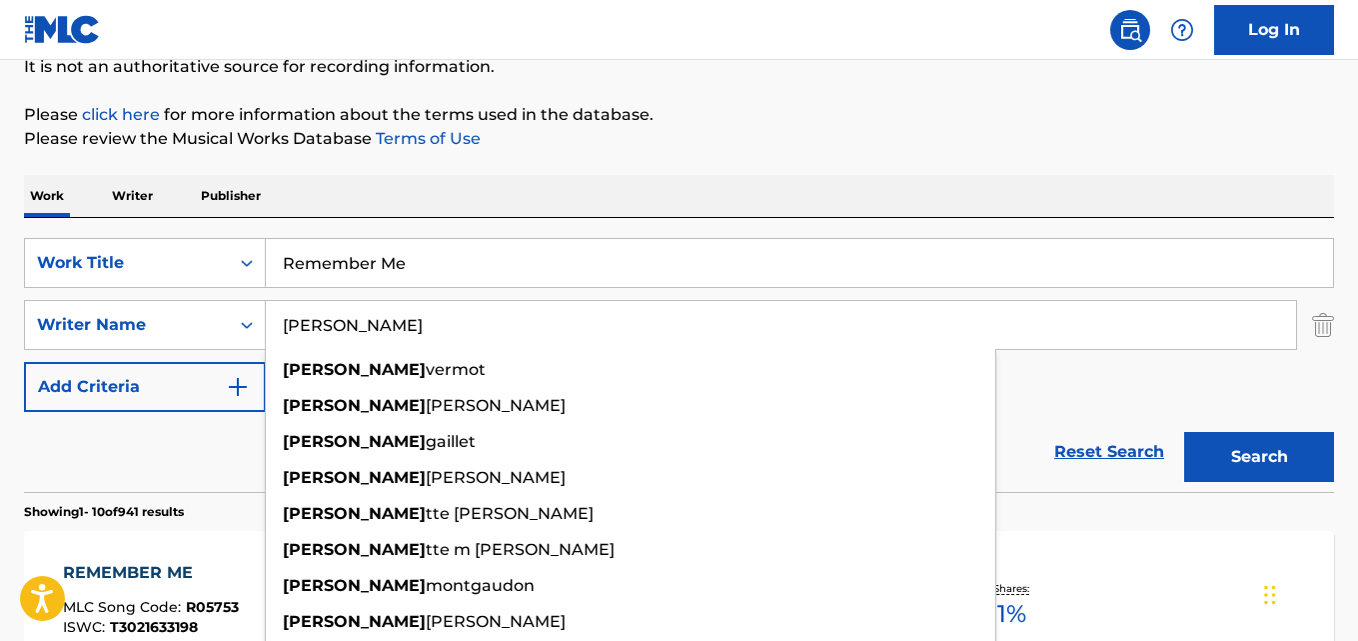
click at [608, 199] on div "Work Writer Publisher" at bounding box center [679, 196] width 1310 height 42
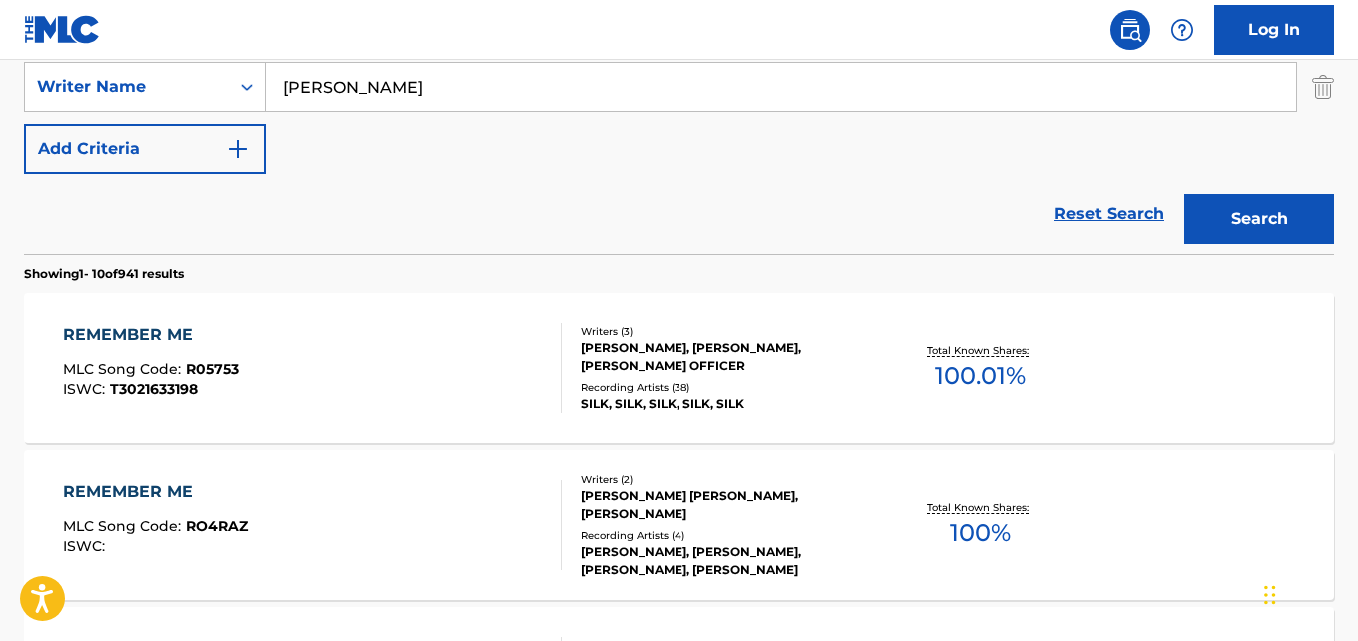
scroll to position [373, 0]
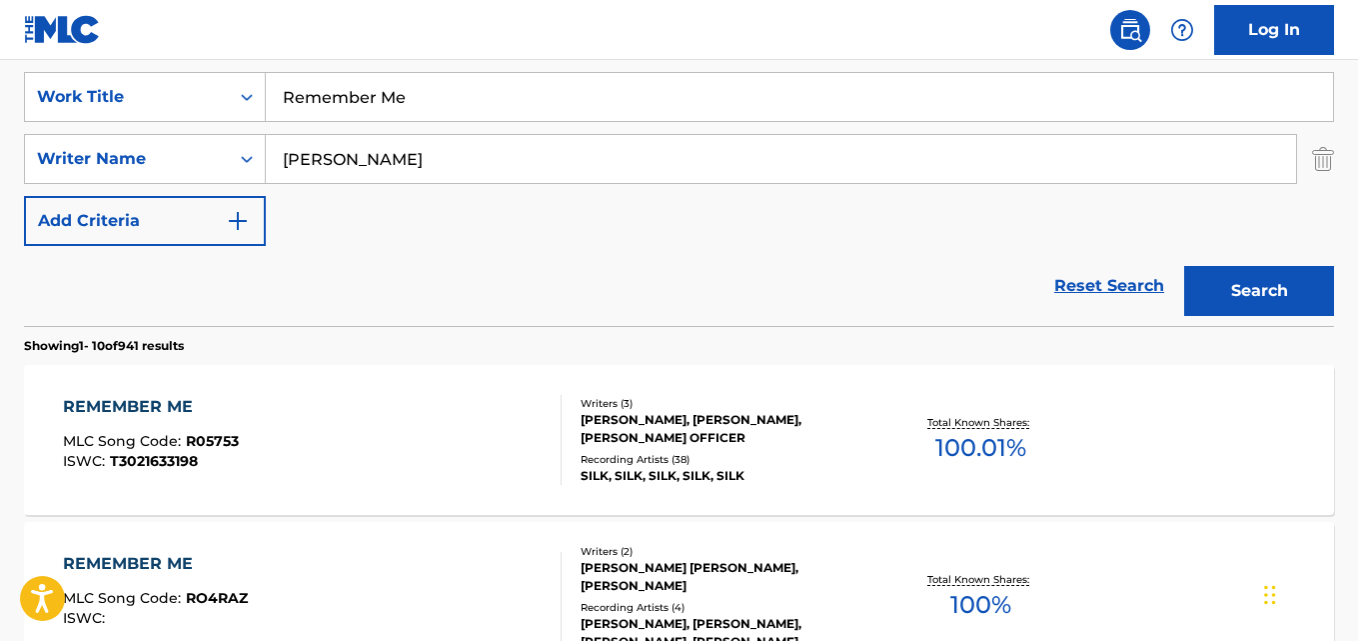
click at [170, 414] on div "REMEMBER ME" at bounding box center [151, 407] width 176 height 24
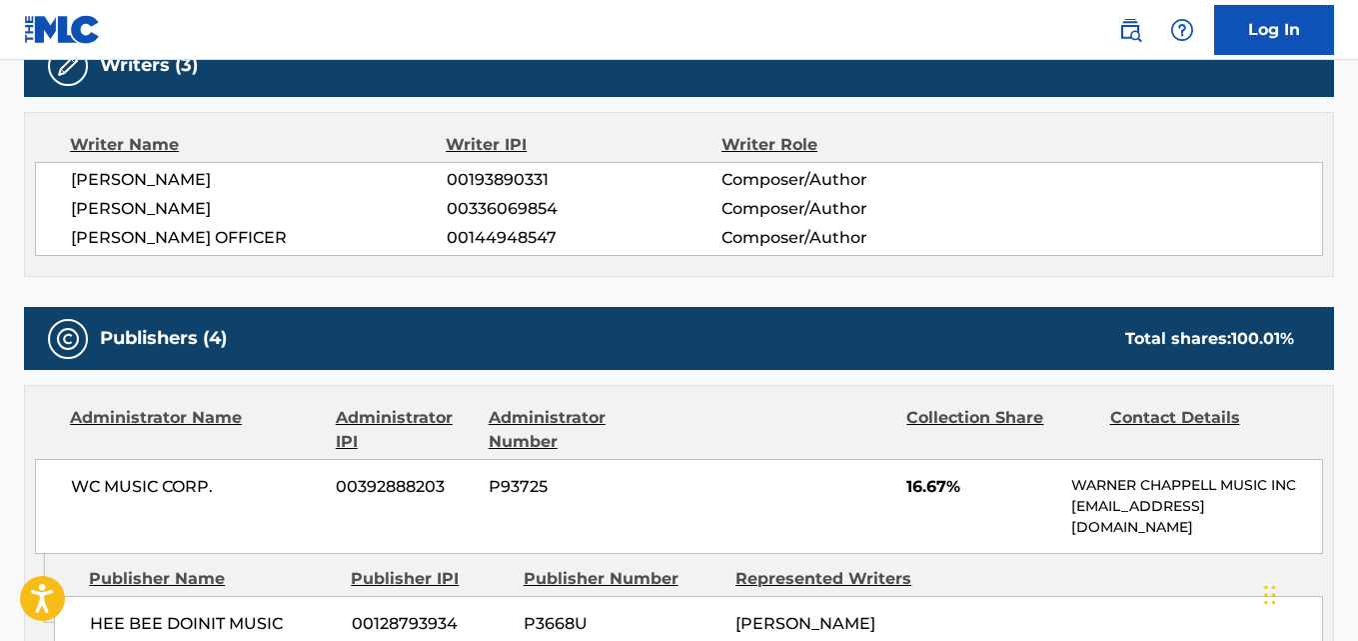
scroll to position [863, 0]
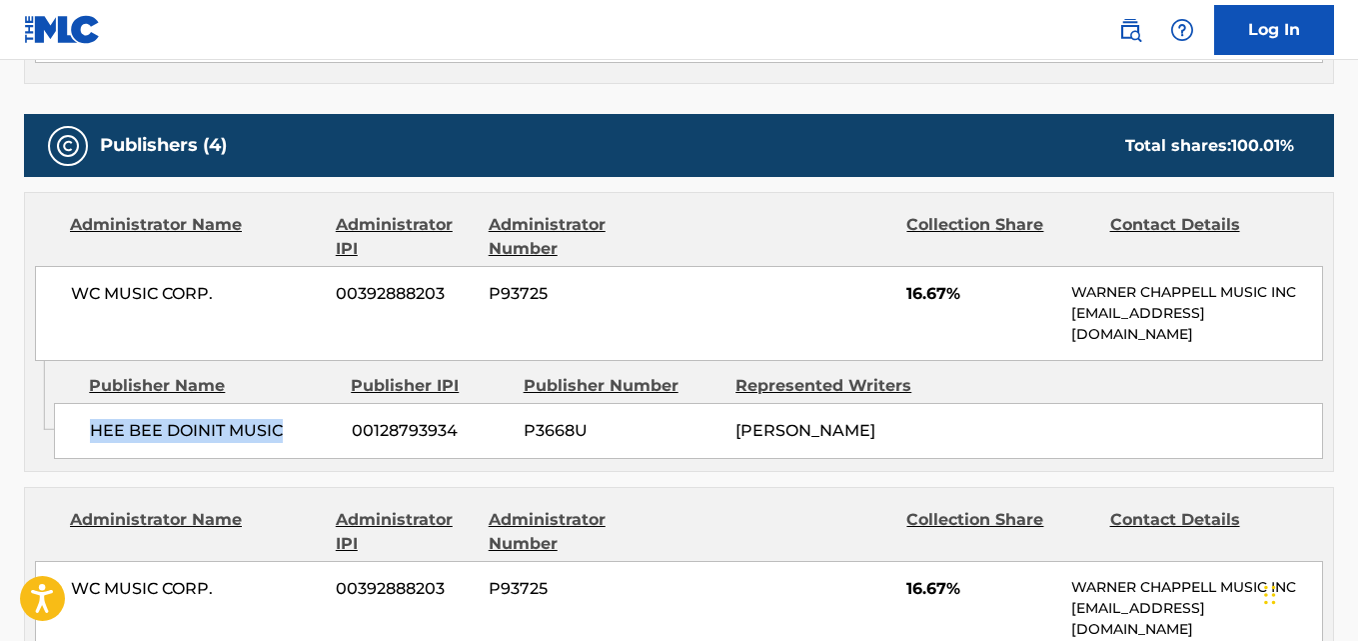
drag, startPoint x: 94, startPoint y: 429, endPoint x: 290, endPoint y: 423, distance: 196.0
click at [290, 423] on span "HEE BEE DOINIT MUSIC" at bounding box center [213, 431] width 247 height 24
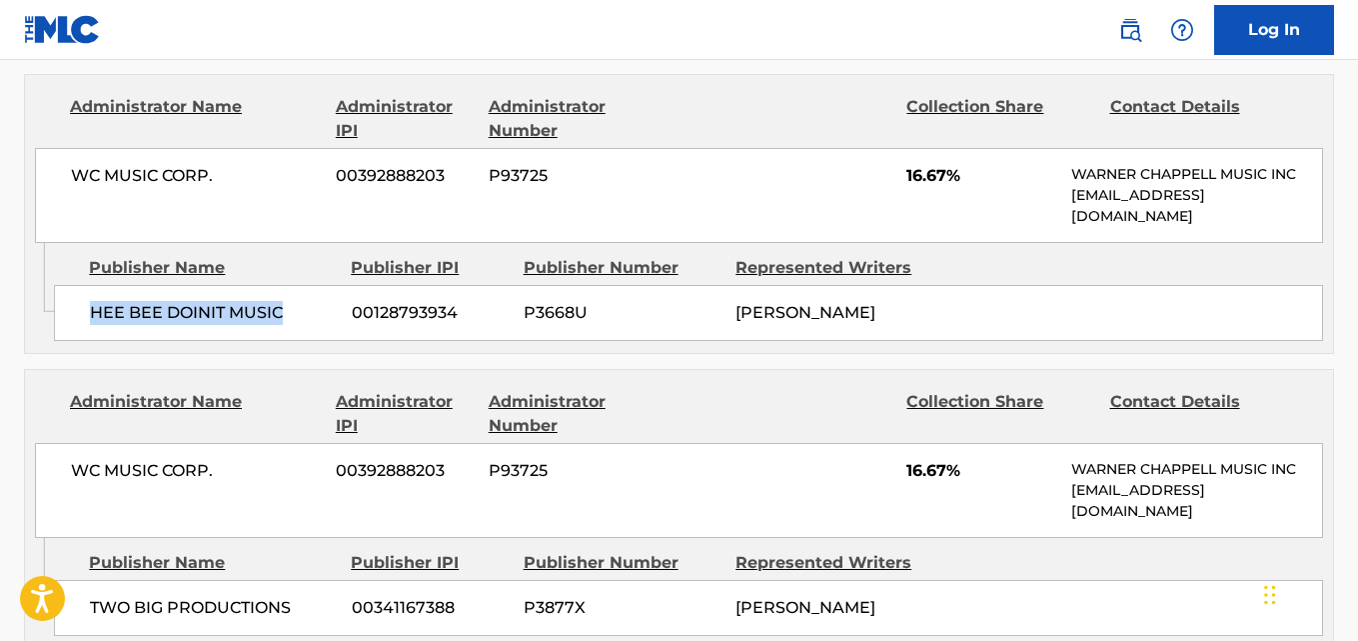
scroll to position [1029, 0]
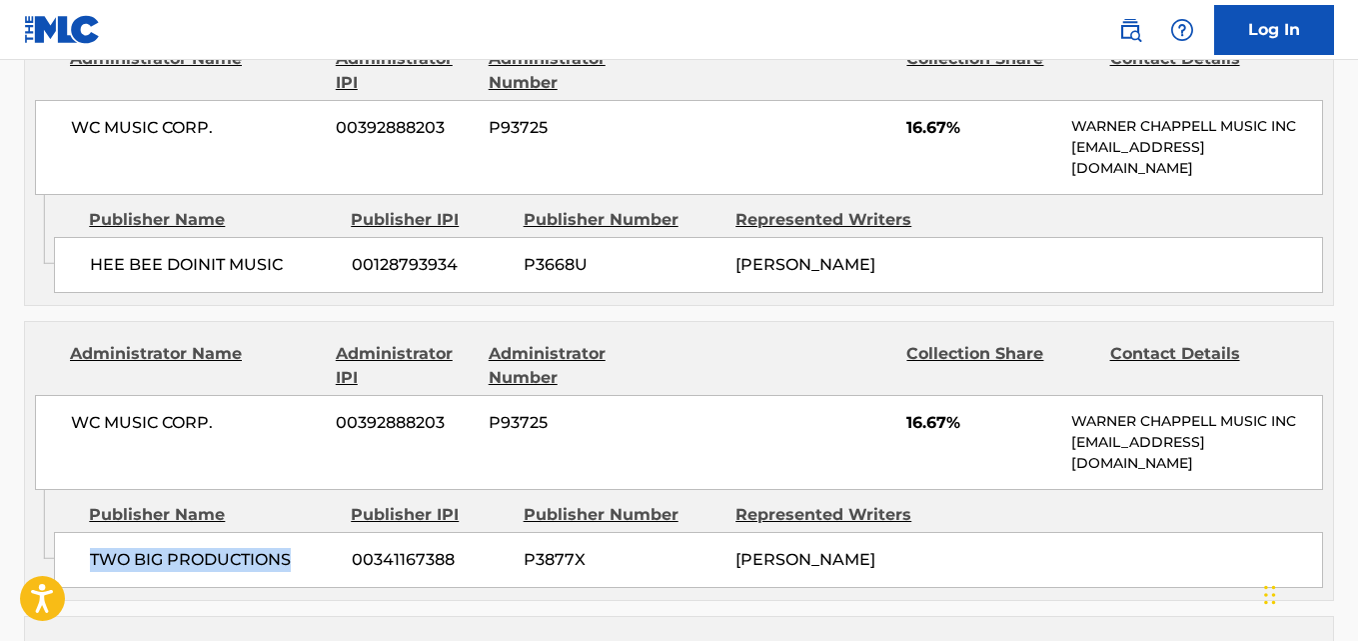
drag, startPoint x: 97, startPoint y: 561, endPoint x: 301, endPoint y: 568, distance: 204.0
click at [301, 568] on span "TWO BIG PRODUCTIONS" at bounding box center [213, 560] width 247 height 24
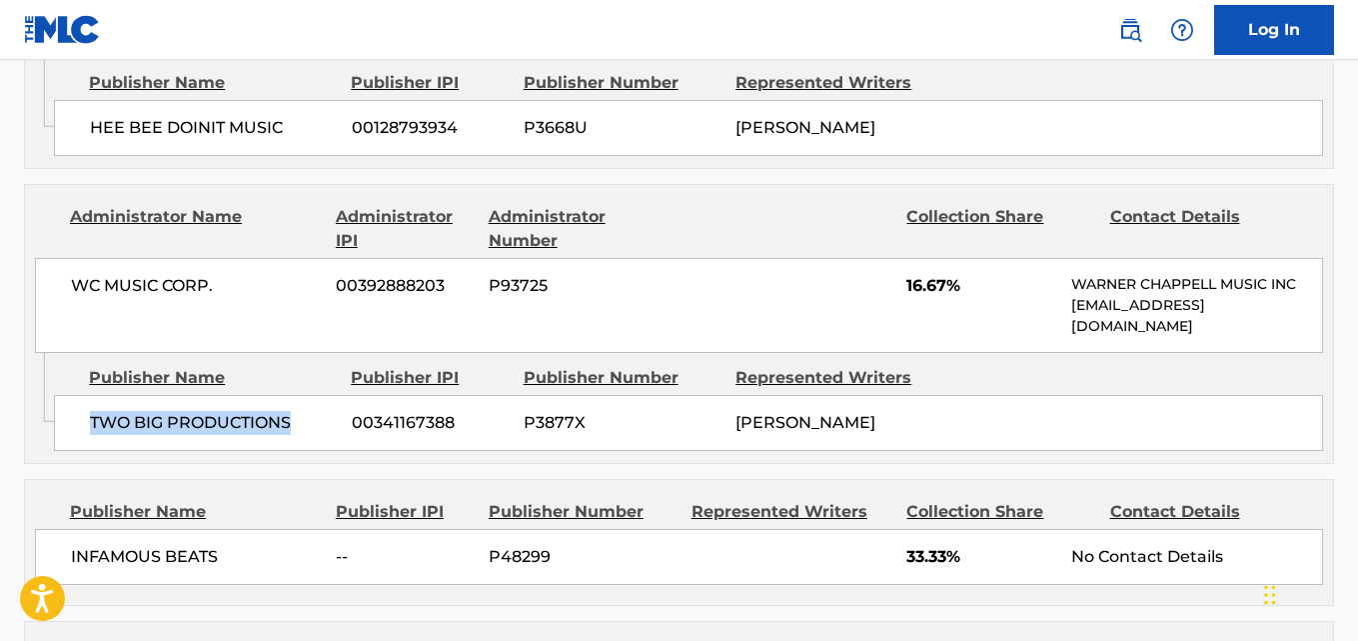
scroll to position [1362, 0]
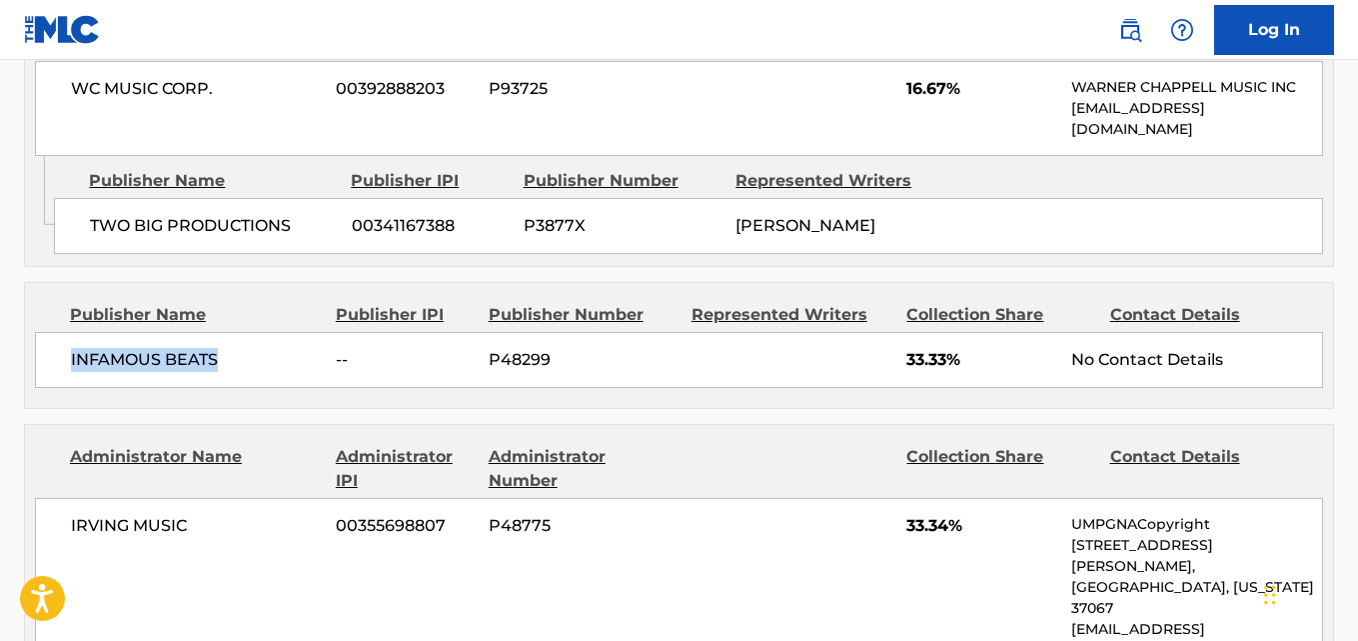
drag, startPoint x: 64, startPoint y: 377, endPoint x: 235, endPoint y: 371, distance: 171.0
click at [235, 371] on div "INFAMOUS BEATS -- P48299 33.33% No Contact Details" at bounding box center [679, 360] width 1288 height 56
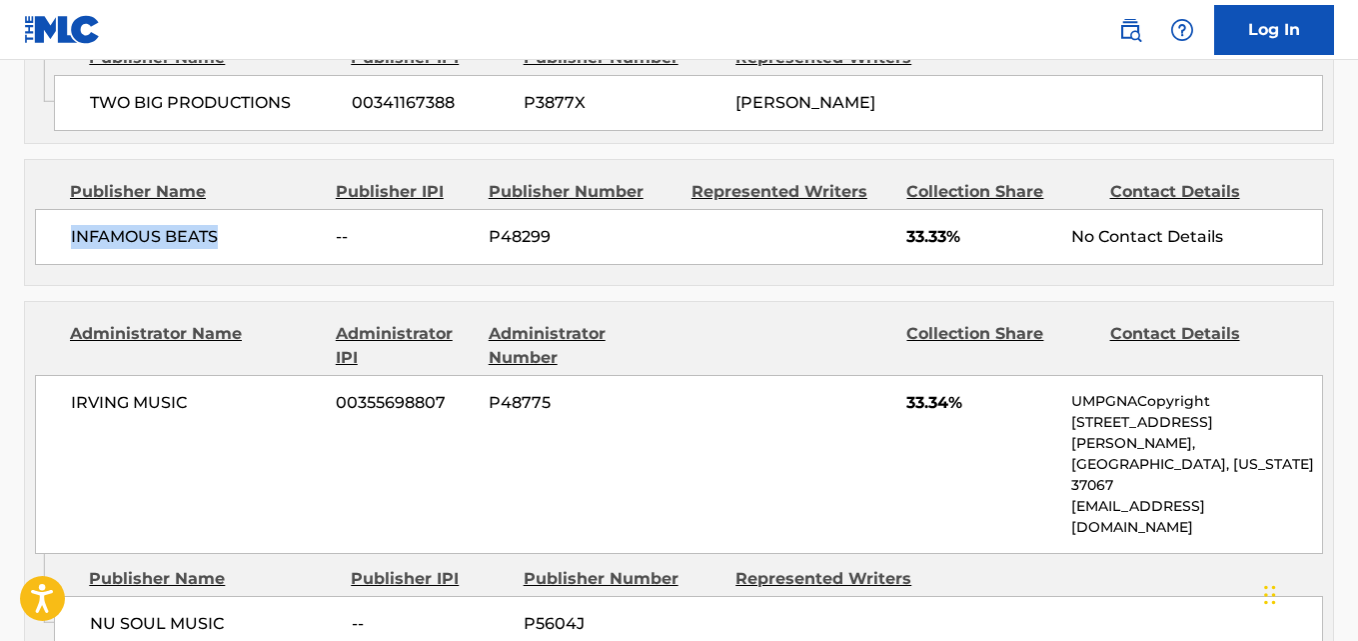
scroll to position [1528, 0]
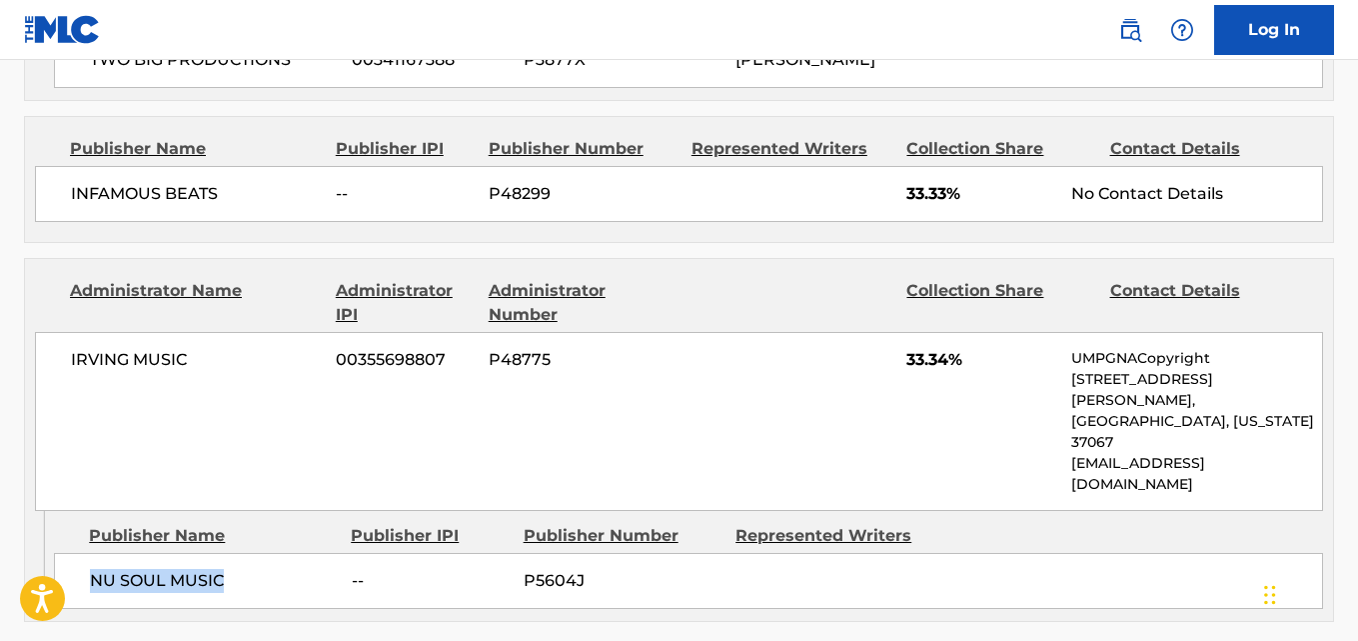
drag, startPoint x: 83, startPoint y: 516, endPoint x: 249, endPoint y: 520, distance: 166.0
click at [249, 553] on div "NU SOUL MUSIC -- P5604J" at bounding box center [688, 581] width 1269 height 56
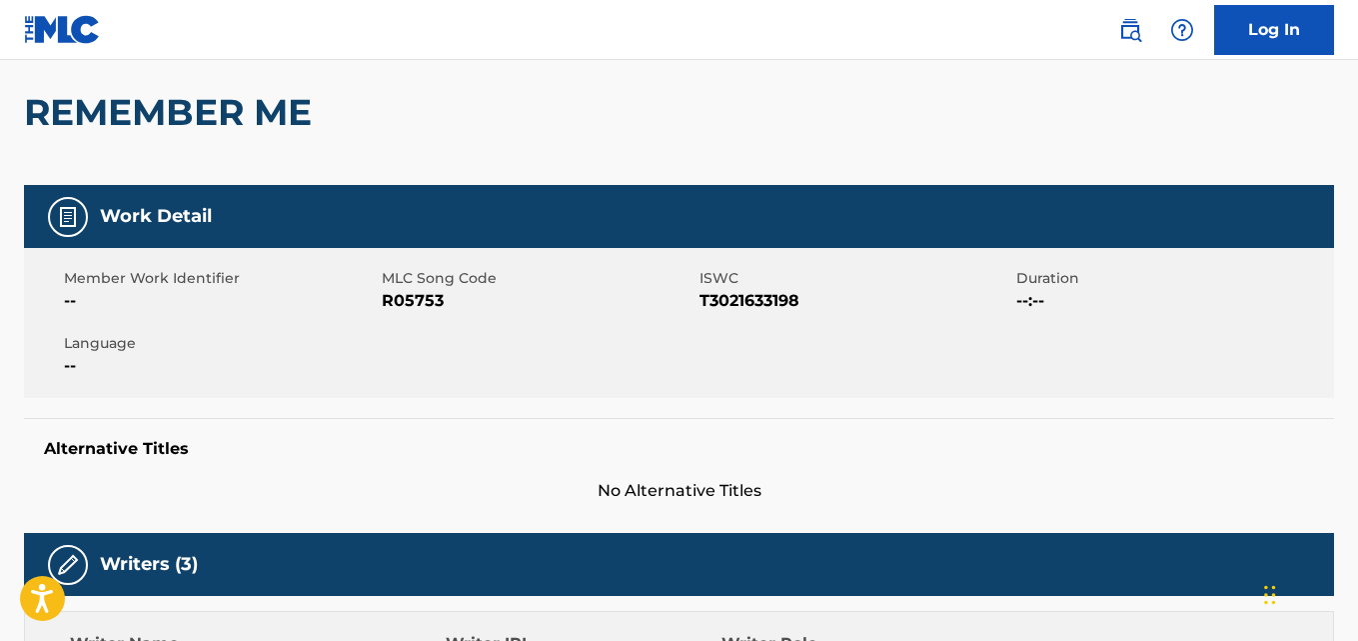
scroll to position [0, 0]
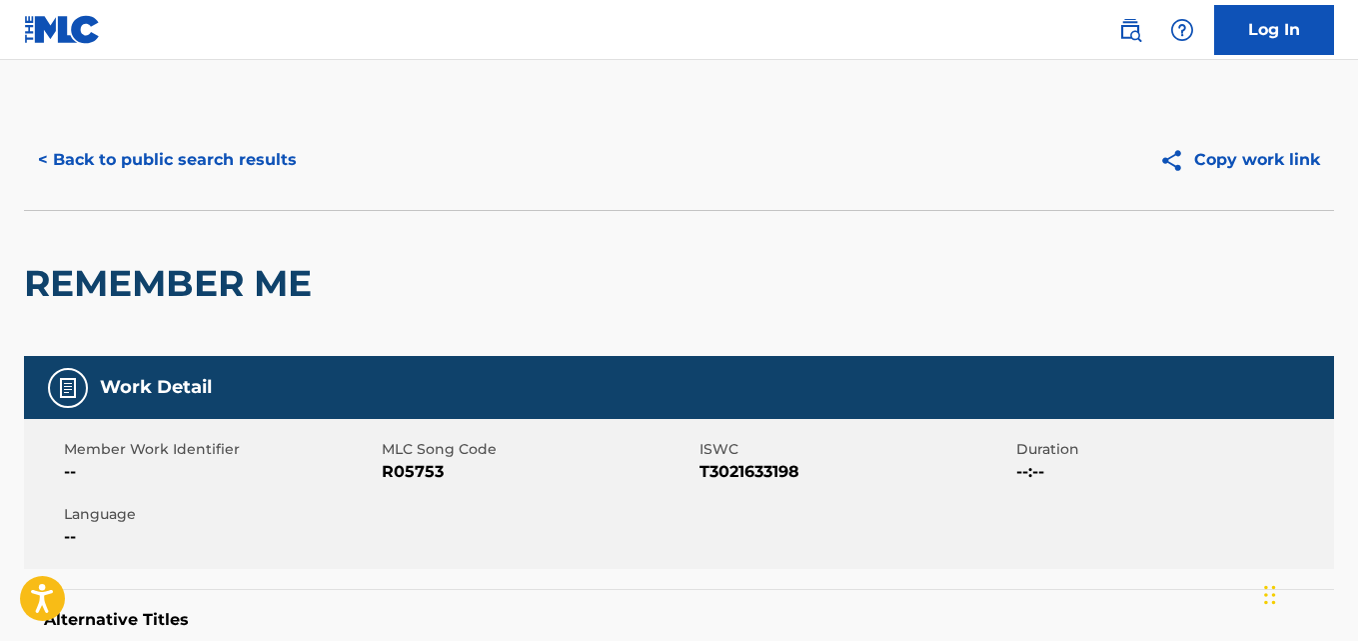
click at [231, 147] on button "< Back to public search results" at bounding box center [167, 160] width 287 height 50
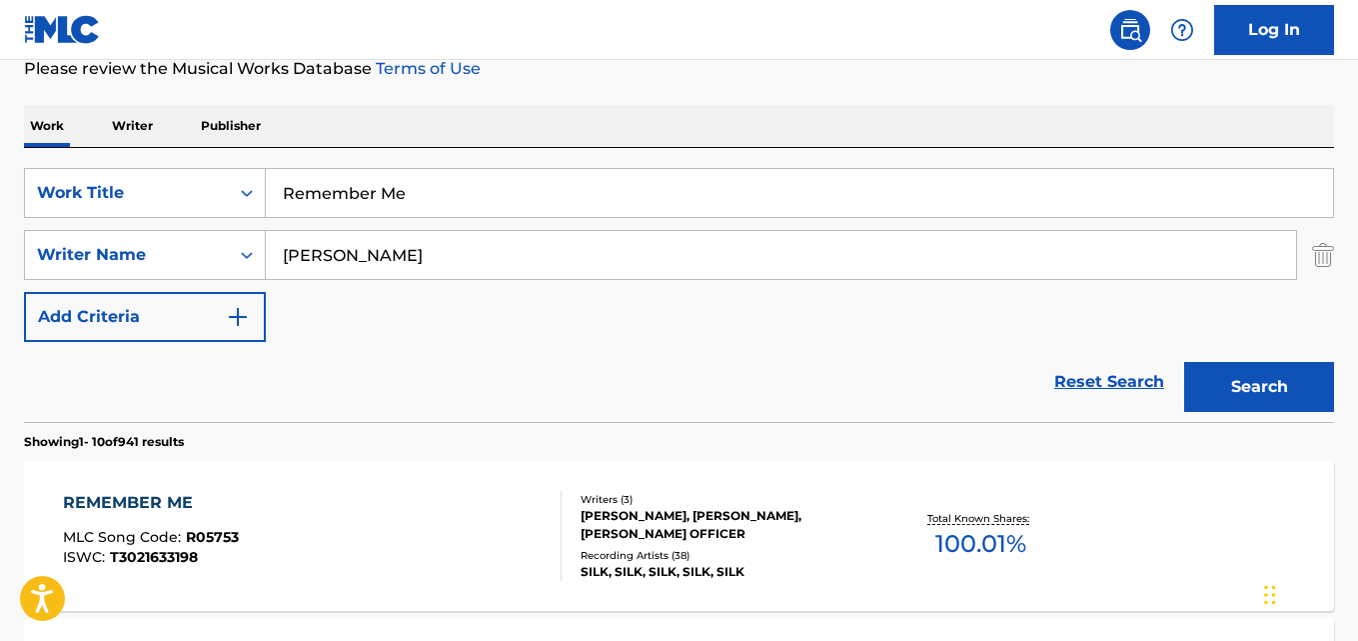
scroll to position [206, 0]
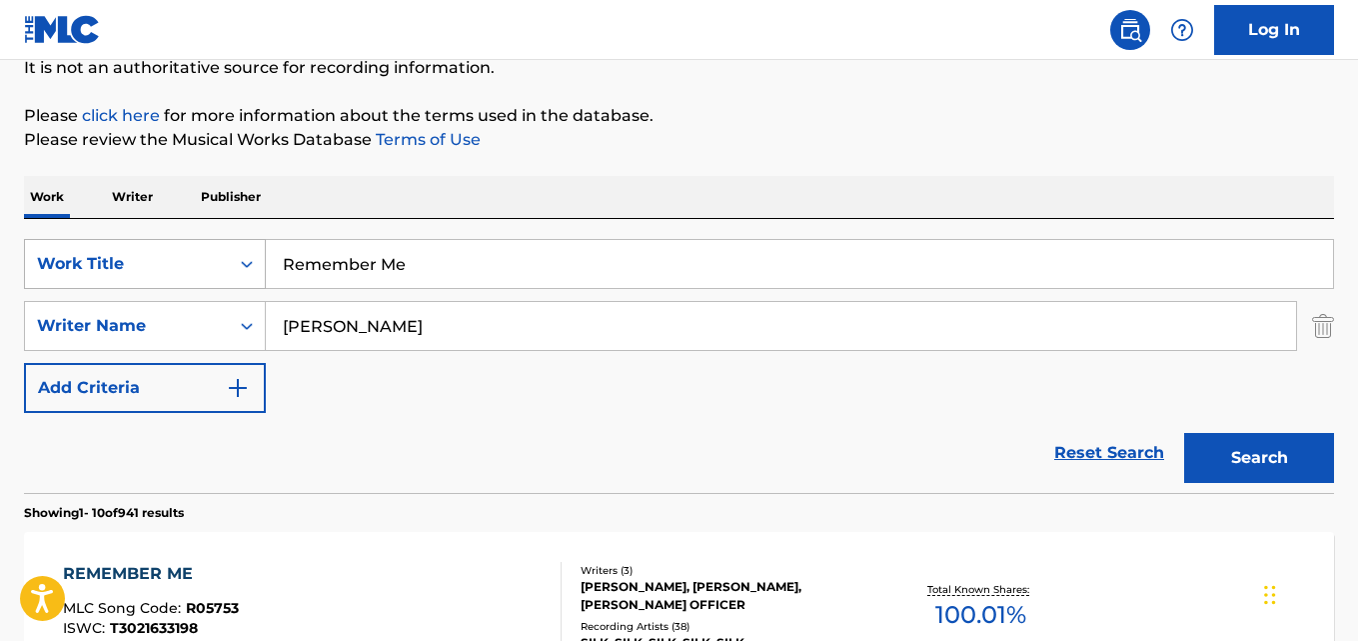
drag, startPoint x: 462, startPoint y: 271, endPoint x: 186, endPoint y: 287, distance: 276.3
click at [186, 287] on div "SearchWithCriteria64c4f30c-8bd6-4bc1-a146-04733e036e23 Work Title Remember Me" at bounding box center [679, 264] width 1310 height 50
paste input "Two Occasions"
type input "Two Occasions"
drag, startPoint x: 661, startPoint y: 154, endPoint x: 660, endPoint y: 164, distance: 10.0
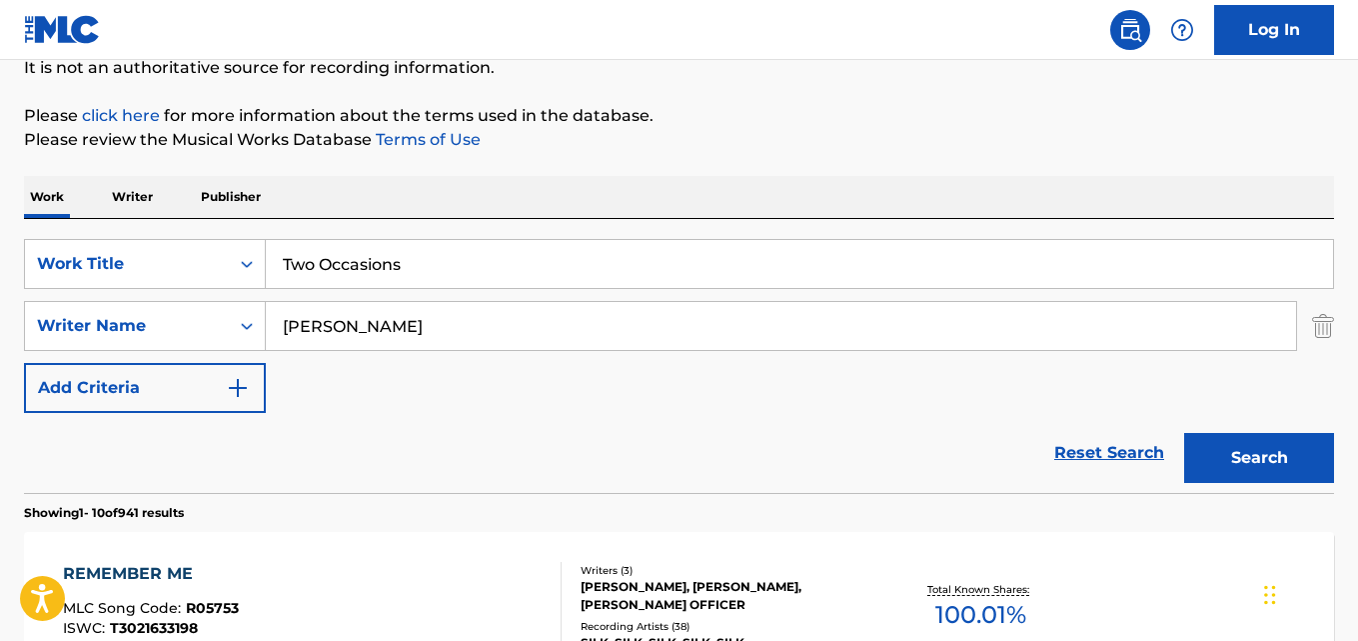
click at [843, 397] on div "SearchWithCriteria64c4f30c-8bd6-4bc1-a146-04733e036e23 Work Title Two Occasions…" at bounding box center [679, 326] width 1310 height 174
drag, startPoint x: 419, startPoint y: 332, endPoint x: 277, endPoint y: 336, distance: 142.0
click at [277, 336] on input "[PERSON_NAME]" at bounding box center [781, 326] width 1031 height 48
paste input "[GEOGRAPHIC_DATA]"
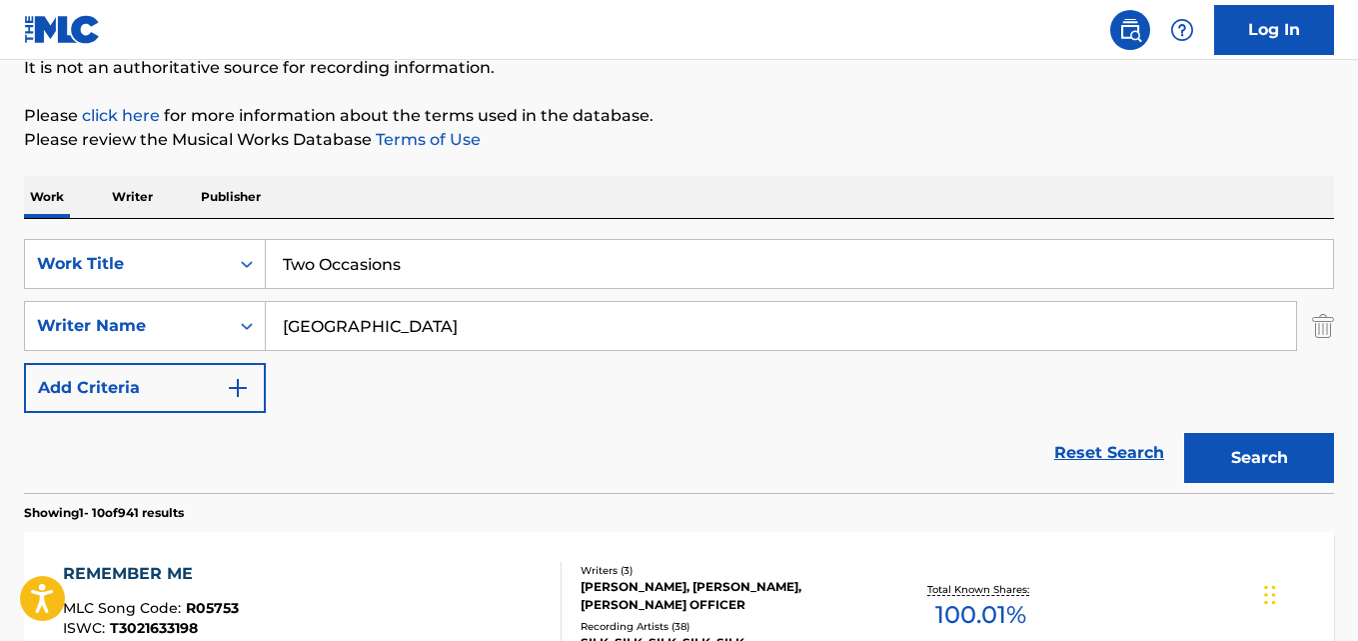
click at [1185, 433] on button "Search" at bounding box center [1260, 458] width 150 height 50
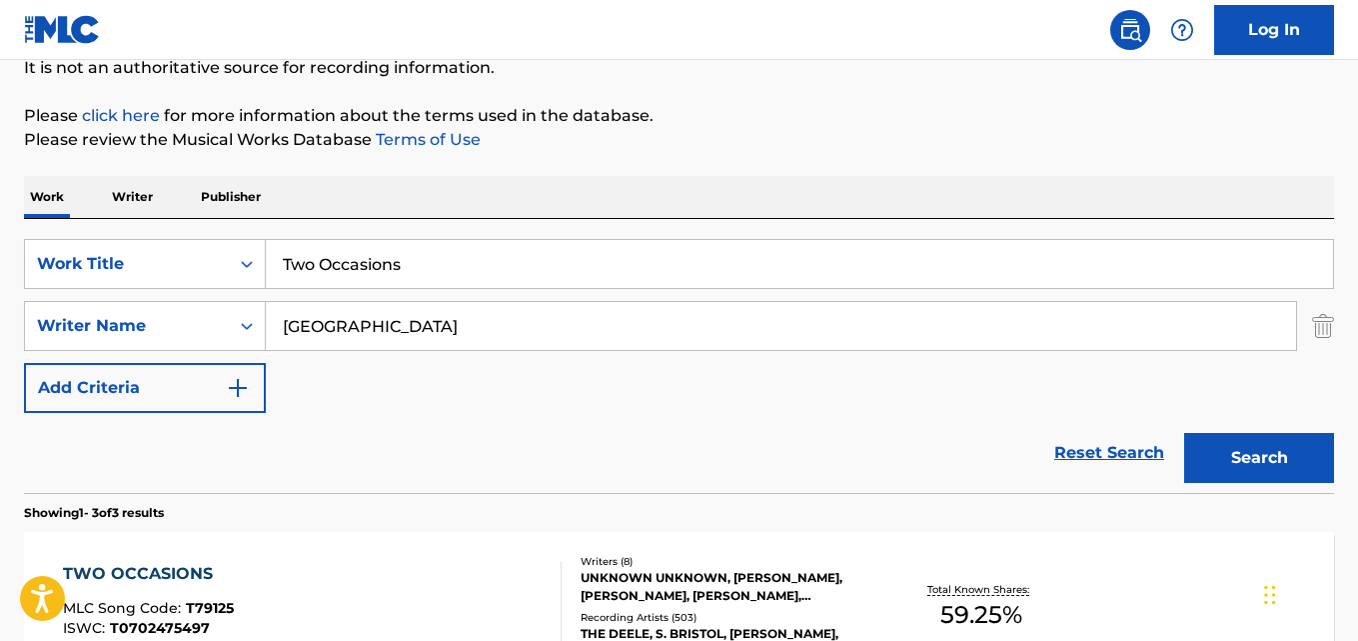
click at [719, 199] on div "Work Writer Publisher" at bounding box center [679, 197] width 1310 height 42
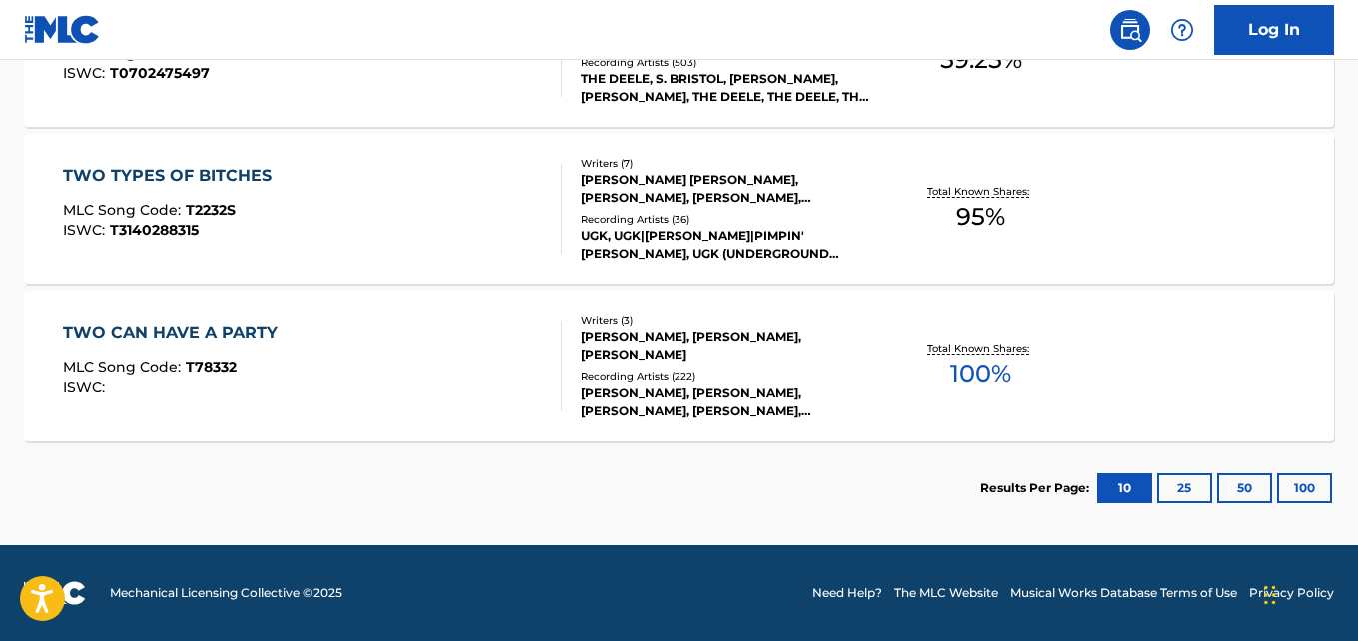
scroll to position [428, 0]
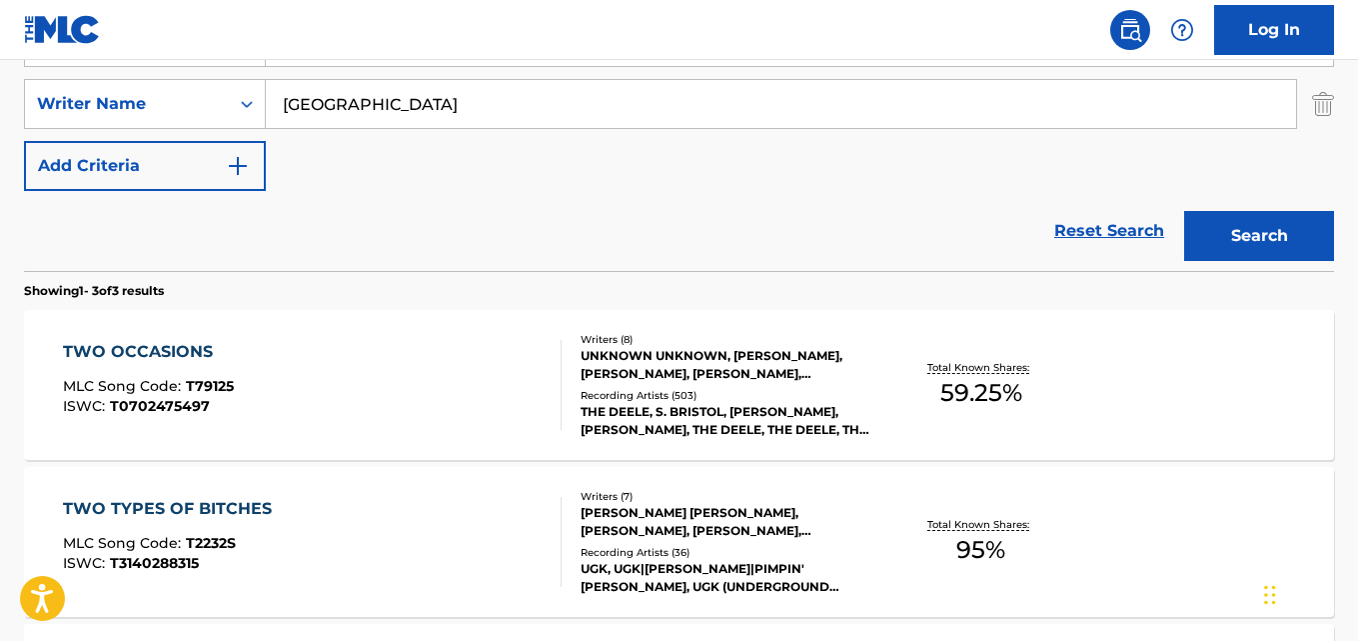
drag, startPoint x: 408, startPoint y: 112, endPoint x: 273, endPoint y: 103, distance: 135.2
click at [273, 103] on input "[GEOGRAPHIC_DATA]" at bounding box center [781, 104] width 1031 height 48
paste input "[PERSON_NAME]"
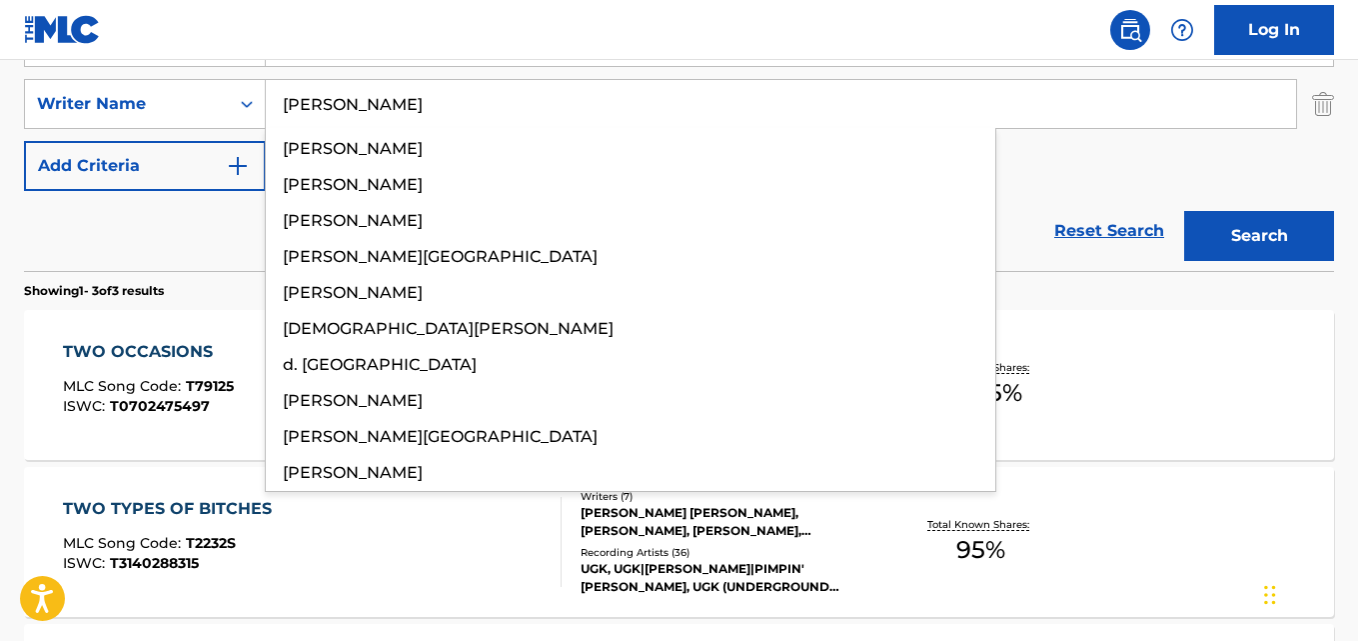
click at [1185, 211] on button "Search" at bounding box center [1260, 236] width 150 height 50
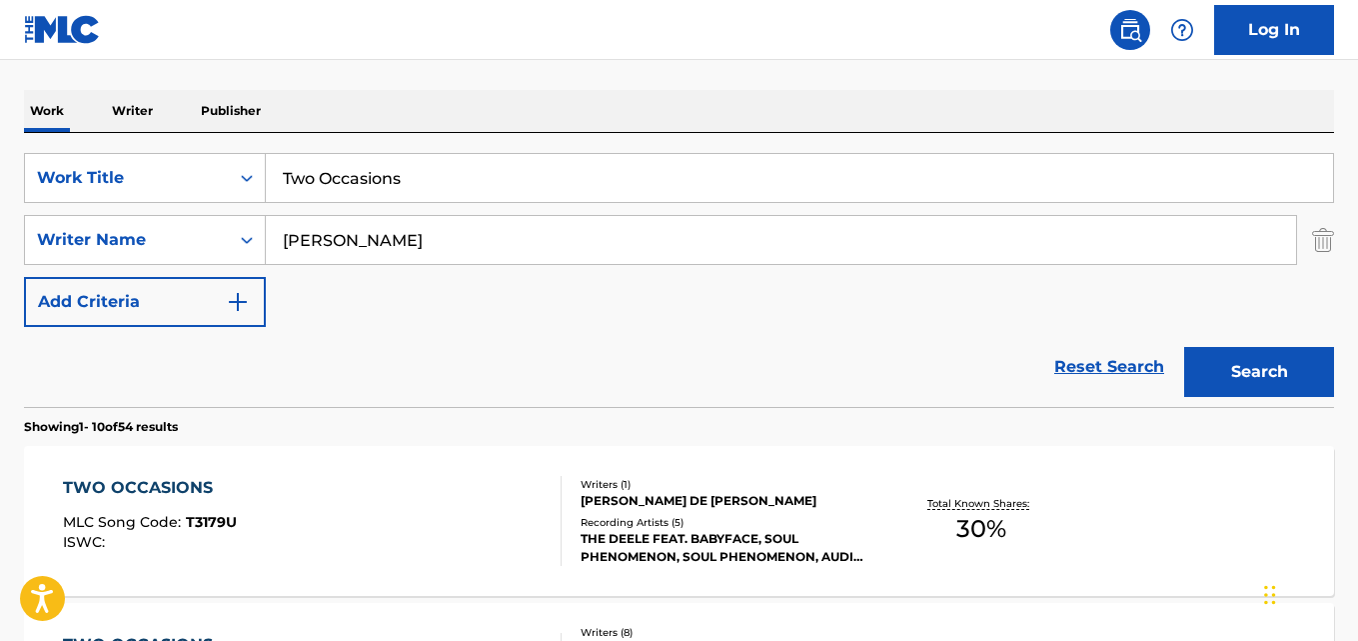
click at [656, 116] on div "Work Writer Publisher" at bounding box center [679, 111] width 1310 height 42
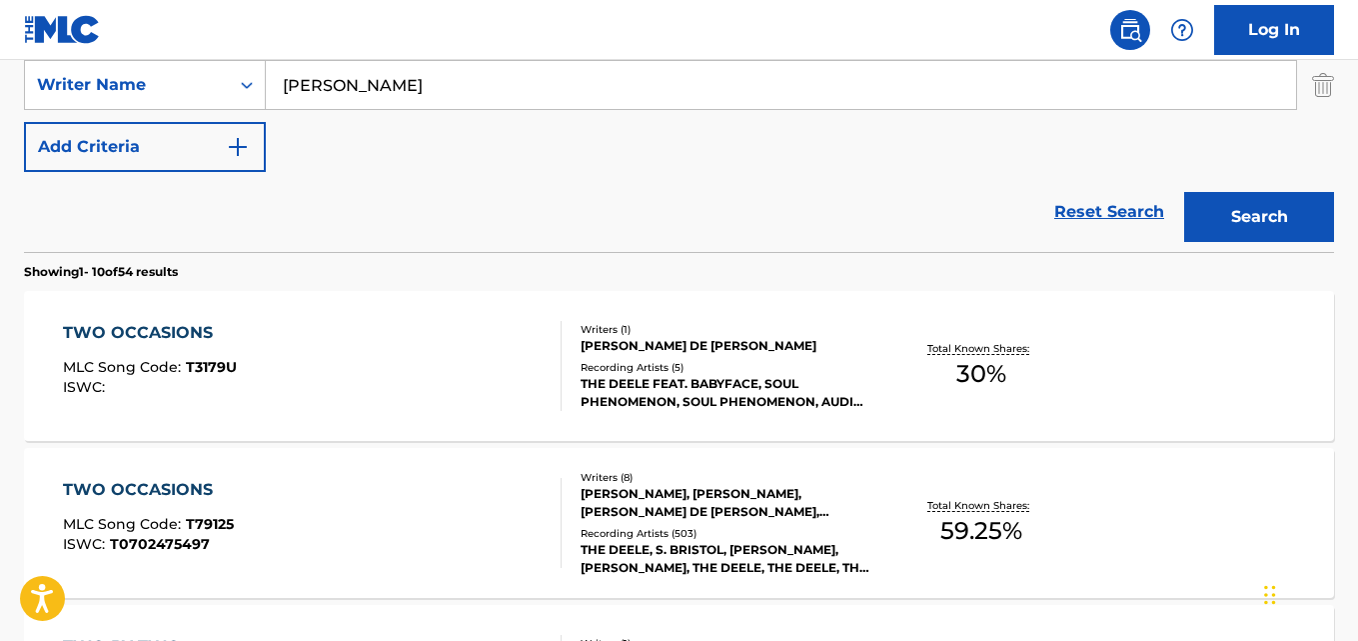
scroll to position [378, 0]
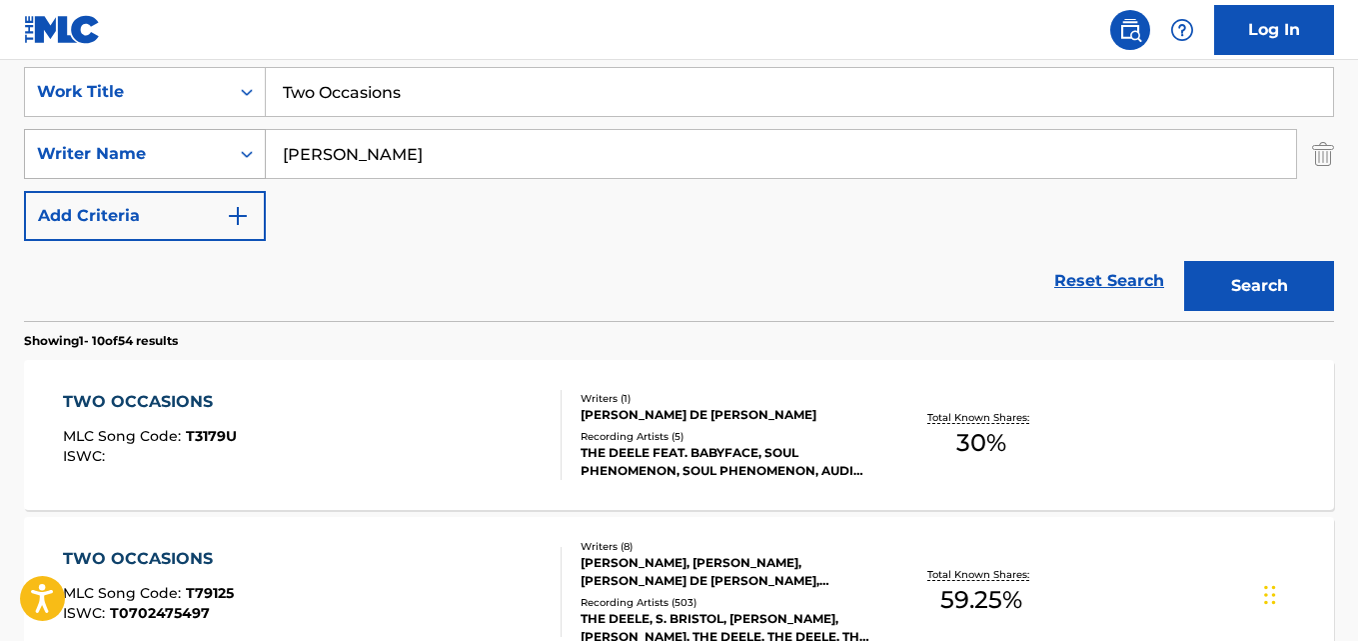
drag, startPoint x: 340, startPoint y: 149, endPoint x: 181, endPoint y: 149, distance: 158.9
click at [181, 149] on div "SearchWithCriteria457b3408-48df-4918-8a62-e8c998a4812f Writer Name [PERSON_NAME]" at bounding box center [679, 154] width 1310 height 50
paste input "MARVELL"
type input "MARVELL"
click at [1185, 261] on button "Search" at bounding box center [1260, 286] width 150 height 50
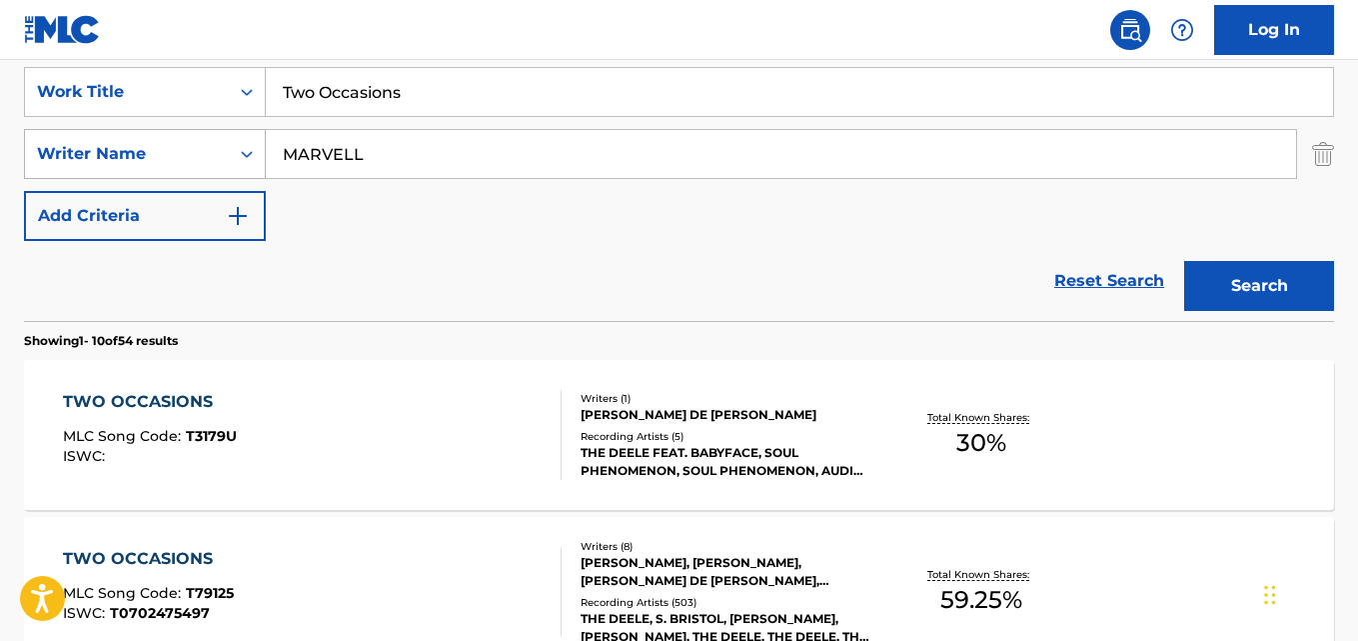
scroll to position [292, 0]
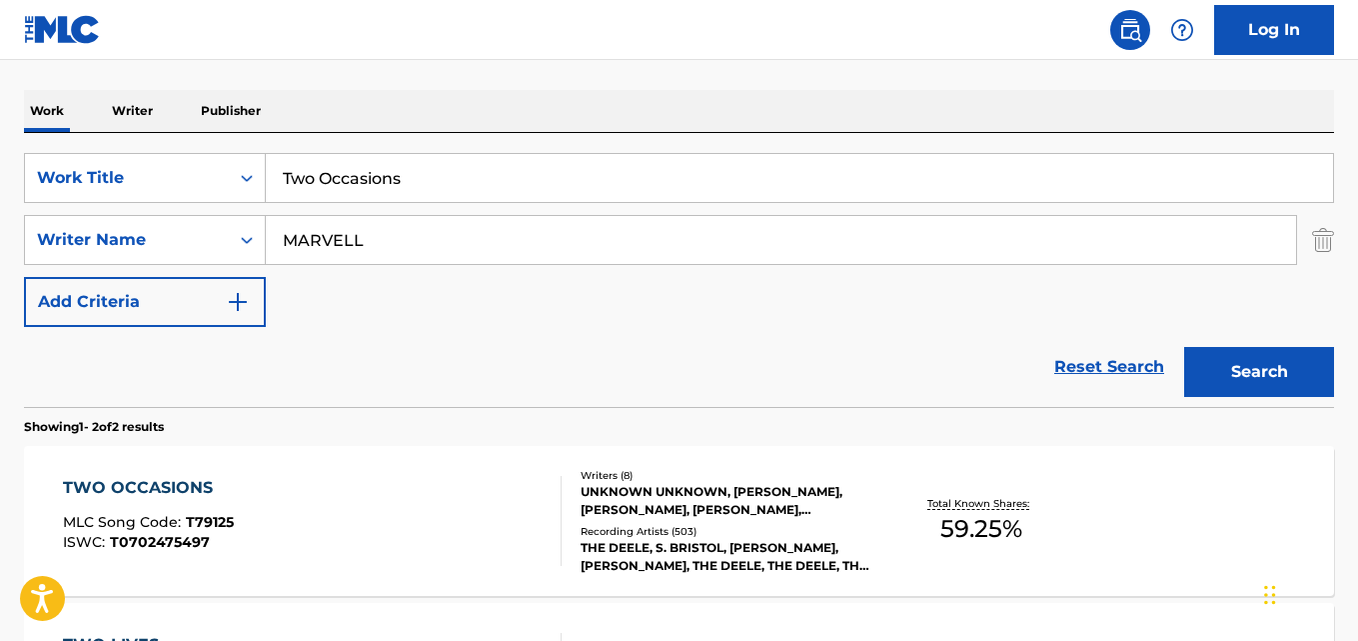
click at [814, 123] on div "Work Writer Publisher" at bounding box center [679, 111] width 1310 height 42
click at [124, 482] on div "TWO OCCASIONS" at bounding box center [148, 488] width 171 height 24
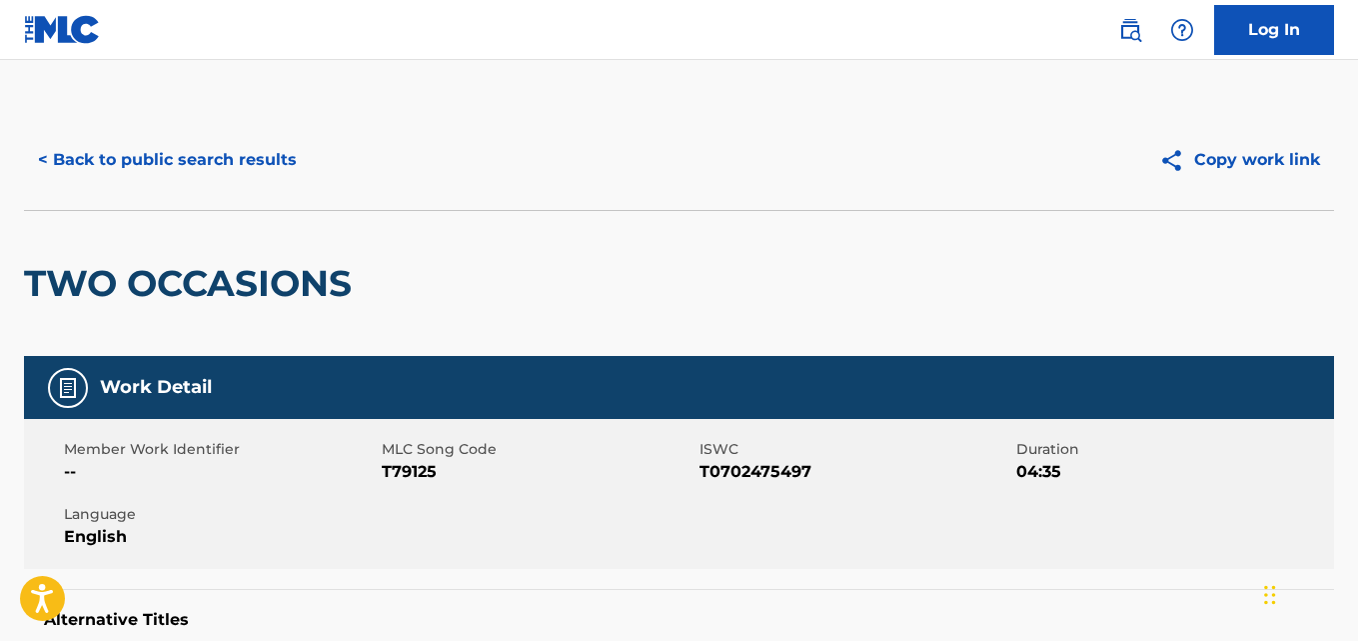
click at [131, 143] on button "< Back to public search results" at bounding box center [167, 160] width 287 height 50
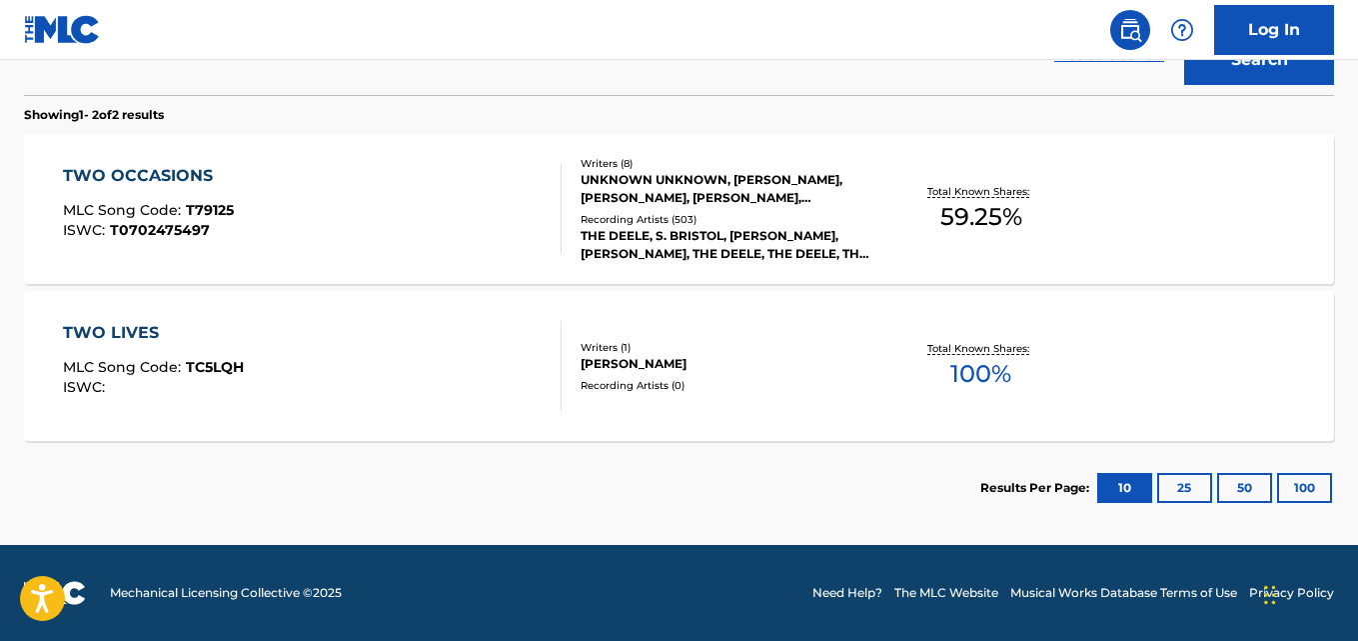
scroll to position [211, 0]
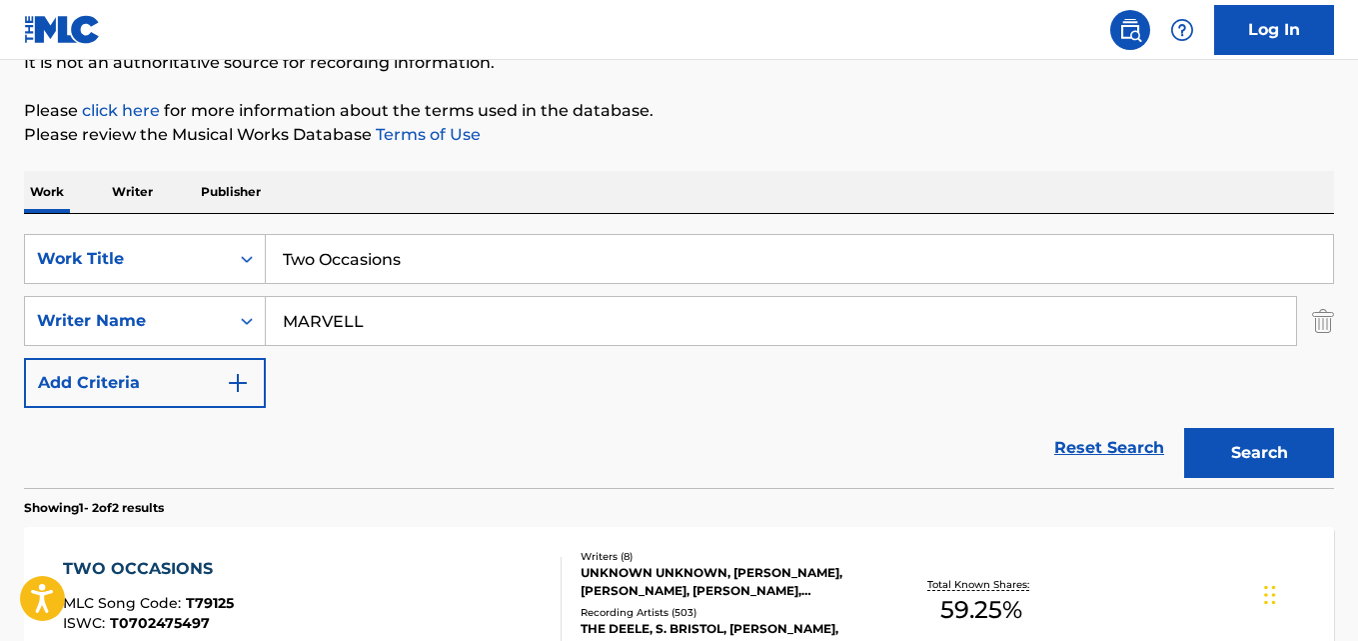
click at [101, 569] on div "TWO OCCASIONS" at bounding box center [148, 569] width 171 height 24
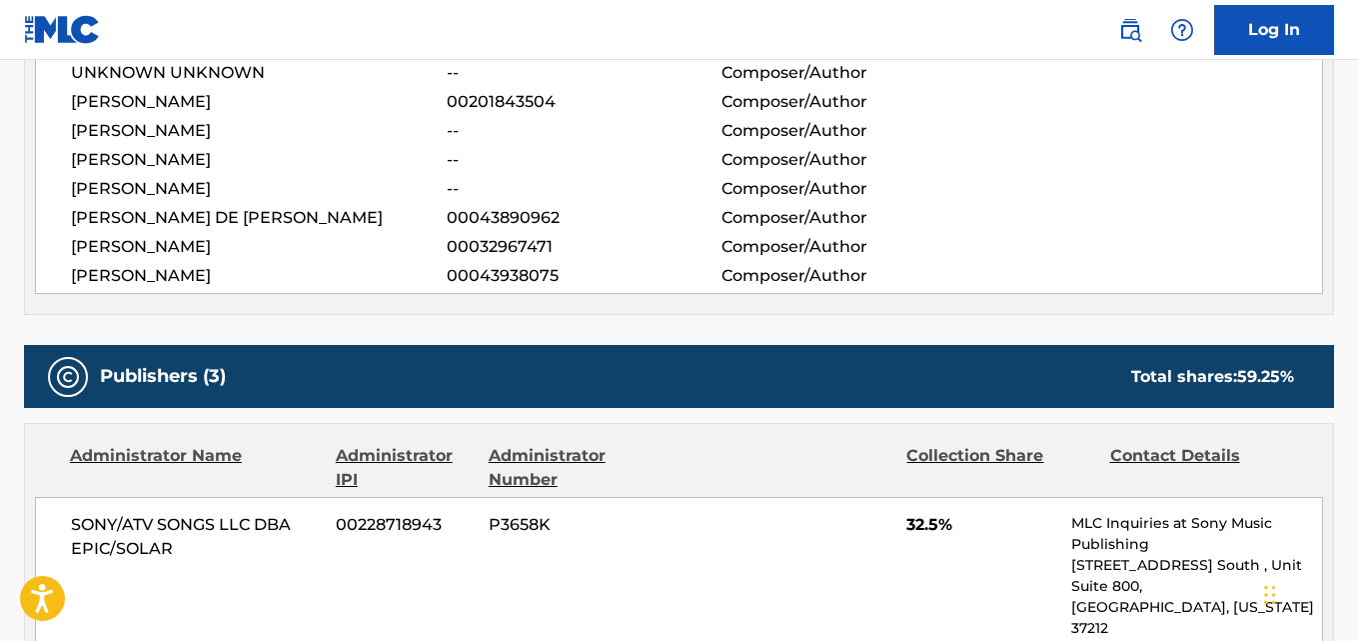
scroll to position [1000, 0]
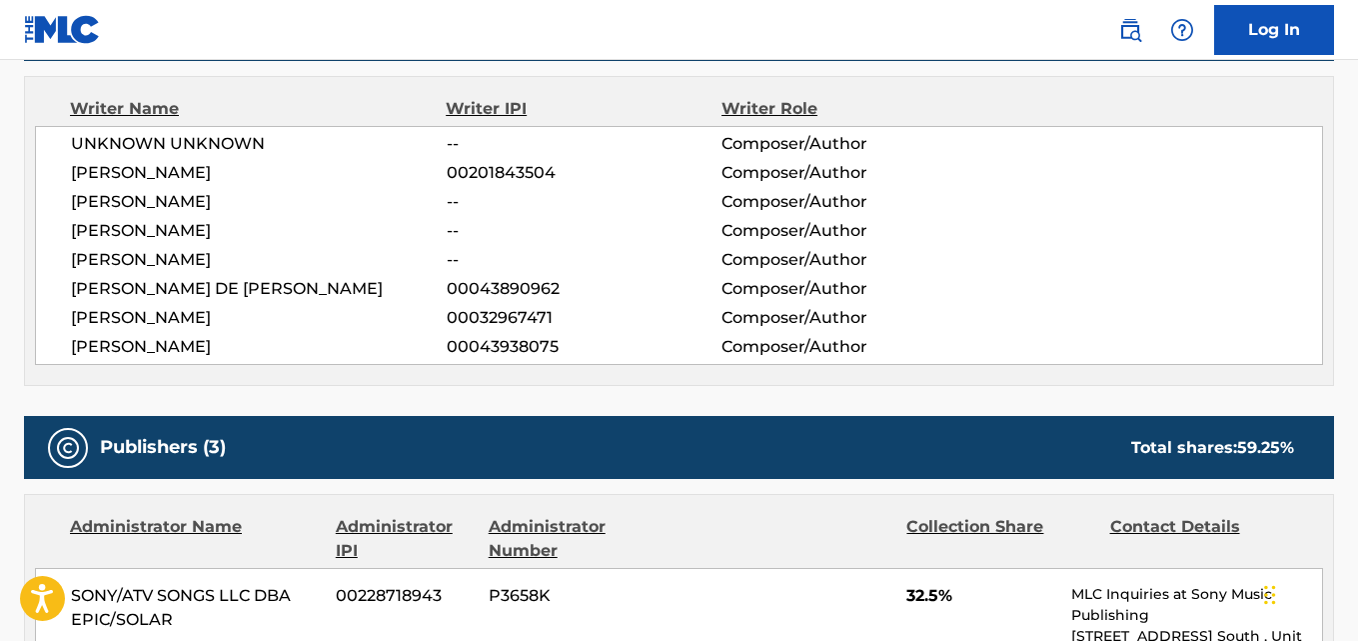
click at [190, 179] on span "[PERSON_NAME]" at bounding box center [259, 173] width 376 height 24
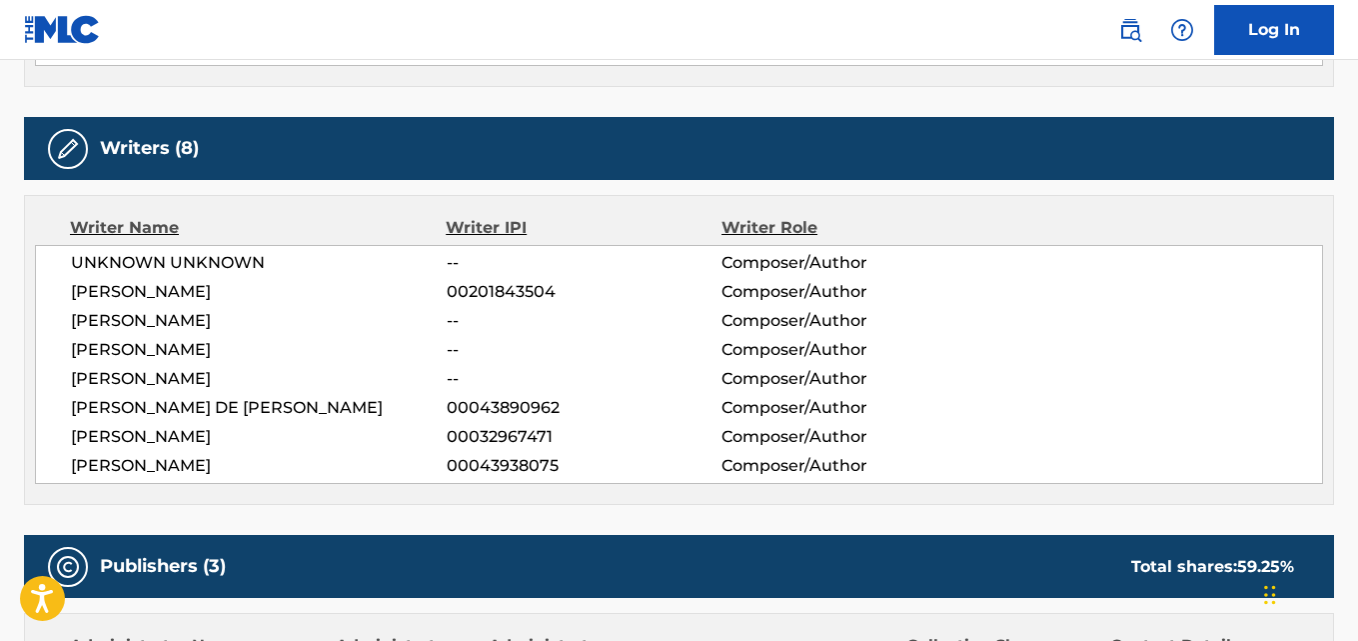
scroll to position [1213, 0]
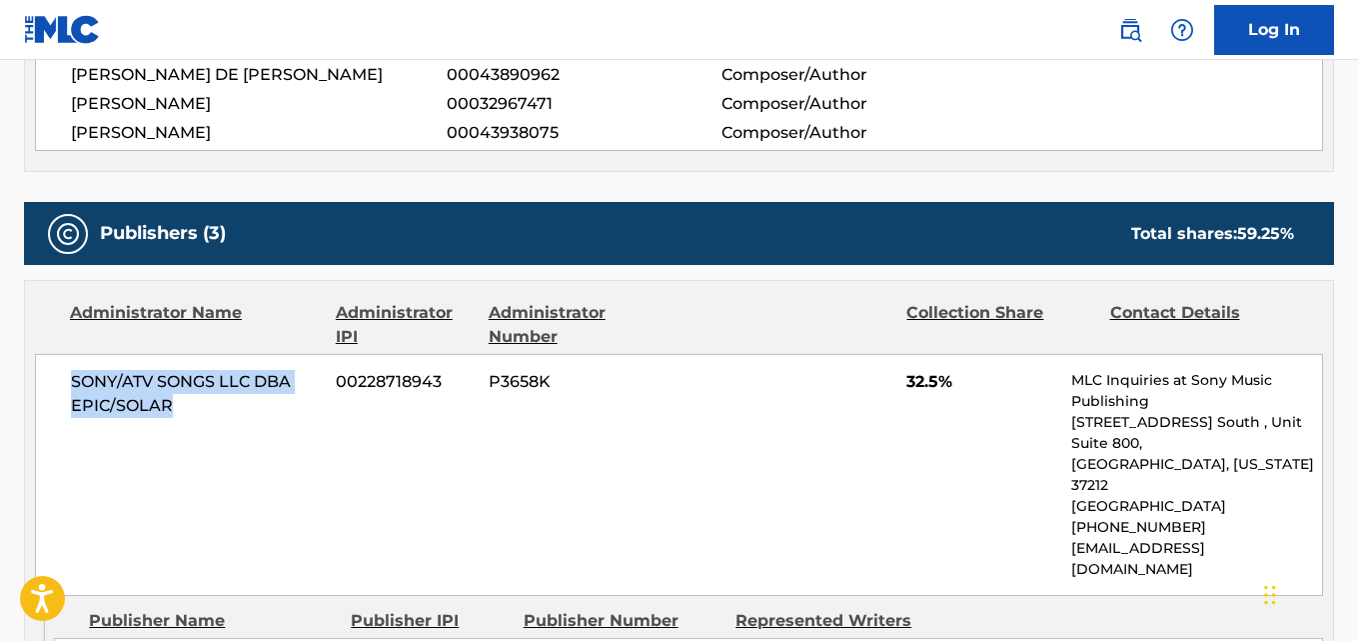
drag, startPoint x: 112, startPoint y: 384, endPoint x: 248, endPoint y: 407, distance: 137.9
click at [248, 407] on div "SONY/ATV SONGS LLC DBA EPIC/SOLAR 00228718943 P3658K 32.5% MLC Inquiries at Son…" at bounding box center [679, 475] width 1288 height 242
click at [921, 384] on span "32.5%" at bounding box center [982, 382] width 150 height 24
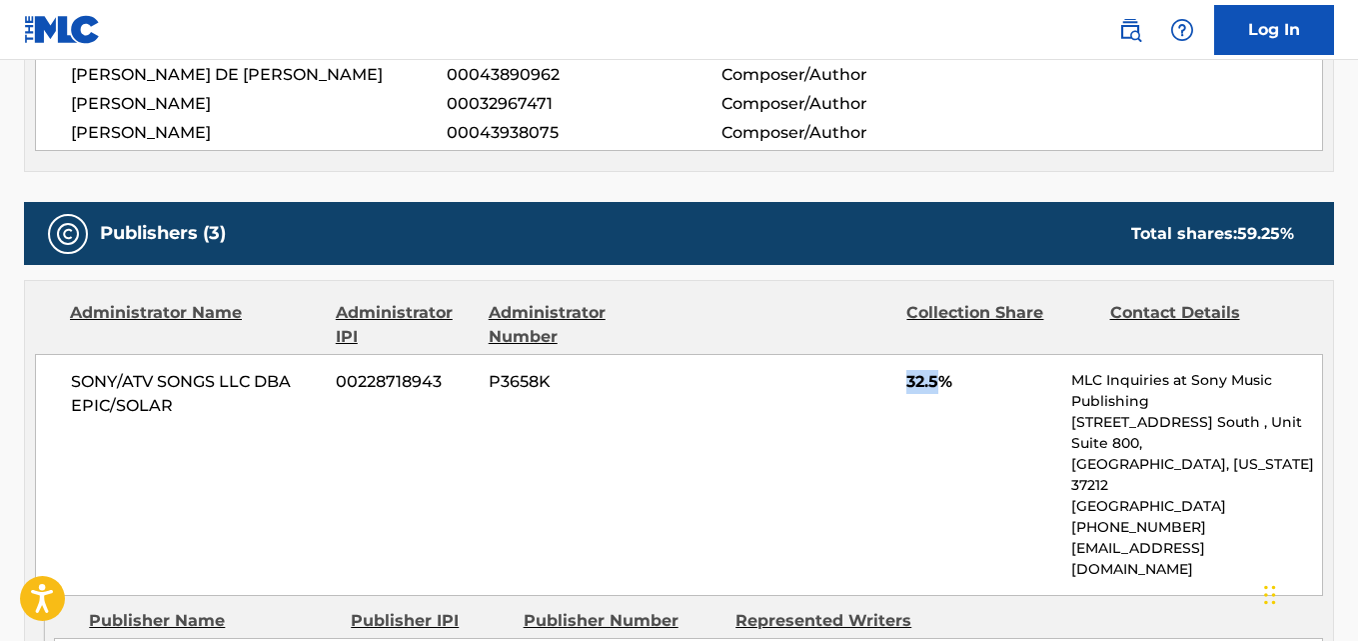
click at [921, 384] on span "32.5%" at bounding box center [982, 382] width 150 height 24
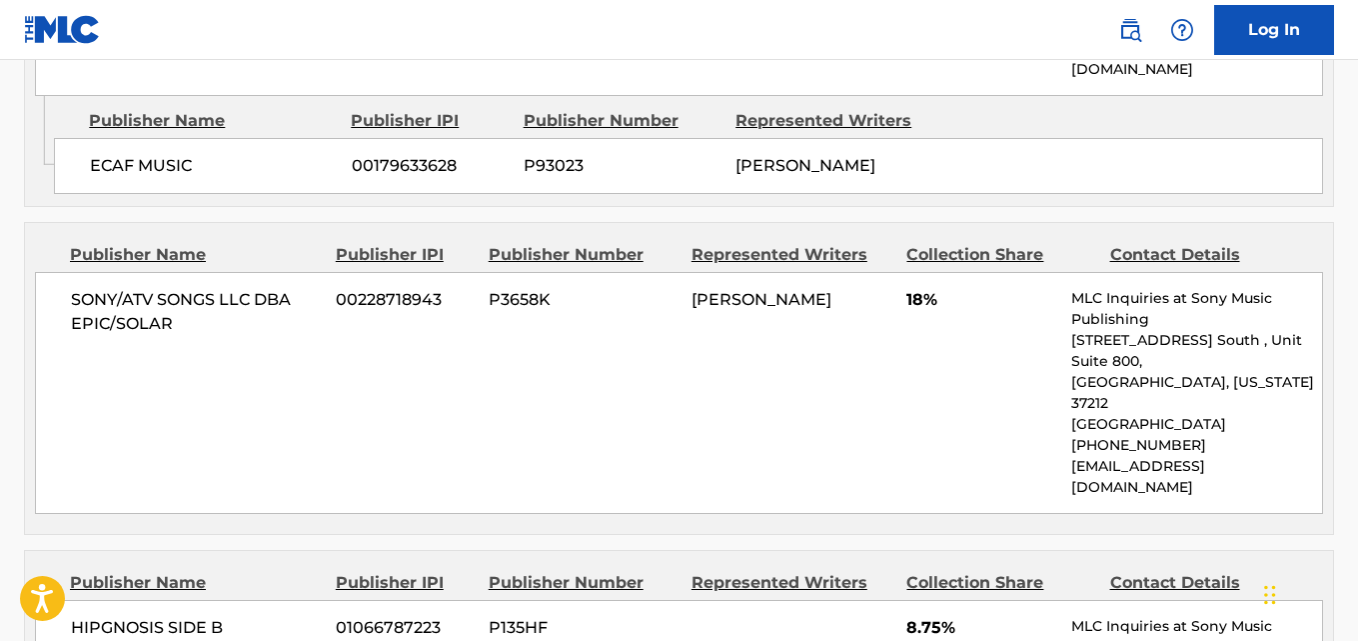
scroll to position [1380, 0]
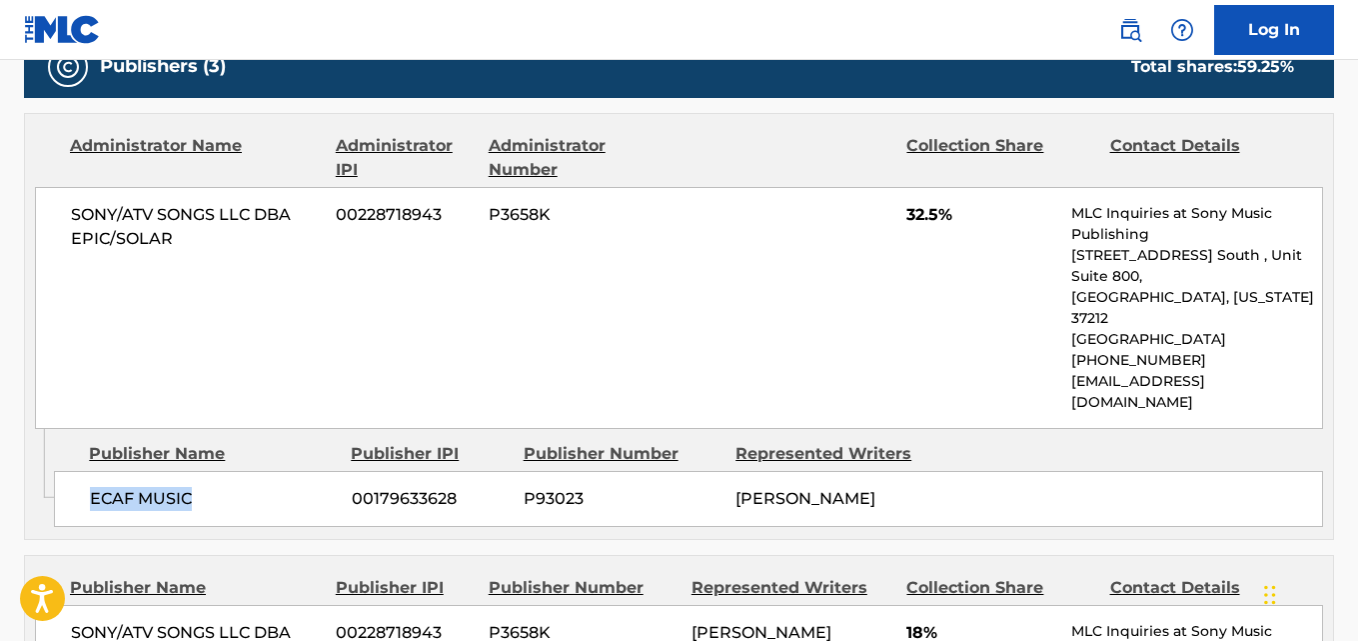
drag, startPoint x: 83, startPoint y: 466, endPoint x: 230, endPoint y: 465, distance: 146.9
click at [230, 471] on div "ECAF MUSIC 00179633628 P93023 [PERSON_NAME]" at bounding box center [688, 499] width 1269 height 56
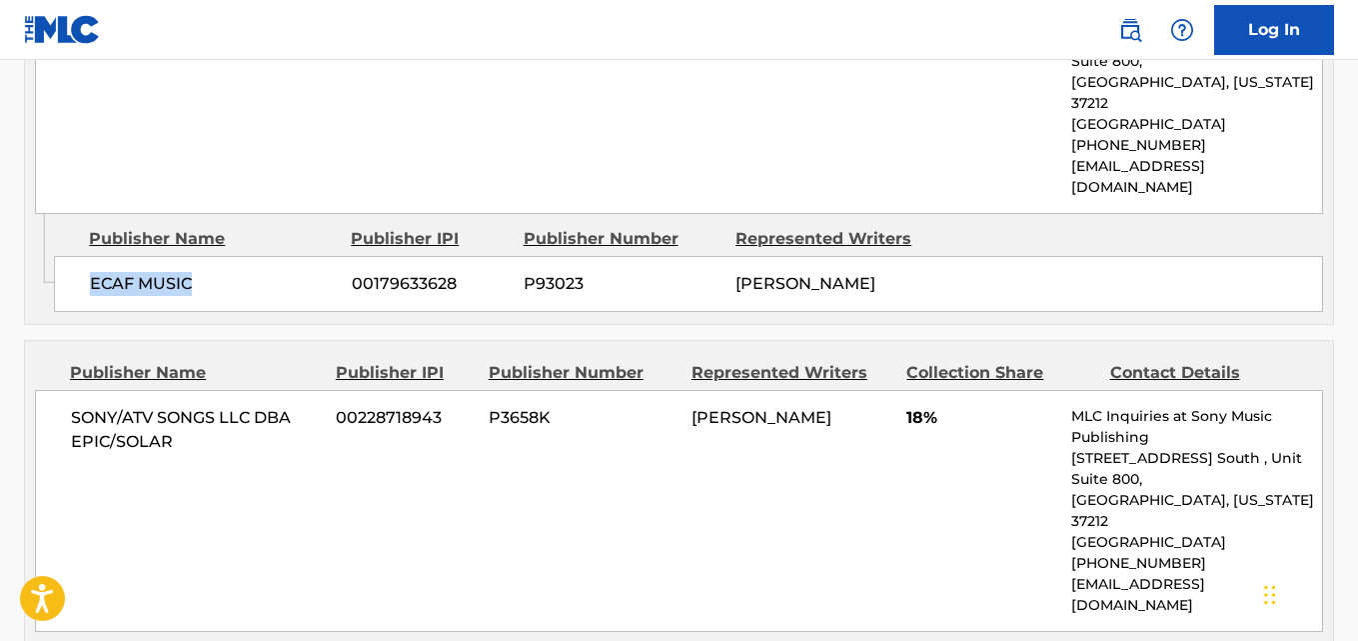
scroll to position [1547, 0]
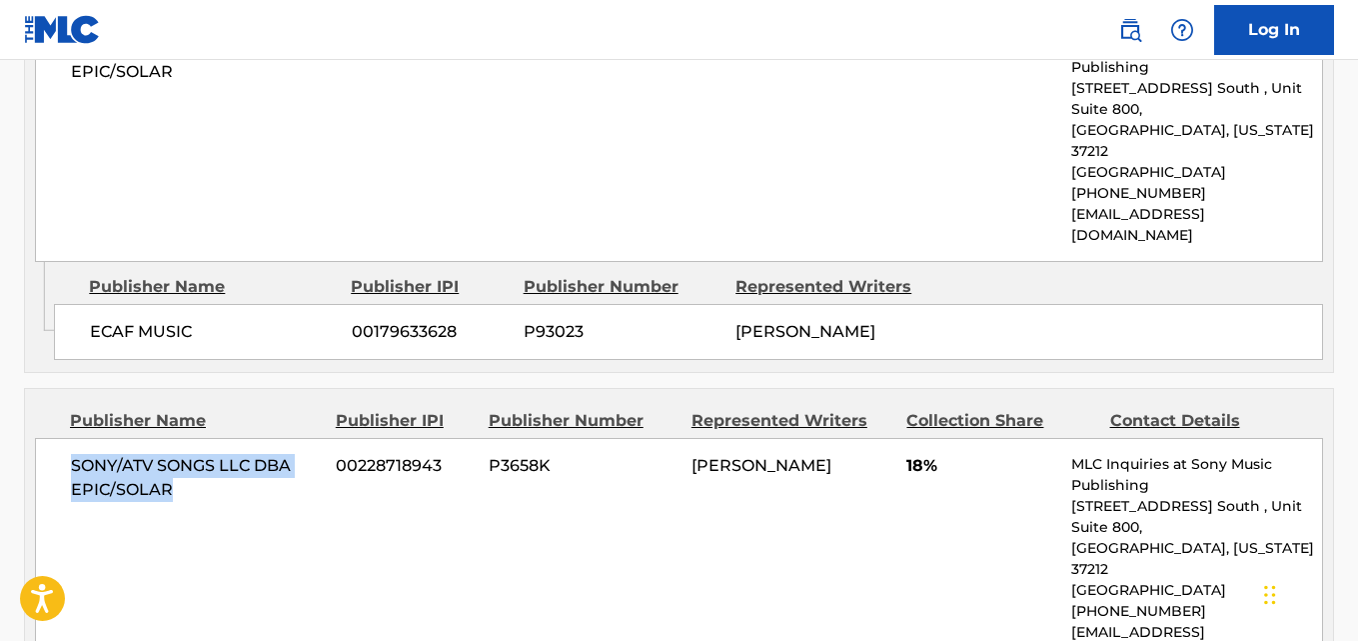
drag, startPoint x: 70, startPoint y: 427, endPoint x: 239, endPoint y: 459, distance: 171.9
click at [239, 459] on div "SONY/ATV SONGS LLC DBA EPIC/SOLAR 00228718943 P3658K [PERSON_NAME] 18% MLC Inqu…" at bounding box center [679, 559] width 1288 height 242
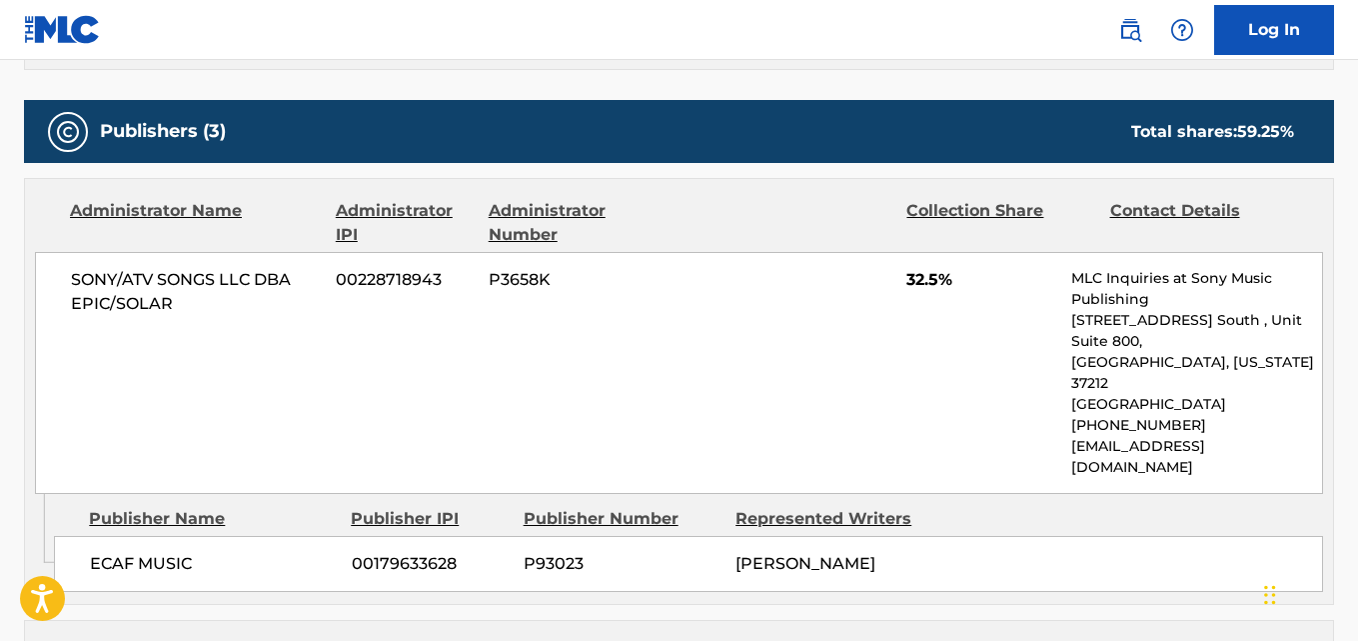
scroll to position [1380, 0]
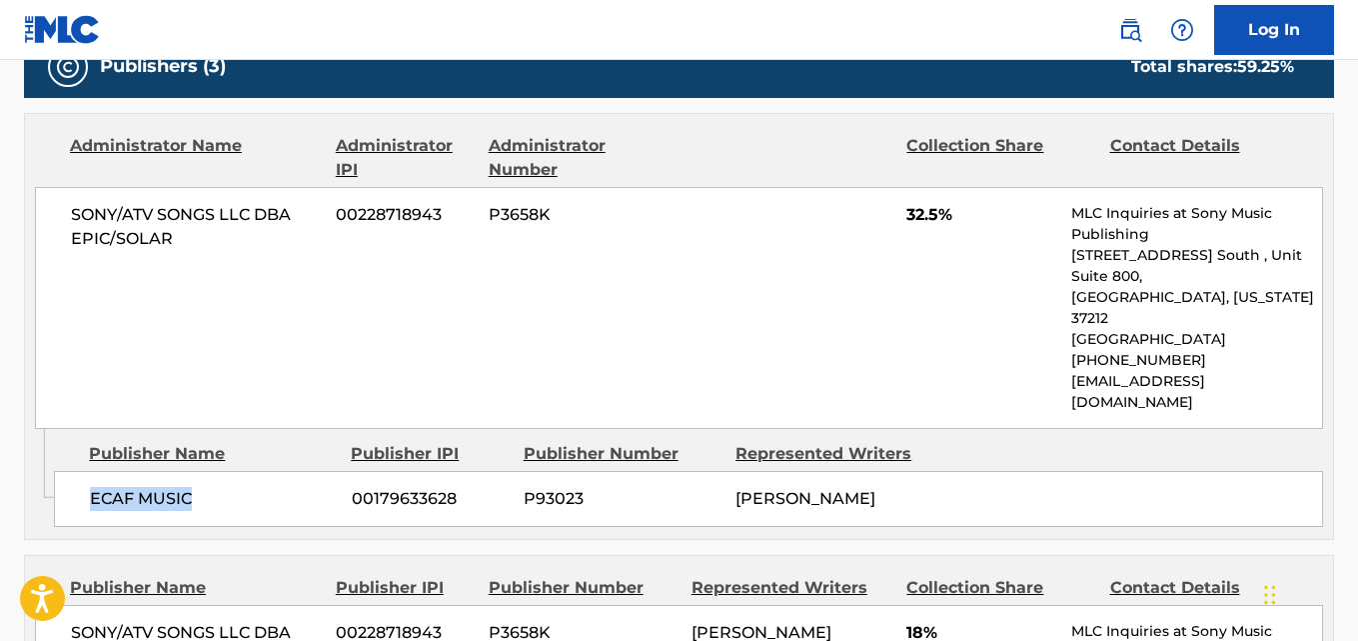
drag, startPoint x: 88, startPoint y: 475, endPoint x: 199, endPoint y: 474, distance: 111.0
click at [199, 474] on div "ECAF MUSIC 00179633628 P93023 [PERSON_NAME]" at bounding box center [688, 499] width 1269 height 56
click at [915, 220] on span "32.5%" at bounding box center [982, 215] width 150 height 24
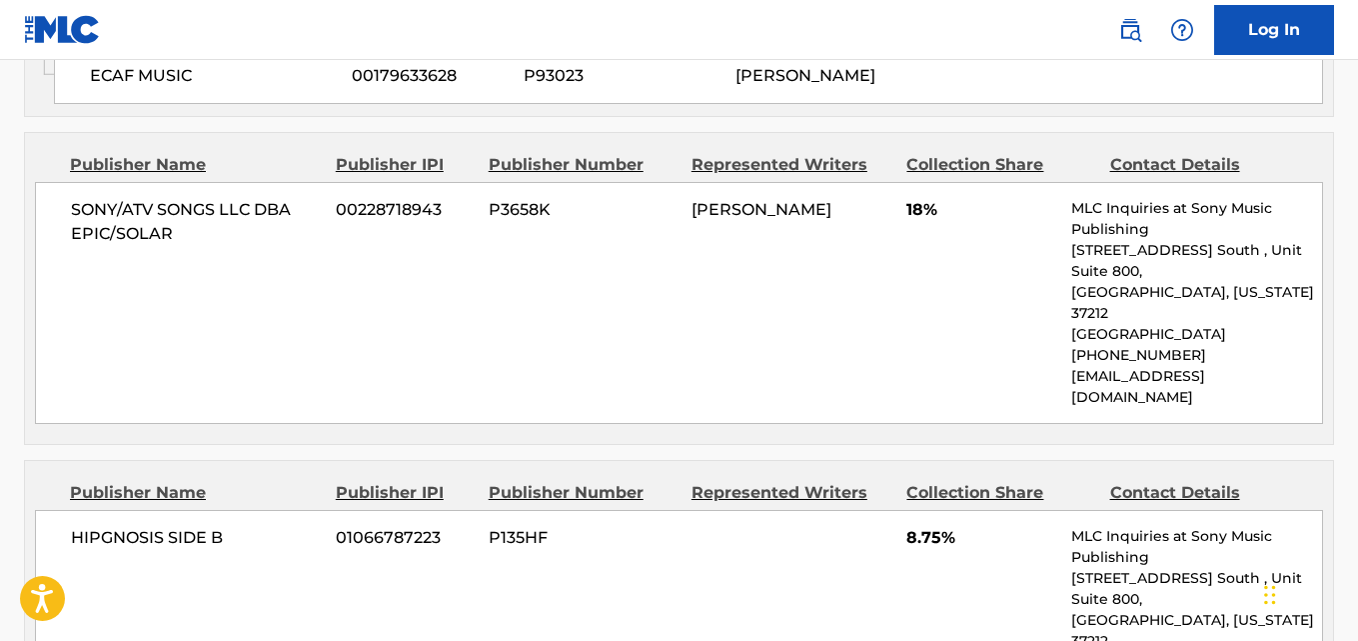
scroll to position [1880, 0]
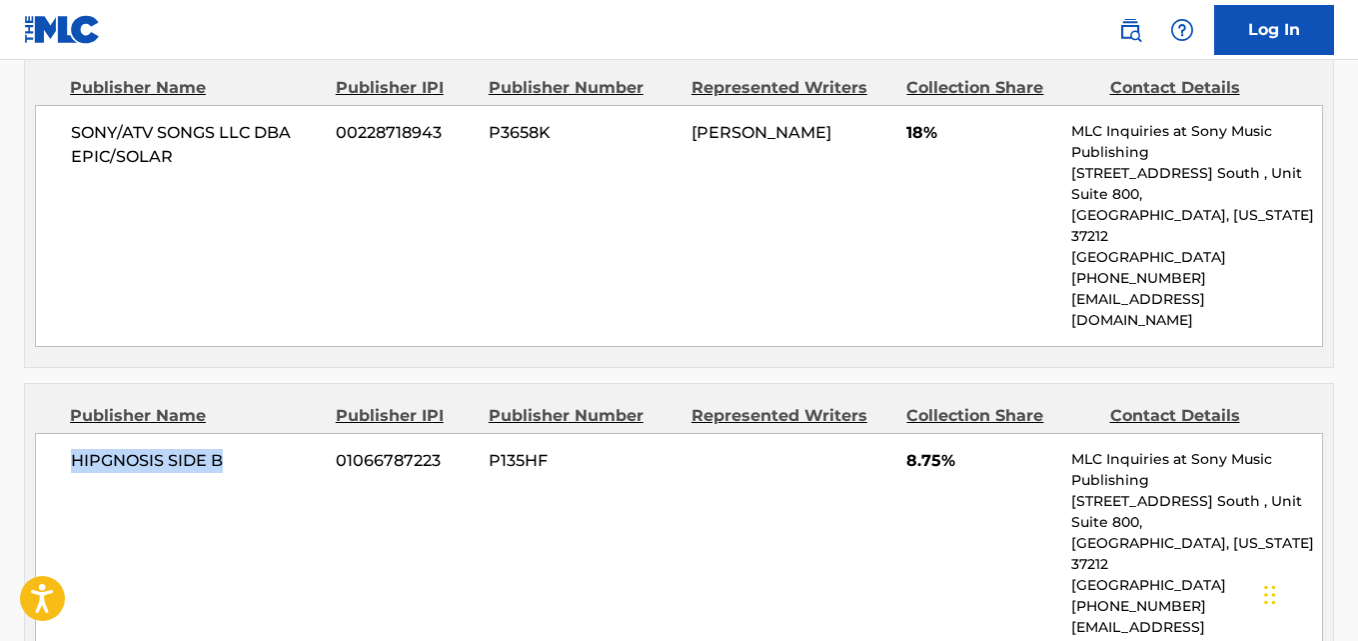
drag, startPoint x: 71, startPoint y: 381, endPoint x: 241, endPoint y: 381, distance: 169.9
click at [241, 449] on span "HIPGNOSIS SIDE B" at bounding box center [196, 461] width 250 height 24
click at [905, 433] on div "HIPGNOSIS SIDE B 01066787223 P135HF 8.75% MLC Inquiries at Sony Music Publishin…" at bounding box center [679, 554] width 1288 height 242
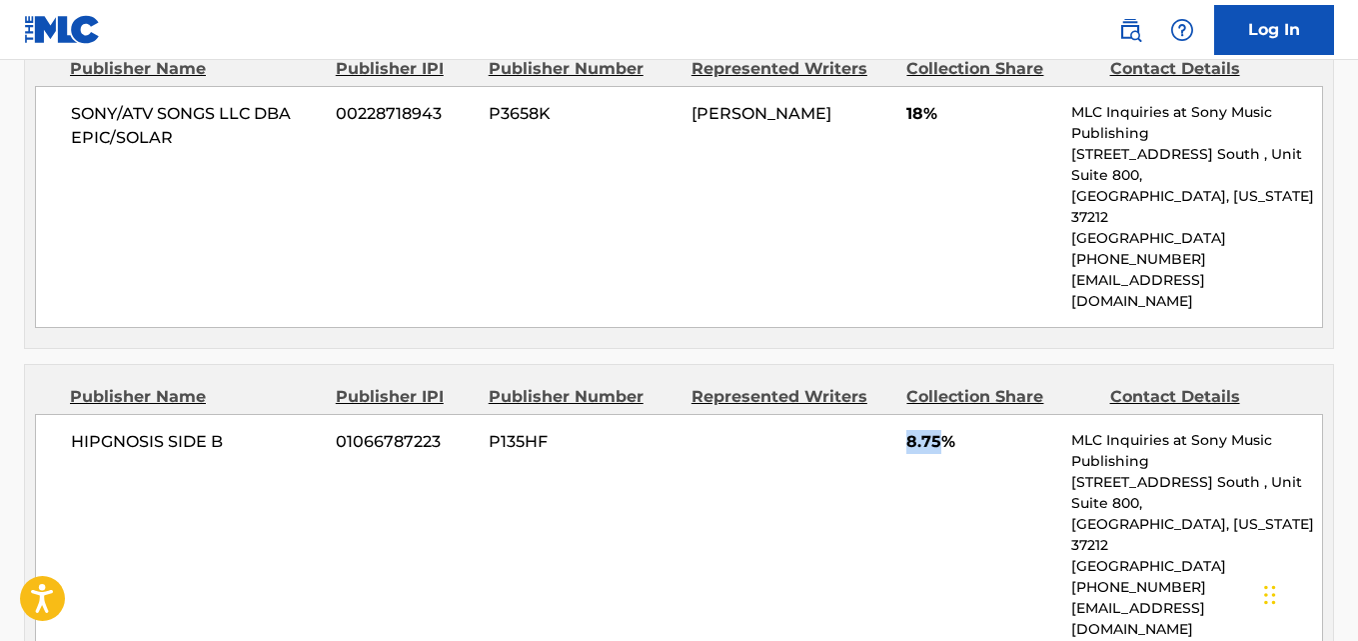
scroll to position [1713, 0]
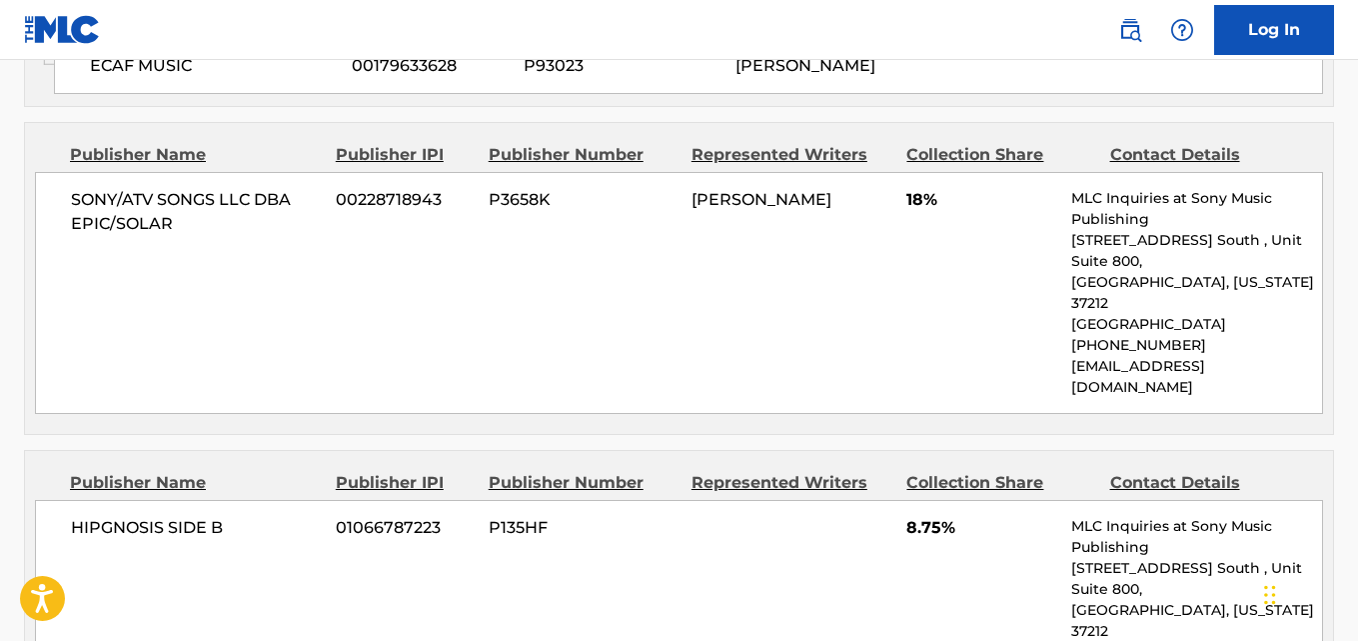
scroll to position [1880, 0]
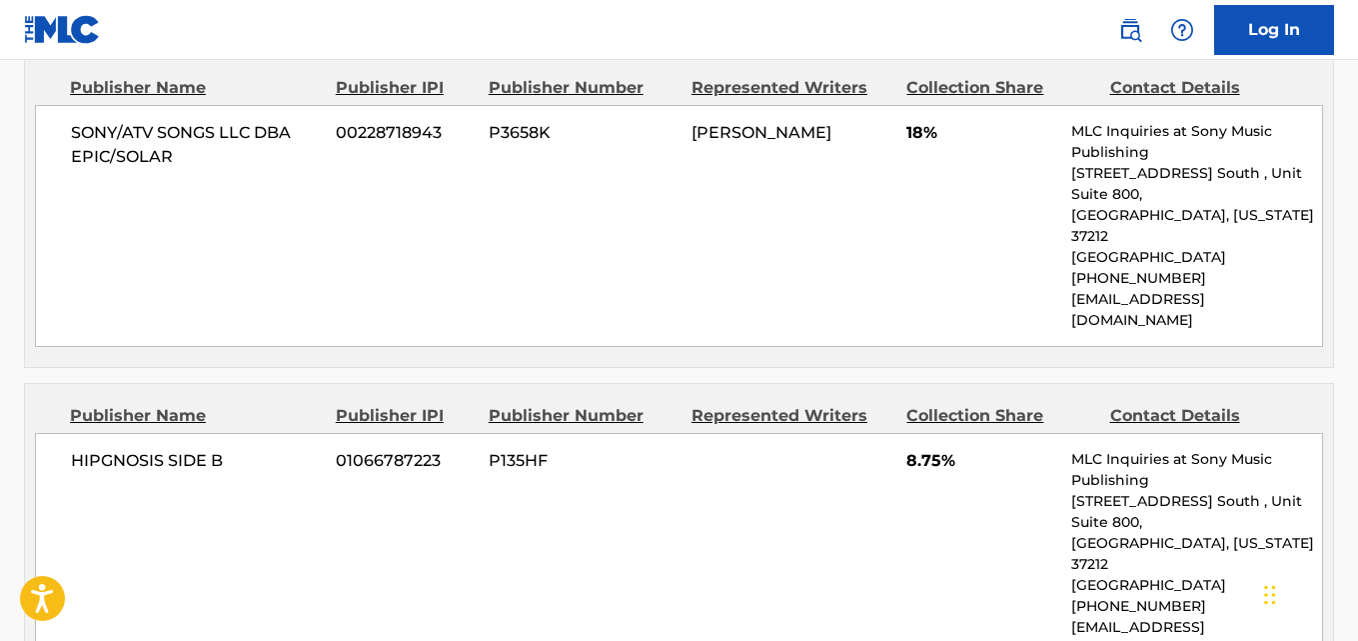
click at [827, 494] on div "HIPGNOSIS SIDE B 01066787223 P135HF 8.75% MLC Inquiries at Sony Music Publishin…" at bounding box center [679, 554] width 1288 height 242
click at [928, 433] on div "HIPGNOSIS SIDE B 01066787223 P135HF 8.75% MLC Inquiries at Sony Music Publishin…" at bounding box center [679, 554] width 1288 height 242
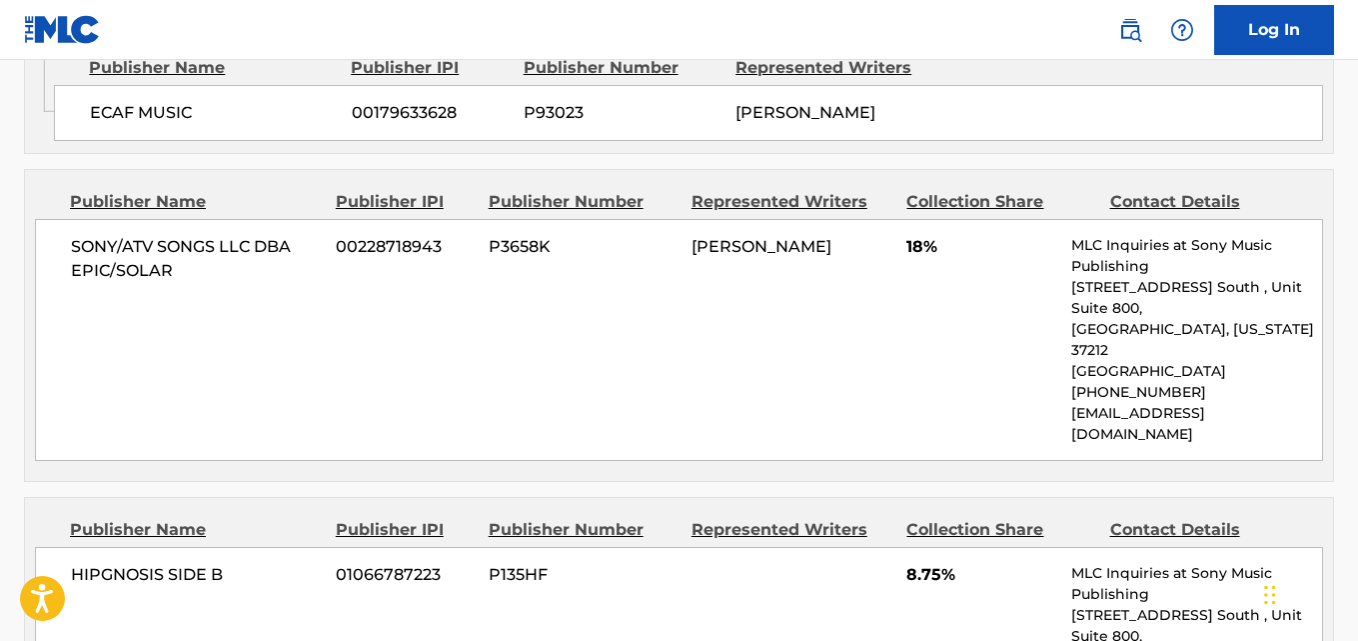
scroll to position [1547, 0]
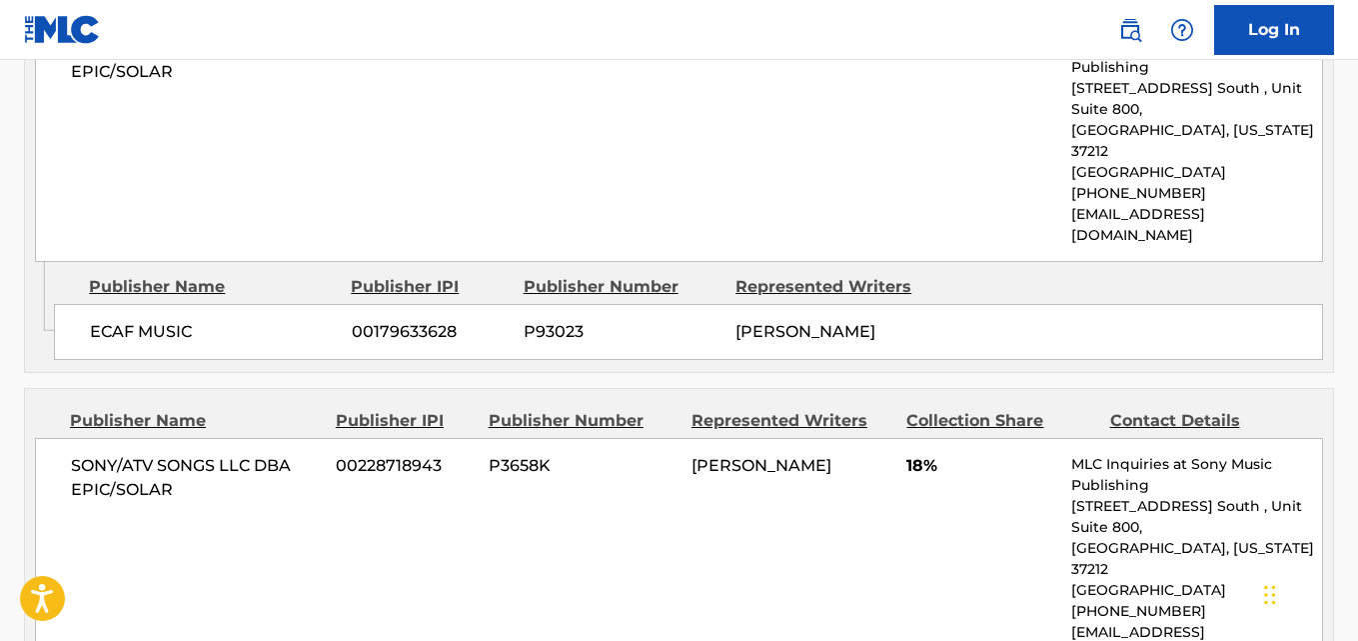
click at [217, 470] on div "SONY/ATV SONGS LLC DBA EPIC/SOLAR 00228718943 P3658K [PERSON_NAME] 18% MLC Inqu…" at bounding box center [679, 559] width 1288 height 242
click at [574, 557] on div "SONY/ATV SONGS LLC DBA EPIC/SOLAR 00228718943 P3658K [PERSON_NAME] 18% MLC Inqu…" at bounding box center [679, 559] width 1288 height 242
drag, startPoint x: 561, startPoint y: 527, endPoint x: 566, endPoint y: 504, distance: 23.5
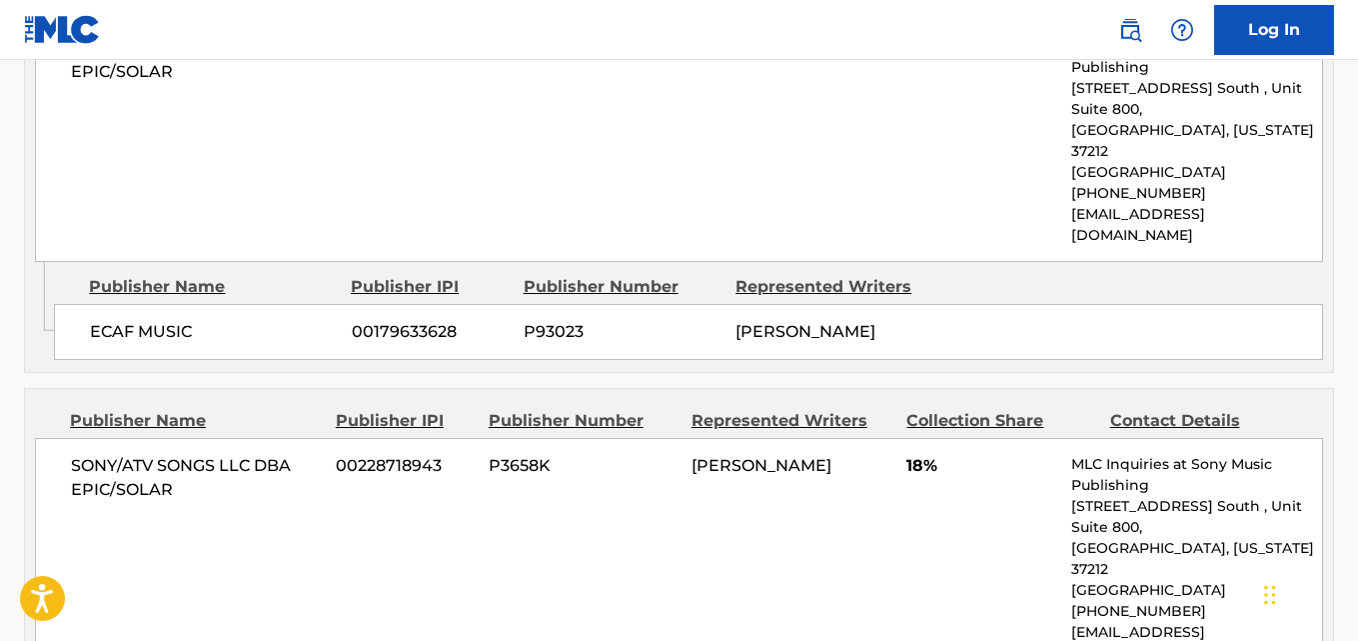
click at [566, 518] on div "SONY/ATV SONGS LLC DBA EPIC/SOLAR 00228718943 P3658K [PERSON_NAME] 18% MLC Inqu…" at bounding box center [679, 559] width 1288 height 242
click at [566, 504] on div "SONY/ATV SONGS LLC DBA EPIC/SOLAR 00228718943 P3658K [PERSON_NAME] 18% MLC Inqu…" at bounding box center [679, 559] width 1288 height 242
click at [567, 503] on div "SONY/ATV SONGS LLC DBA EPIC/SOLAR 00228718943 P3658K [PERSON_NAME] 18% MLC Inqu…" at bounding box center [679, 559] width 1288 height 242
click at [567, 496] on div "SONY/ATV SONGS LLC DBA EPIC/SOLAR 00228718943 P3658K [PERSON_NAME] 18% MLC Inqu…" at bounding box center [679, 559] width 1288 height 242
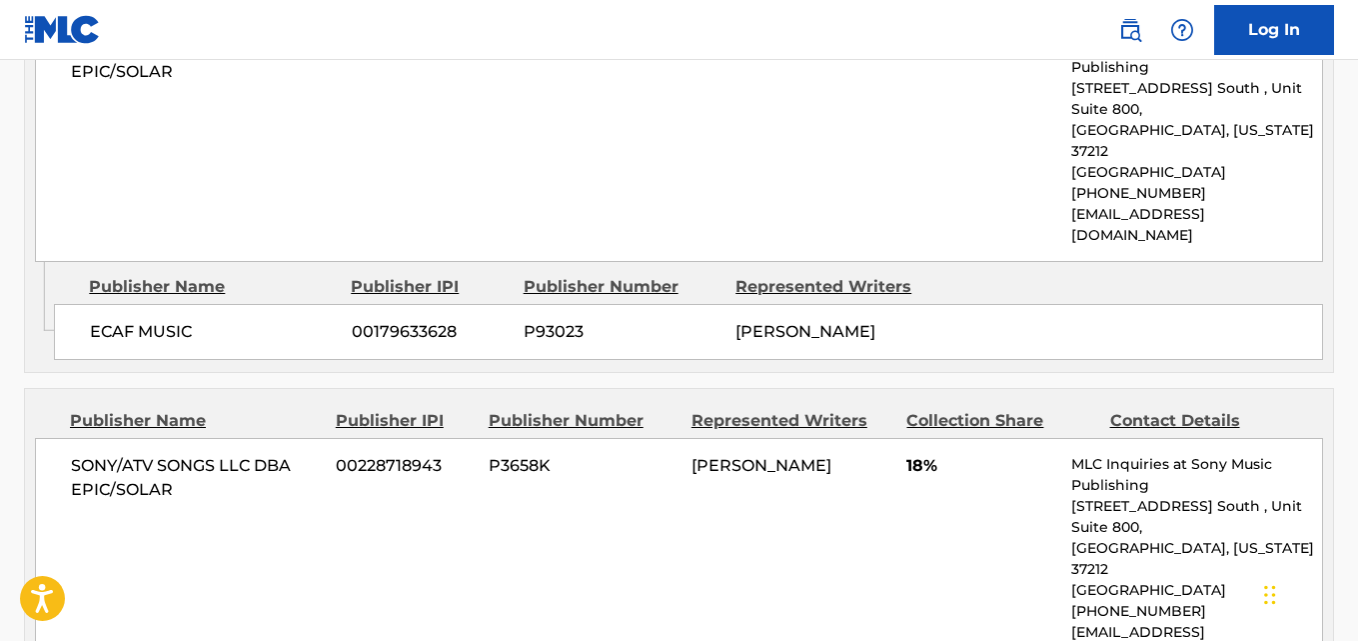
click at [577, 476] on div "SONY/ATV SONGS LLC DBA EPIC/SOLAR 00228718943 P3658K [PERSON_NAME] 18% MLC Inqu…" at bounding box center [679, 559] width 1288 height 242
click at [602, 484] on div "SONY/ATV SONGS LLC DBA EPIC/SOLAR 00228718943 P3658K [PERSON_NAME] 18% MLC Inqu…" at bounding box center [679, 559] width 1288 height 242
click at [821, 171] on div "SONY/ATV SONGS LLC DBA EPIC/SOLAR 00228718943 P3658K 32.5% MLC Inquiries at Son…" at bounding box center [679, 141] width 1288 height 242
click at [817, 170] on div "SONY/ATV SONGS LLC DBA EPIC/SOLAR 00228718943 P3658K 32.5% MLC Inquiries at Son…" at bounding box center [679, 141] width 1288 height 242
click at [592, 525] on div "SONY/ATV SONGS LLC DBA EPIC/SOLAR 00228718943 P3658K [PERSON_NAME] 18% MLC Inqu…" at bounding box center [679, 559] width 1288 height 242
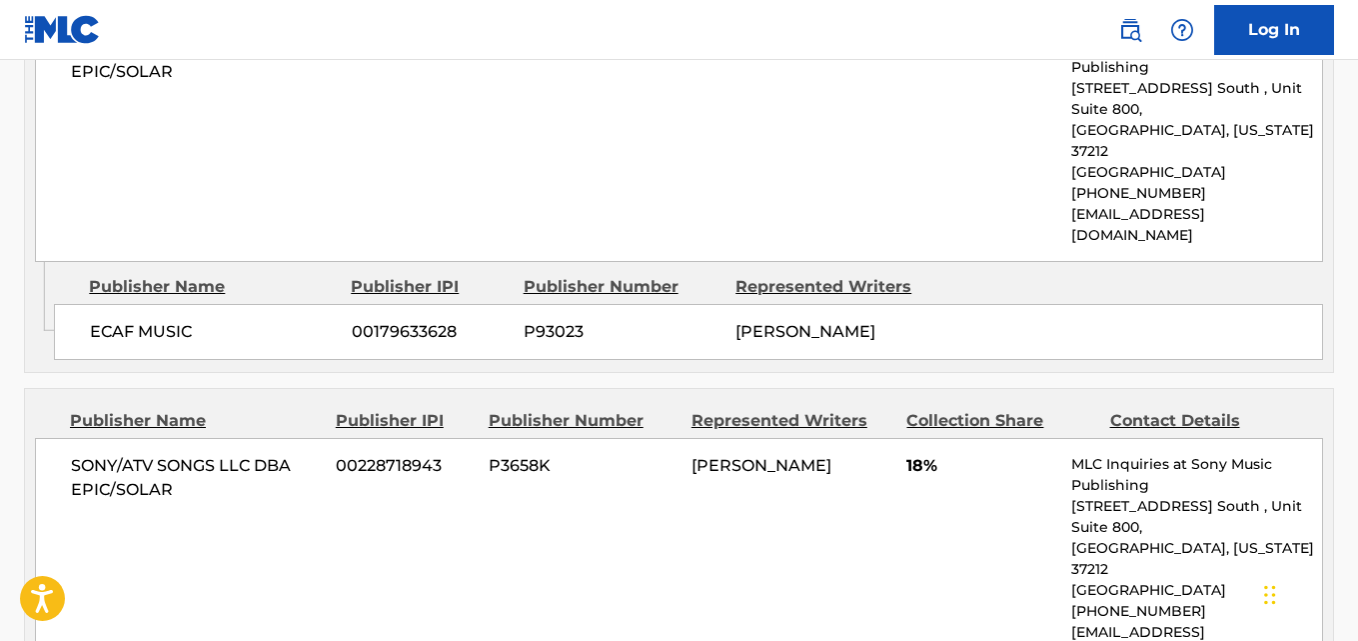
click at [609, 488] on div "SONY/ATV SONGS LLC DBA EPIC/SOLAR 00228718943 P3658K [PERSON_NAME] 18% MLC Inqu…" at bounding box center [679, 559] width 1288 height 242
click at [579, 476] on div "SONY/ATV SONGS LLC DBA EPIC/SOLAR 00228718943 P3658K [PERSON_NAME] 18% MLC Inqu…" at bounding box center [679, 559] width 1288 height 242
click at [600, 529] on div "SONY/ATV SONGS LLC DBA EPIC/SOLAR 00228718943 P3658K [PERSON_NAME] 18% MLC Inqu…" at bounding box center [679, 559] width 1288 height 242
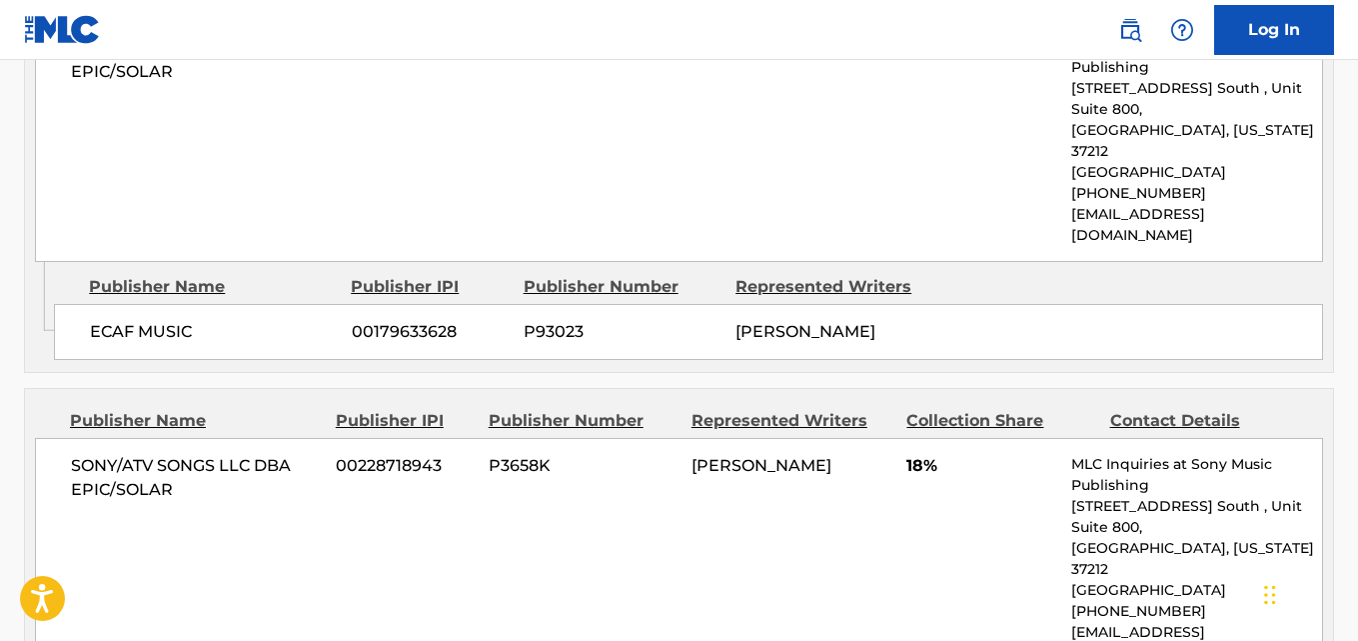
drag, startPoint x: 604, startPoint y: 523, endPoint x: 613, endPoint y: 499, distance: 25.6
click at [609, 515] on div "SONY/ATV SONGS LLC DBA EPIC/SOLAR 00228718943 P3658K [PERSON_NAME] 18% MLC Inqu…" at bounding box center [679, 559] width 1288 height 242
drag, startPoint x: 614, startPoint y: 498, endPoint x: 619, endPoint y: 485, distance: 13.9
click at [617, 495] on div "SONY/ATV SONGS LLC DBA EPIC/SOLAR 00228718943 P3658K [PERSON_NAME] 18% MLC Inqu…" at bounding box center [679, 559] width 1288 height 242
click at [619, 484] on div "SONY/ATV SONGS LLC DBA EPIC/SOLAR 00228718943 P3658K [PERSON_NAME] 18% MLC Inqu…" at bounding box center [679, 559] width 1288 height 242
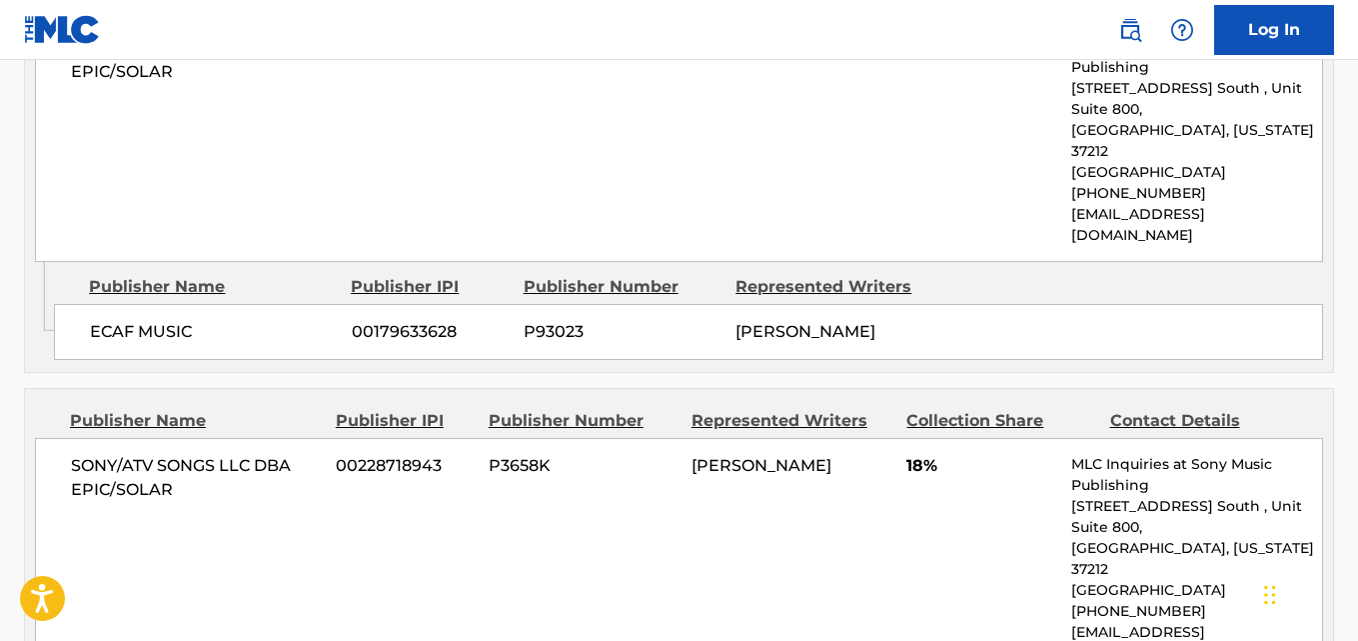
click at [621, 477] on div "SONY/ATV SONGS LLC DBA EPIC/SOLAR 00228718943 P3658K [PERSON_NAME] 18% MLC Inqu…" at bounding box center [679, 559] width 1288 height 242
click at [570, 537] on div "SONY/ATV SONGS LLC DBA EPIC/SOLAR 00228718943 P3658K [PERSON_NAME] 18% MLC Inqu…" at bounding box center [679, 559] width 1288 height 242
click at [570, 530] on div "SONY/ATV SONGS LLC DBA EPIC/SOLAR 00228718943 P3658K [PERSON_NAME] 18% MLC Inqu…" at bounding box center [679, 559] width 1288 height 242
click at [570, 528] on div "SONY/ATV SONGS LLC DBA EPIC/SOLAR 00228718943 P3658K [PERSON_NAME] 18% MLC Inqu…" at bounding box center [679, 559] width 1288 height 242
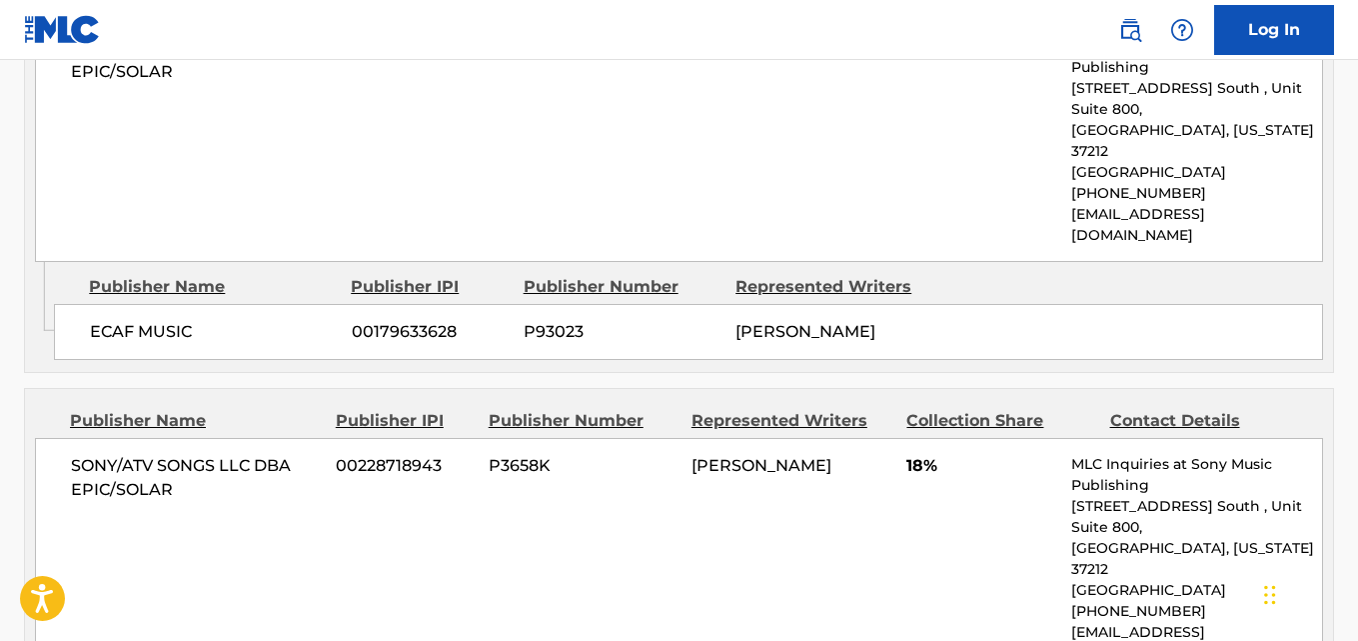
click at [578, 500] on div "SONY/ATV SONGS LLC DBA EPIC/SOLAR 00228718943 P3658K [PERSON_NAME] 18% MLC Inqu…" at bounding box center [679, 559] width 1288 height 242
